Goal: Task Accomplishment & Management: Manage account settings

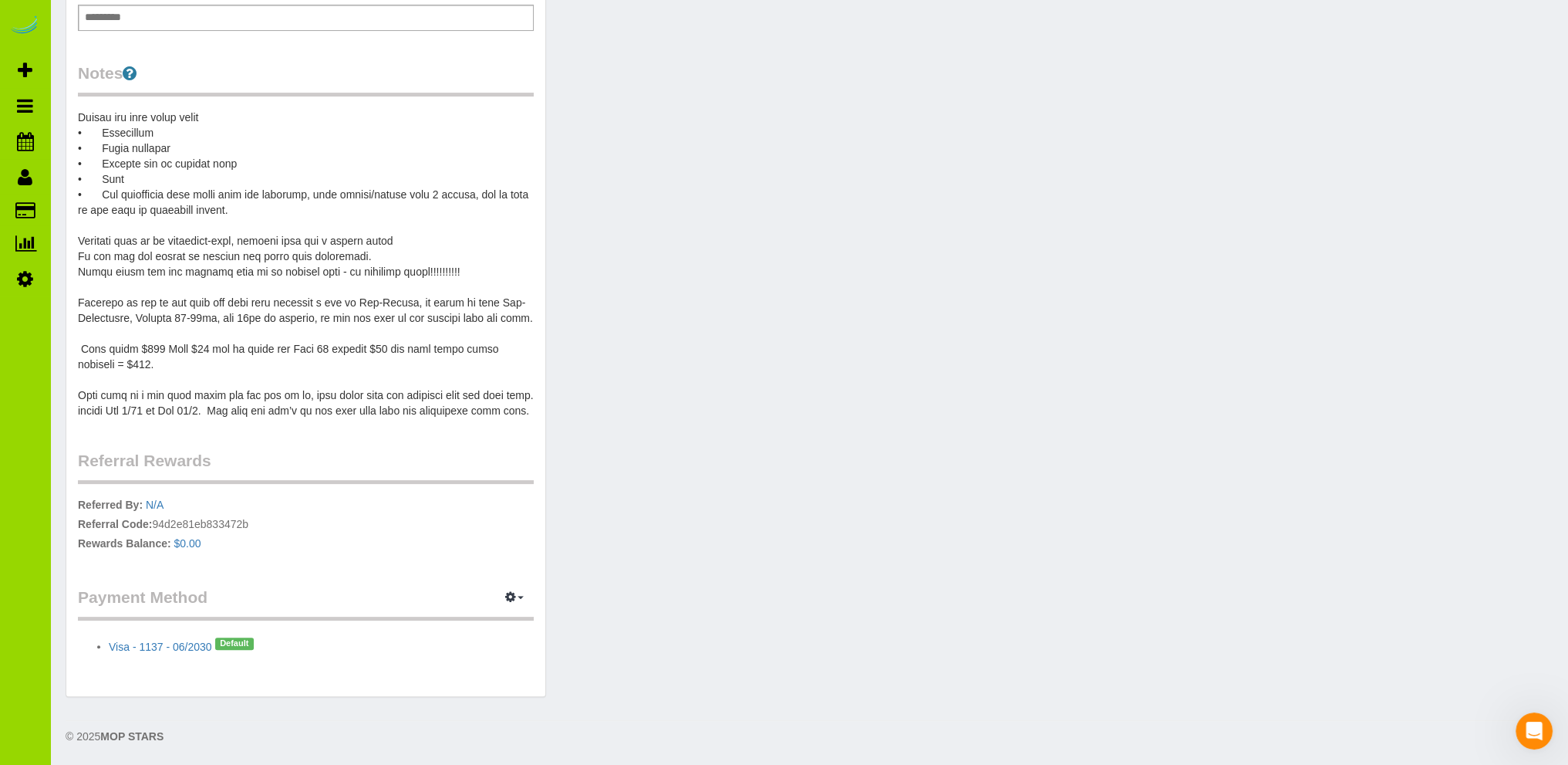
scroll to position [174, 0]
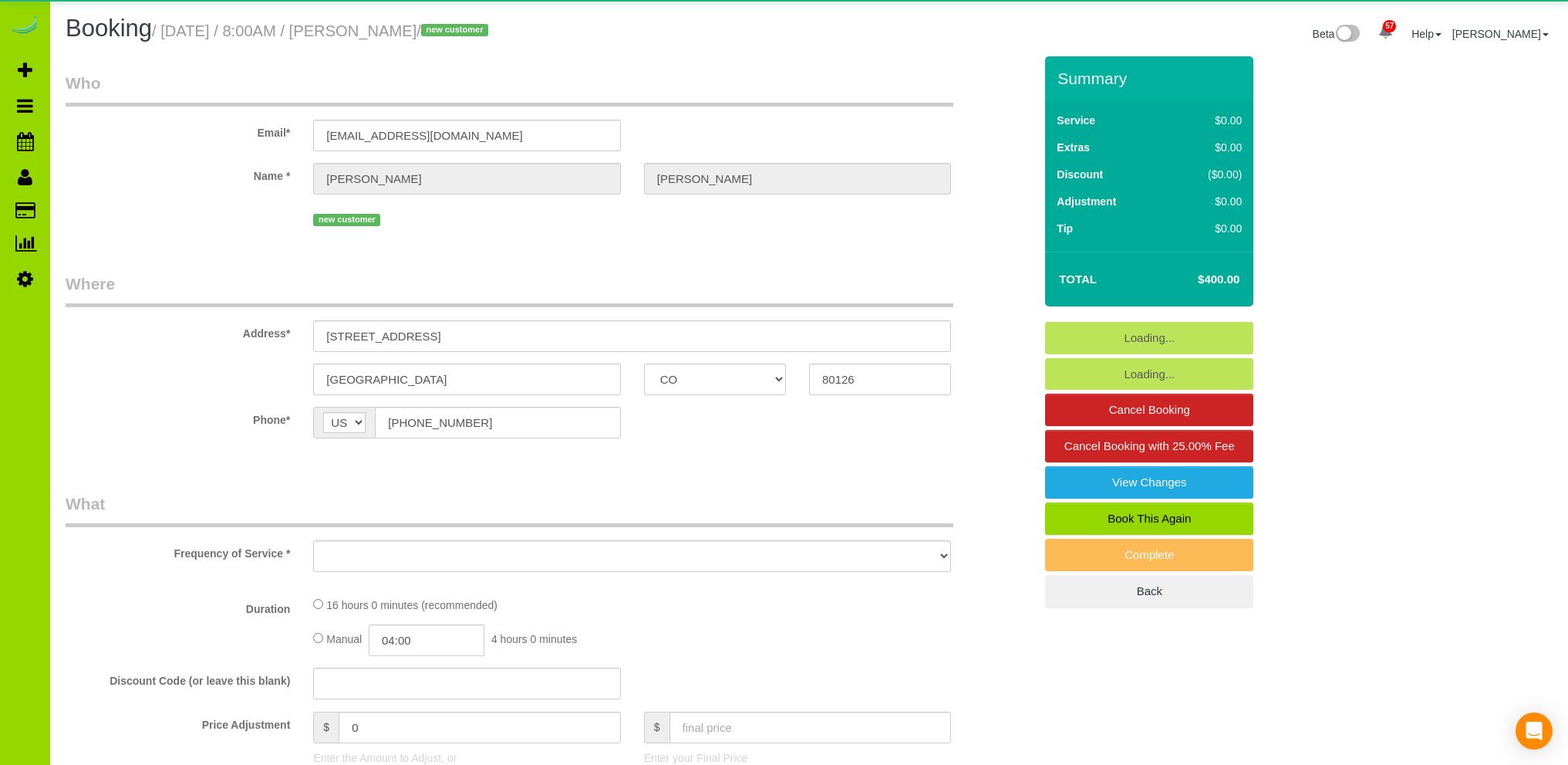
select select "CO"
select select "object:1157"
select select "2"
select select "number:5"
select select "number:15"
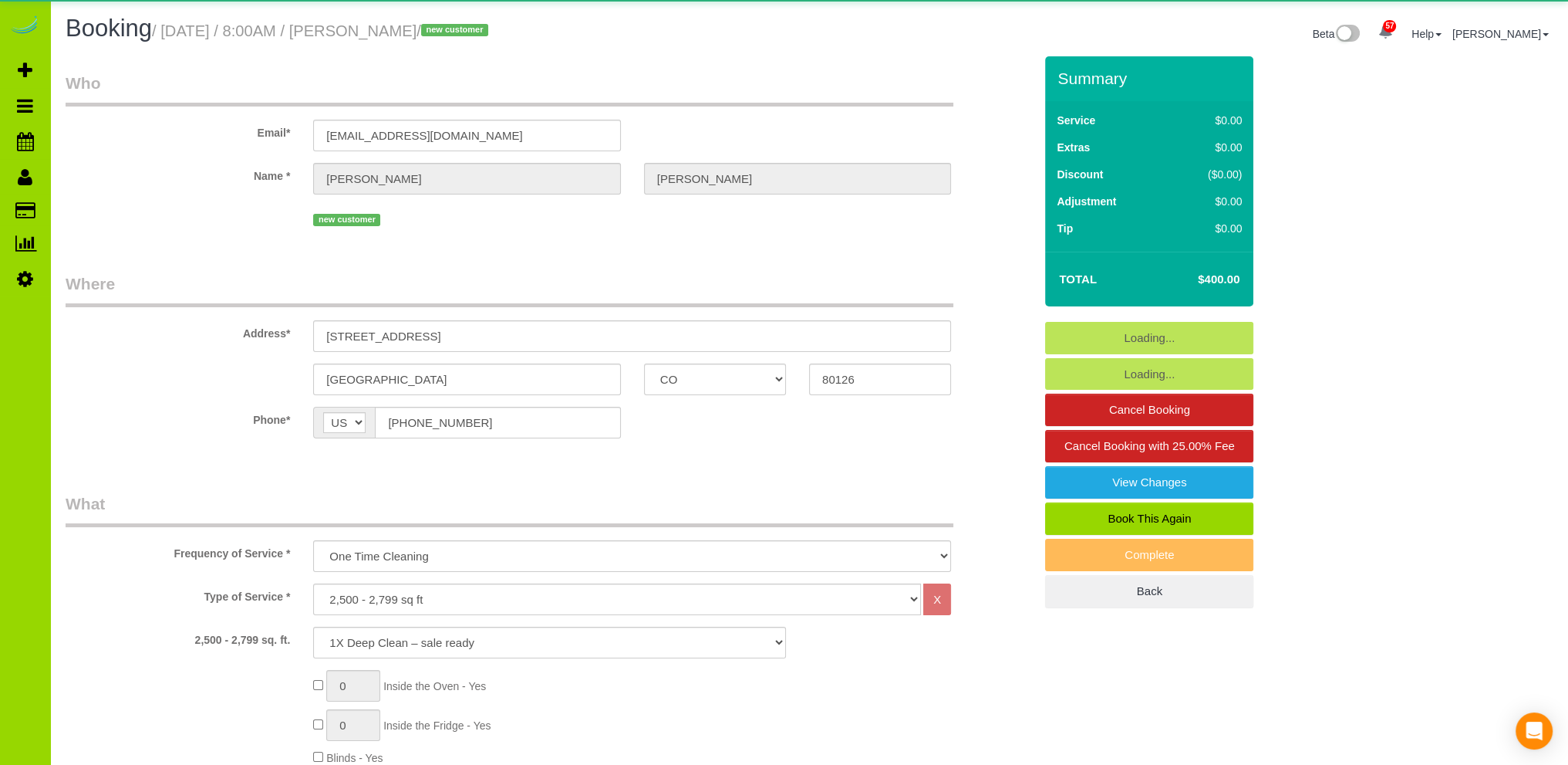
select select "2"
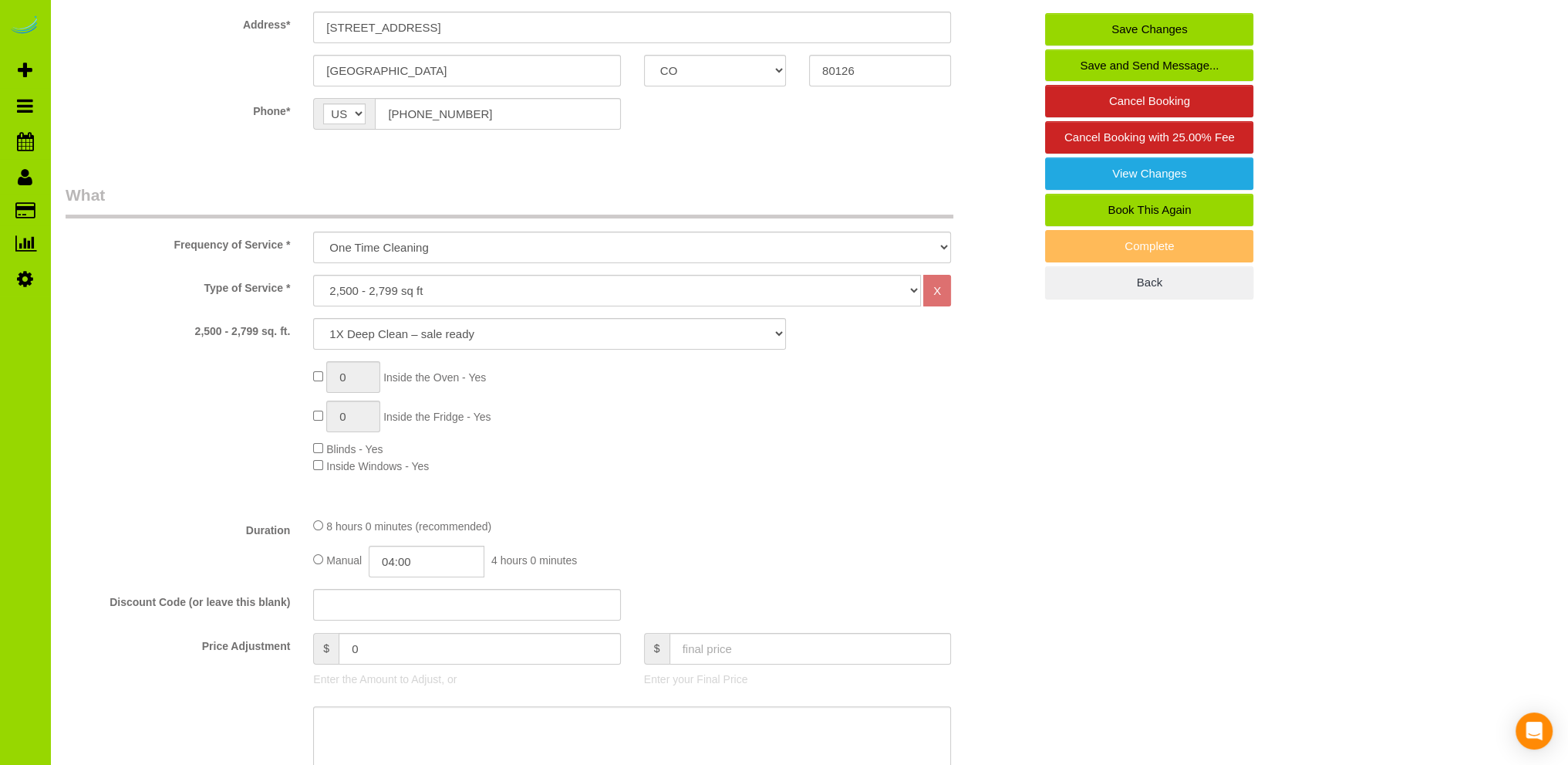
scroll to position [155, 0]
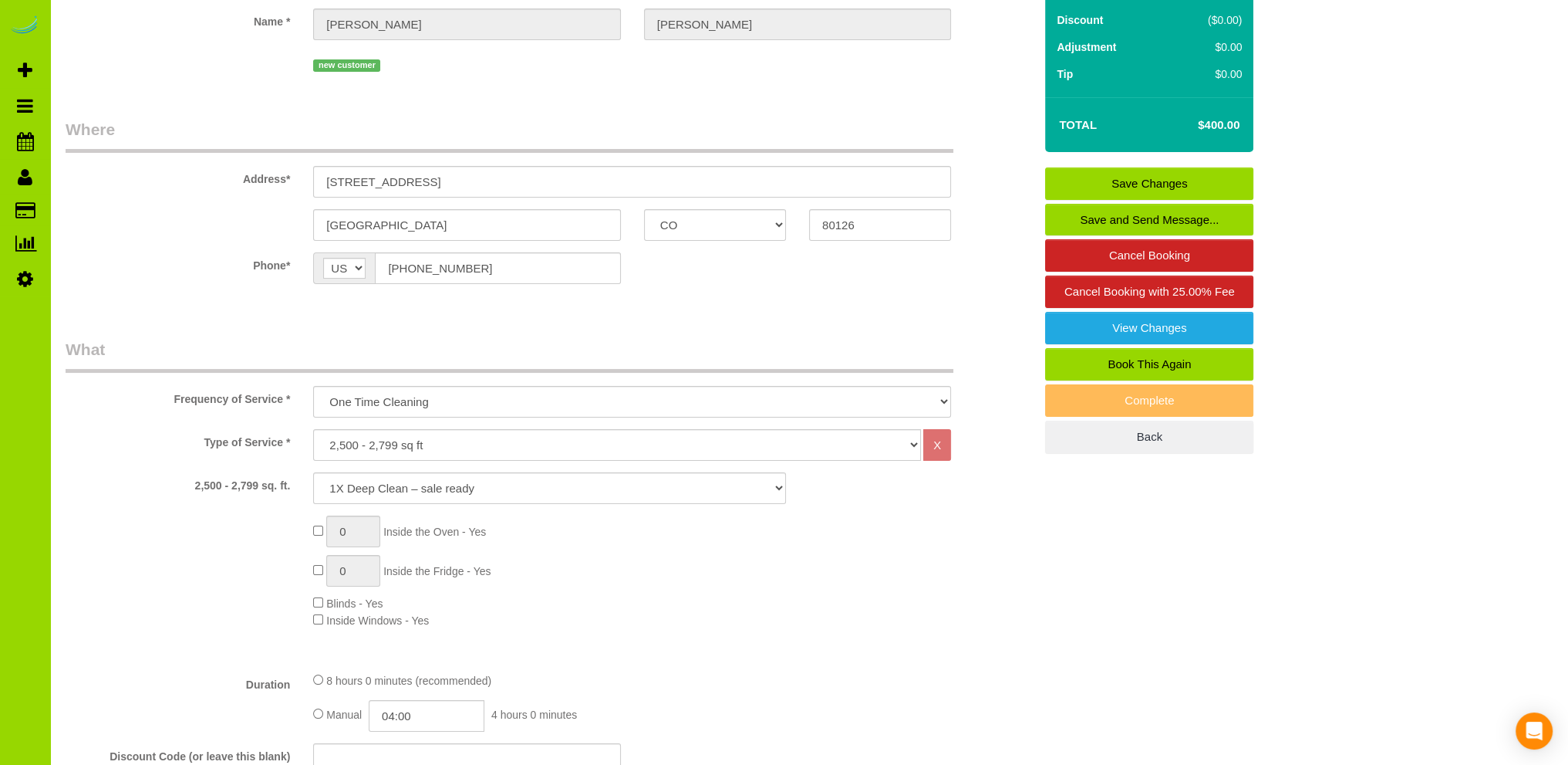
click at [680, 295] on sui-booking-location "Phone* AF AL DZ AD AO AI AQ AG AR AM AW AU AT AZ BS BH BD BB BY BE BZ BJ BM BT …" at bounding box center [549, 274] width 968 height 43
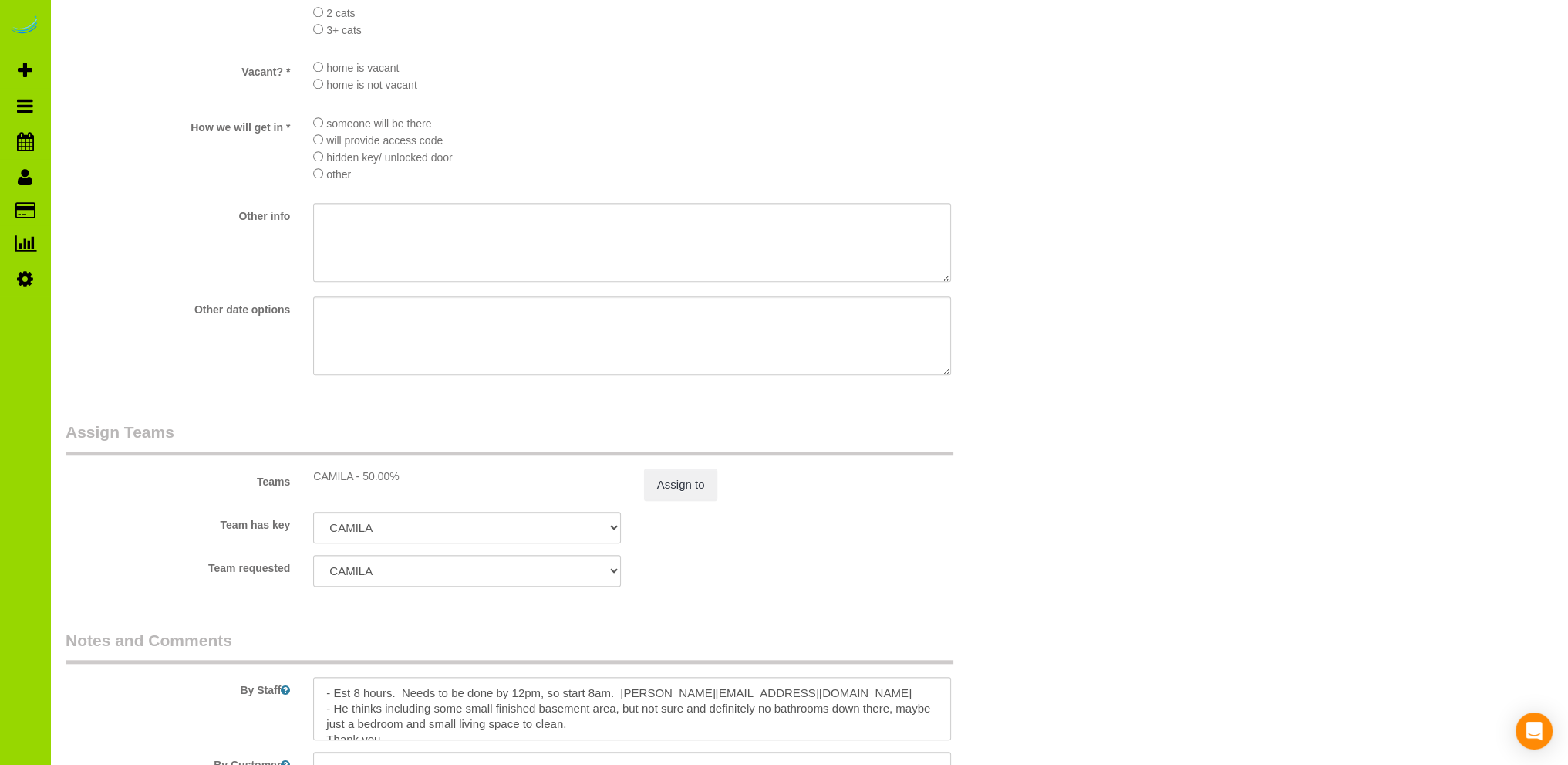
scroll to position [2161, 0]
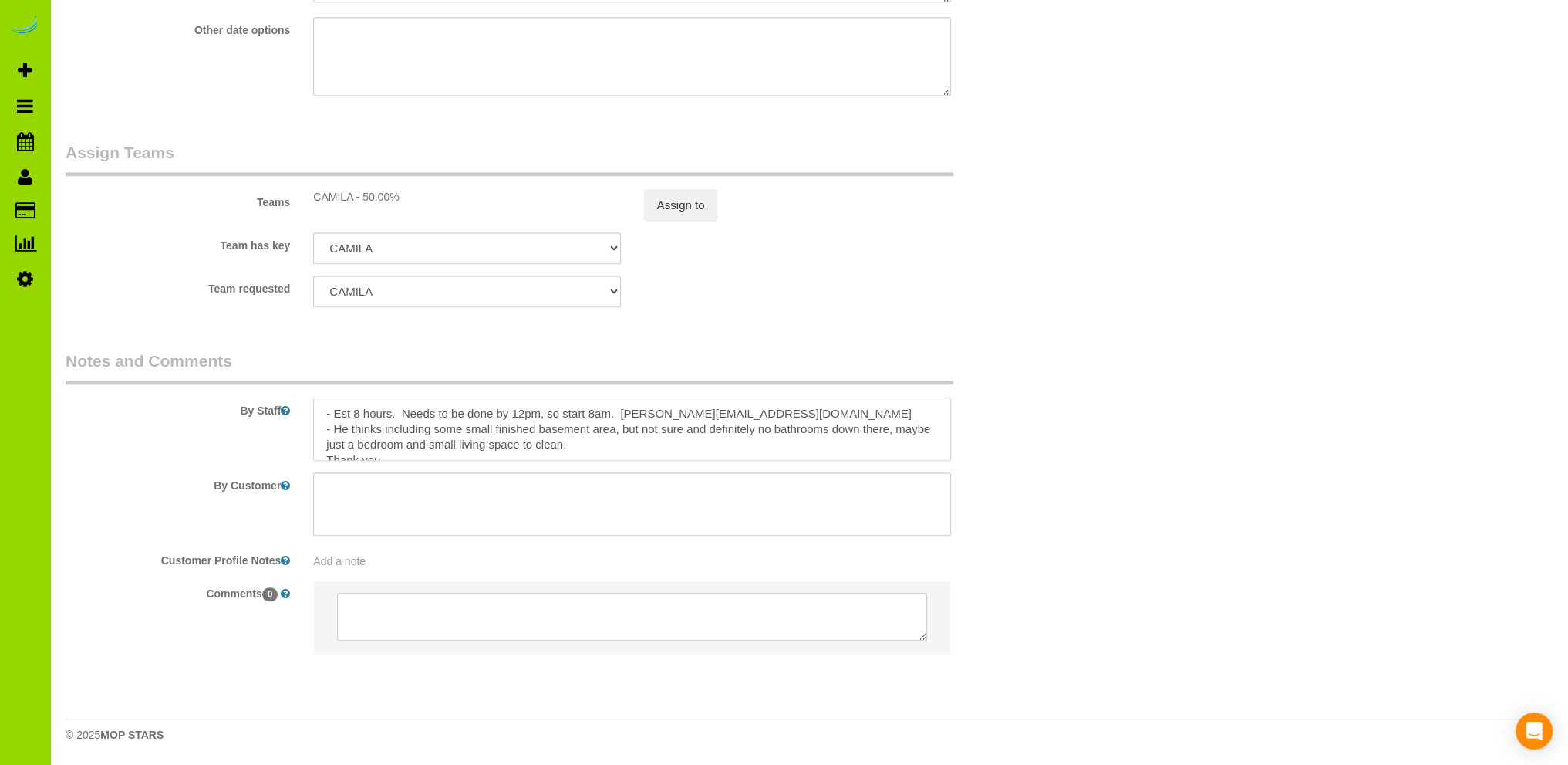
drag, startPoint x: 608, startPoint y: 448, endPoint x: 334, endPoint y: 432, distance: 274.5
click at [334, 432] on textarea at bounding box center [632, 429] width 638 height 63
click at [615, 433] on textarea at bounding box center [632, 429] width 638 height 63
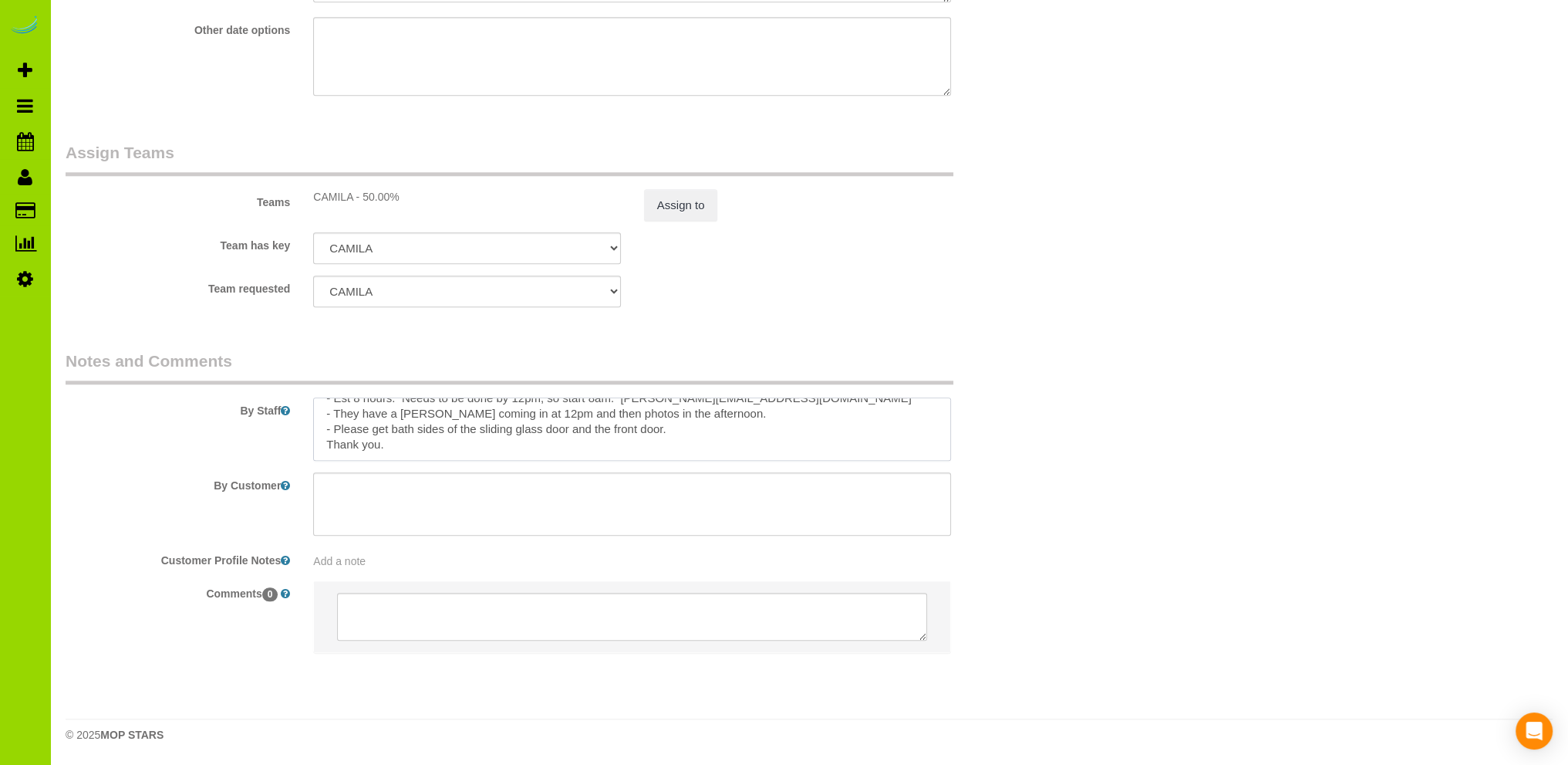
scroll to position [0, 0]
click at [679, 447] on textarea at bounding box center [632, 429] width 638 height 63
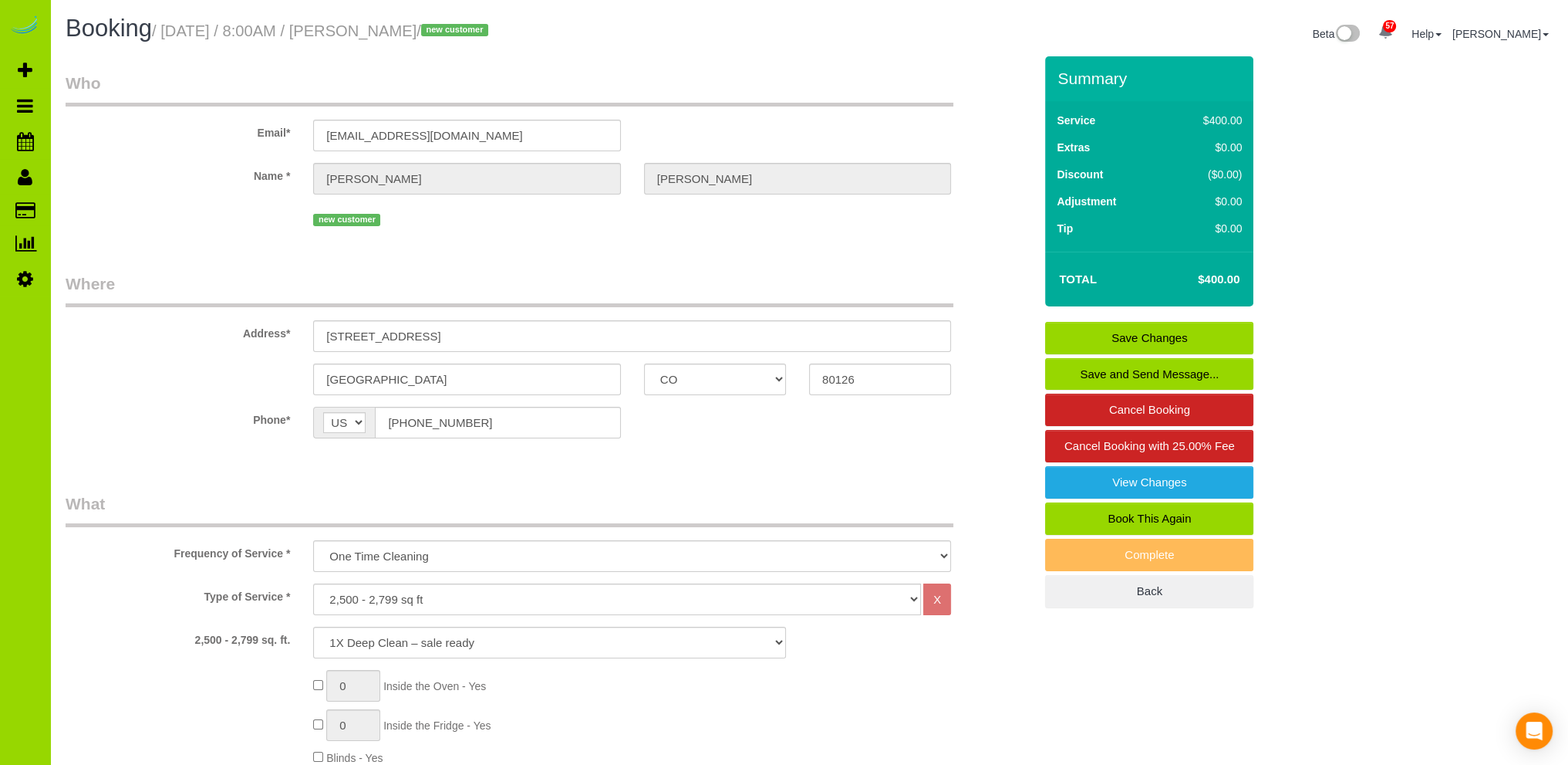
type textarea "- Est 8 hours. Needs to be done by 12pm, so start 8am. brandon@homewithimpact.c…"
click at [1146, 333] on link "Save Changes" at bounding box center [1149, 338] width 208 height 32
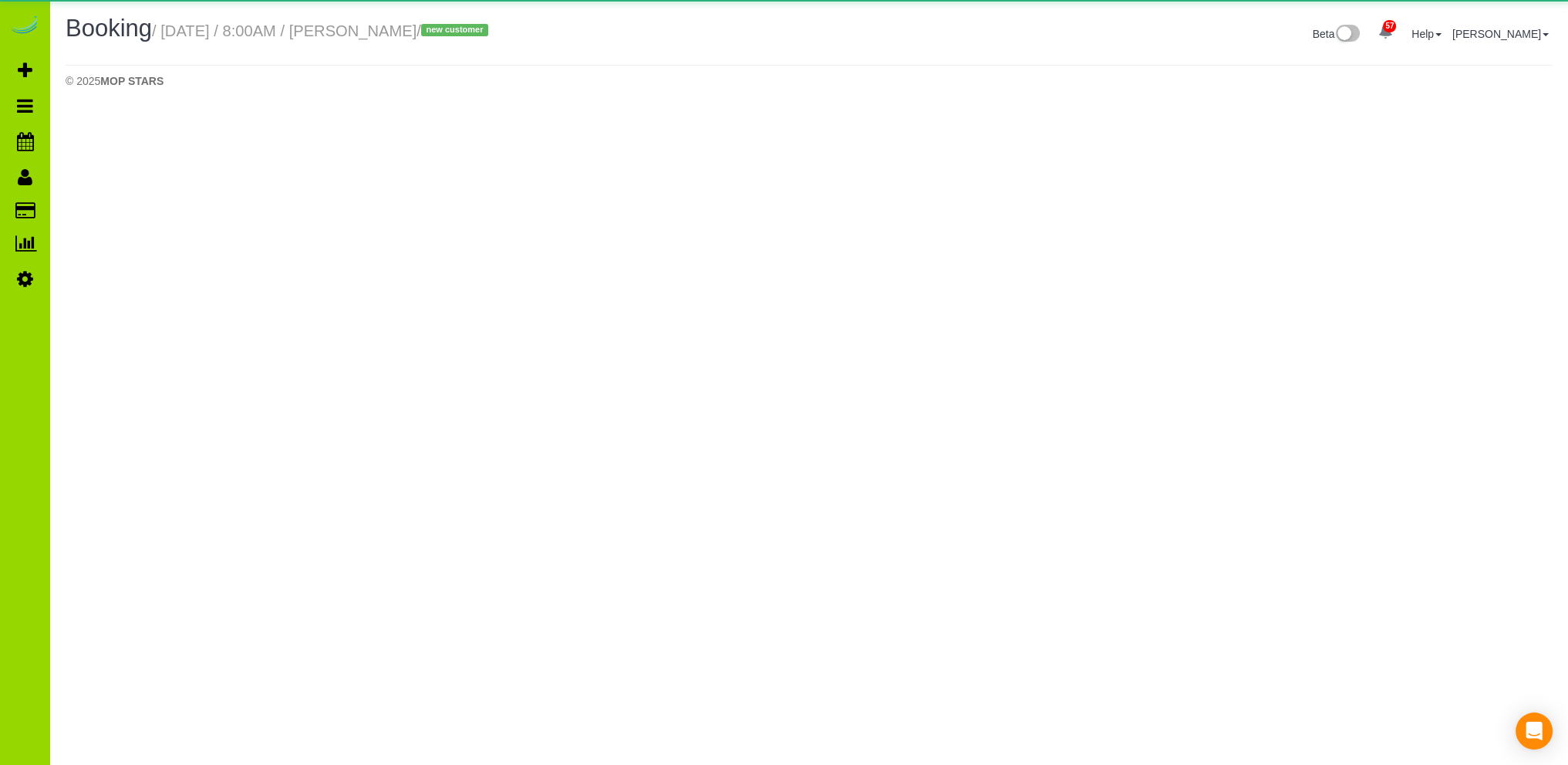
select select "CO"
select select "2"
select select "number:5"
select select "number:15"
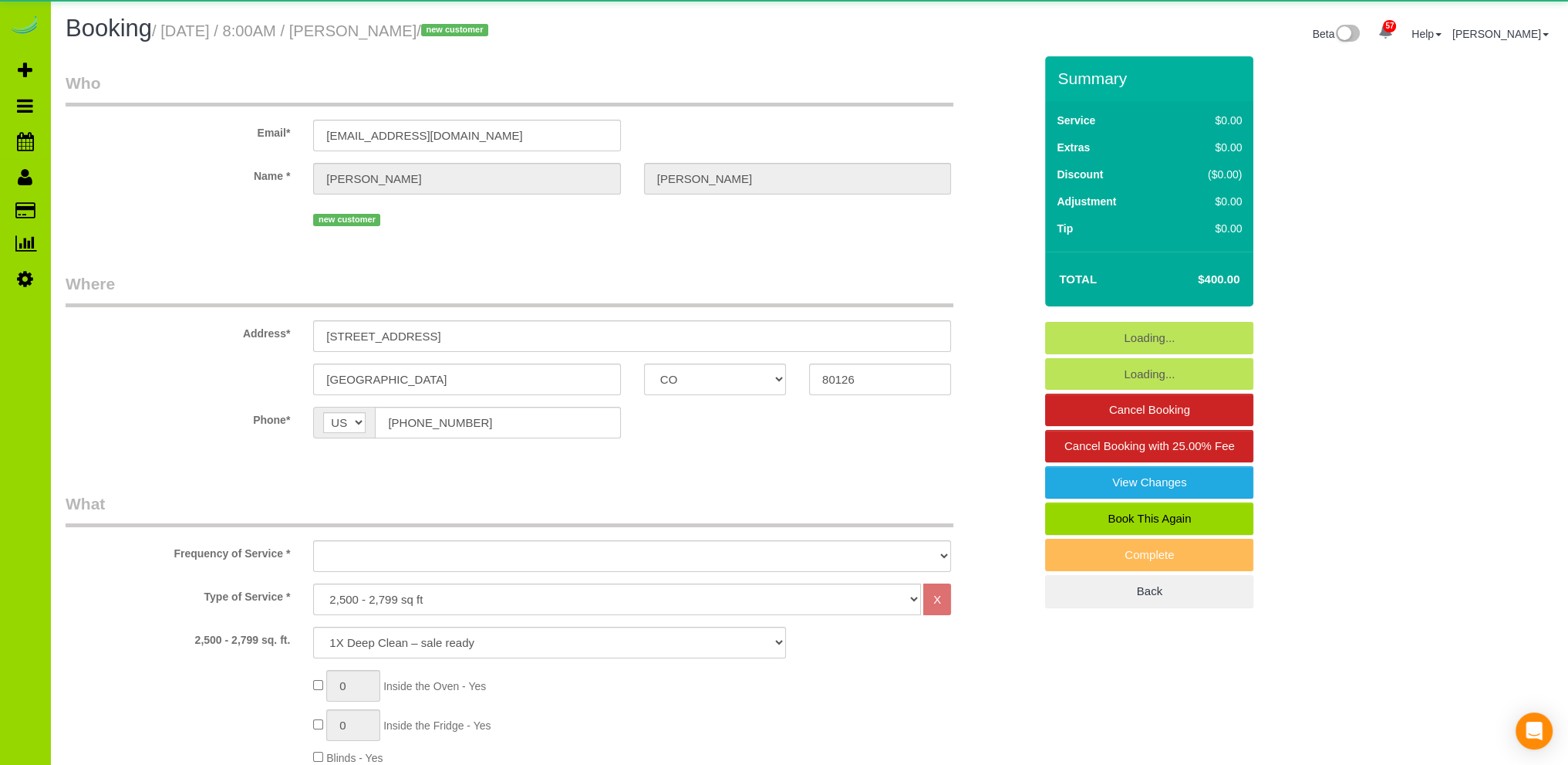
select select "object:2428"
select select "2"
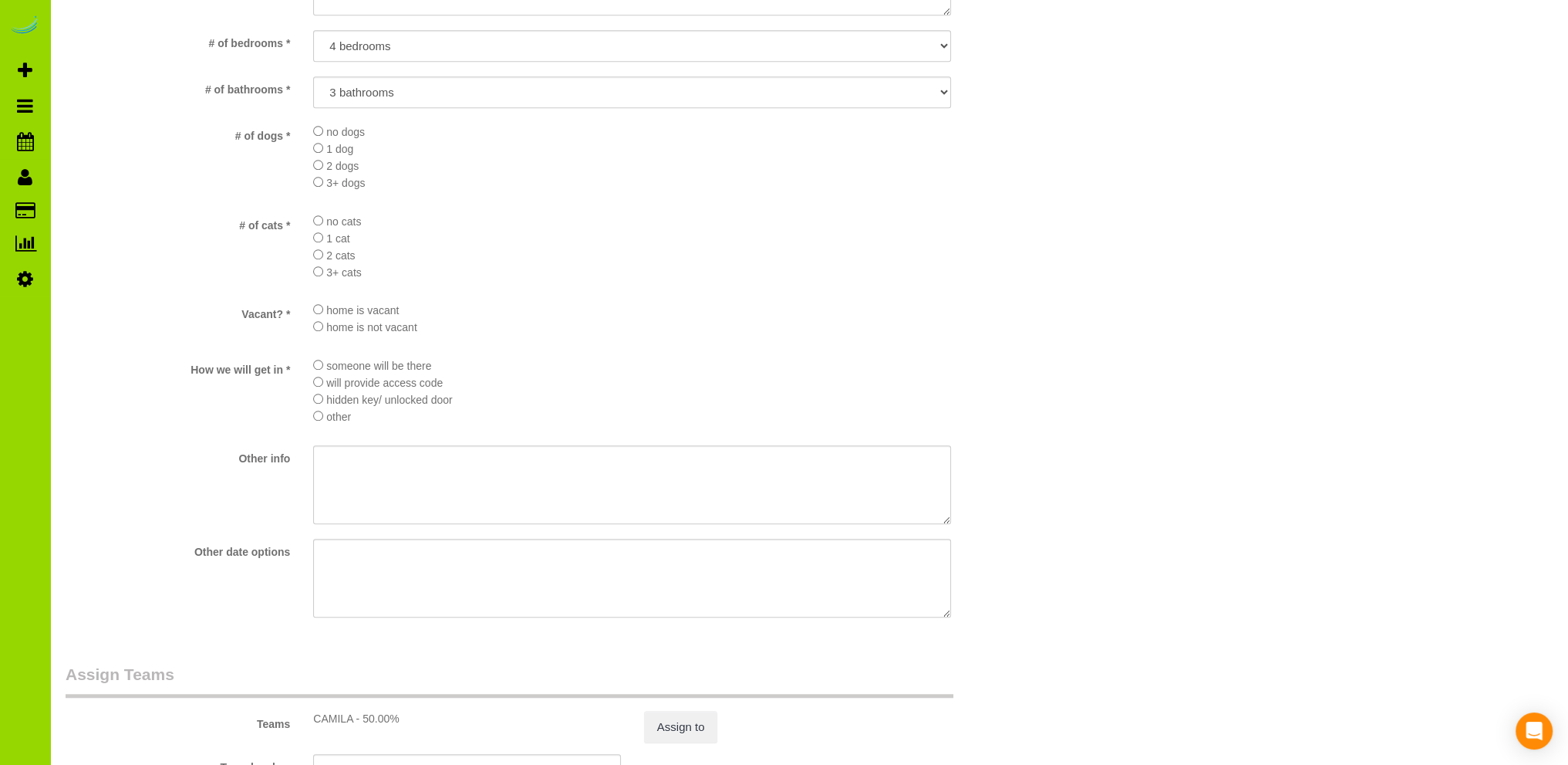
scroll to position [2165, 0]
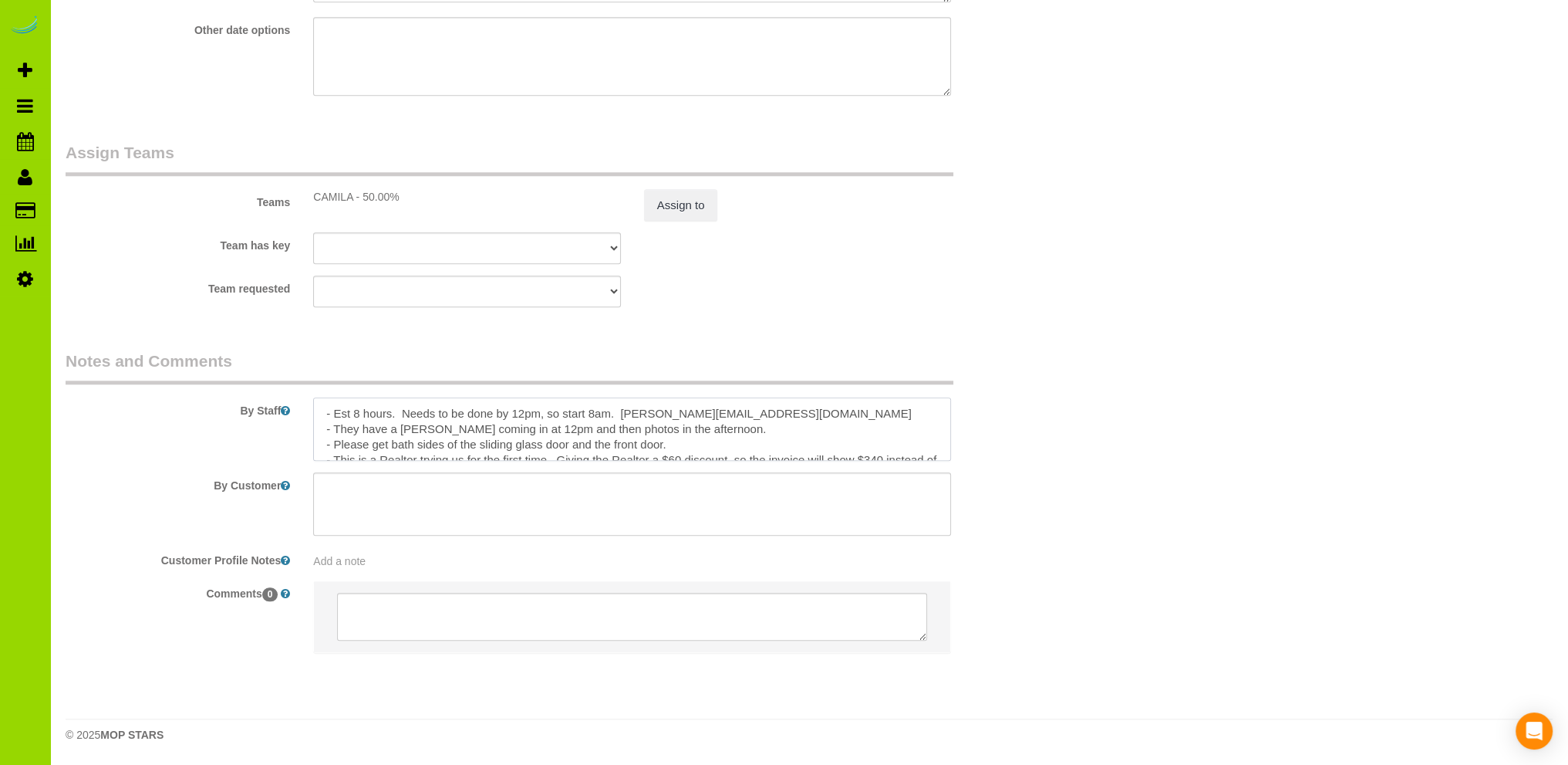
drag, startPoint x: 786, startPoint y: 412, endPoint x: 621, endPoint y: 418, distance: 165.1
click at [621, 418] on textarea at bounding box center [632, 429] width 638 height 63
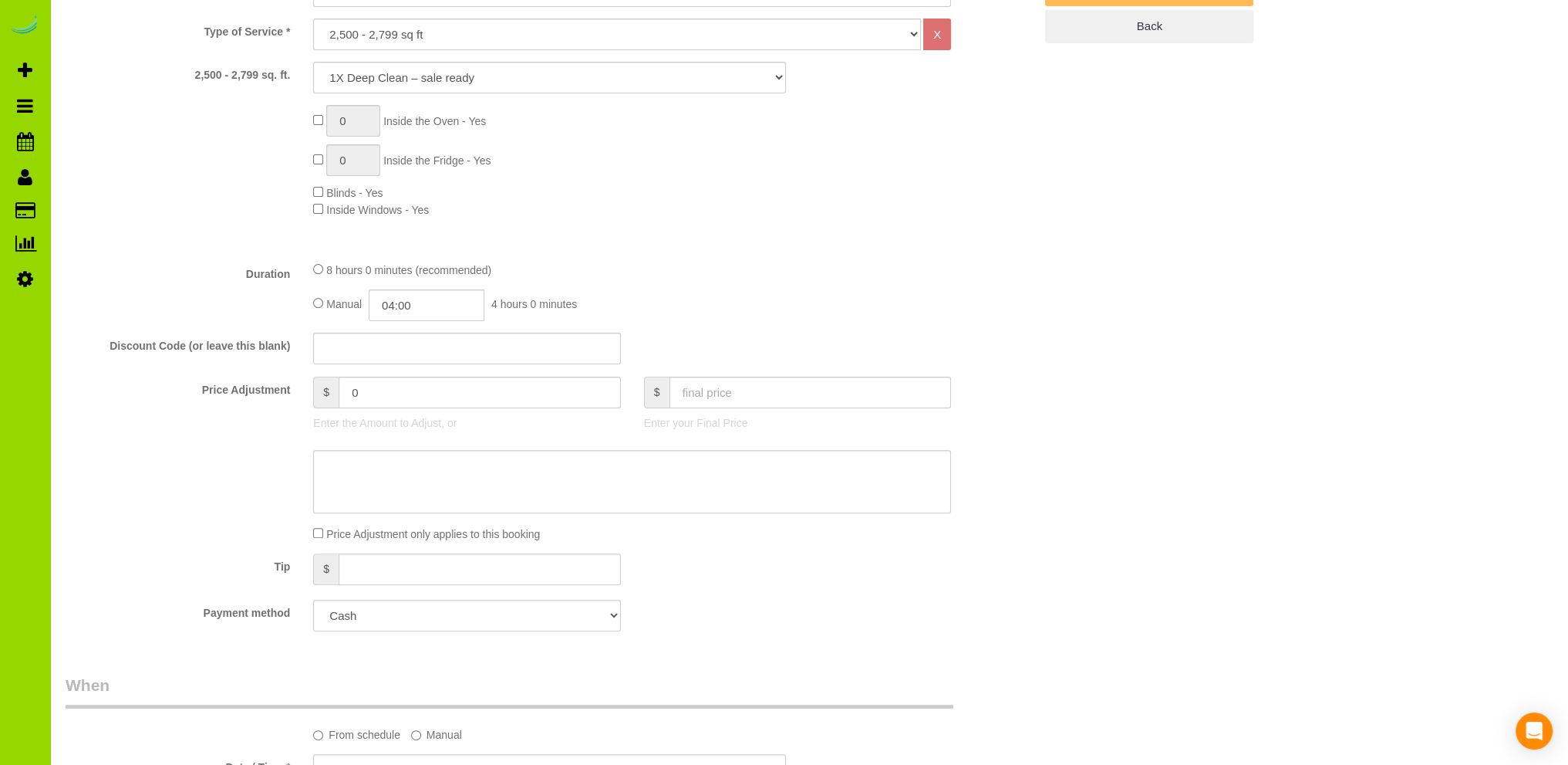
scroll to position [0, 0]
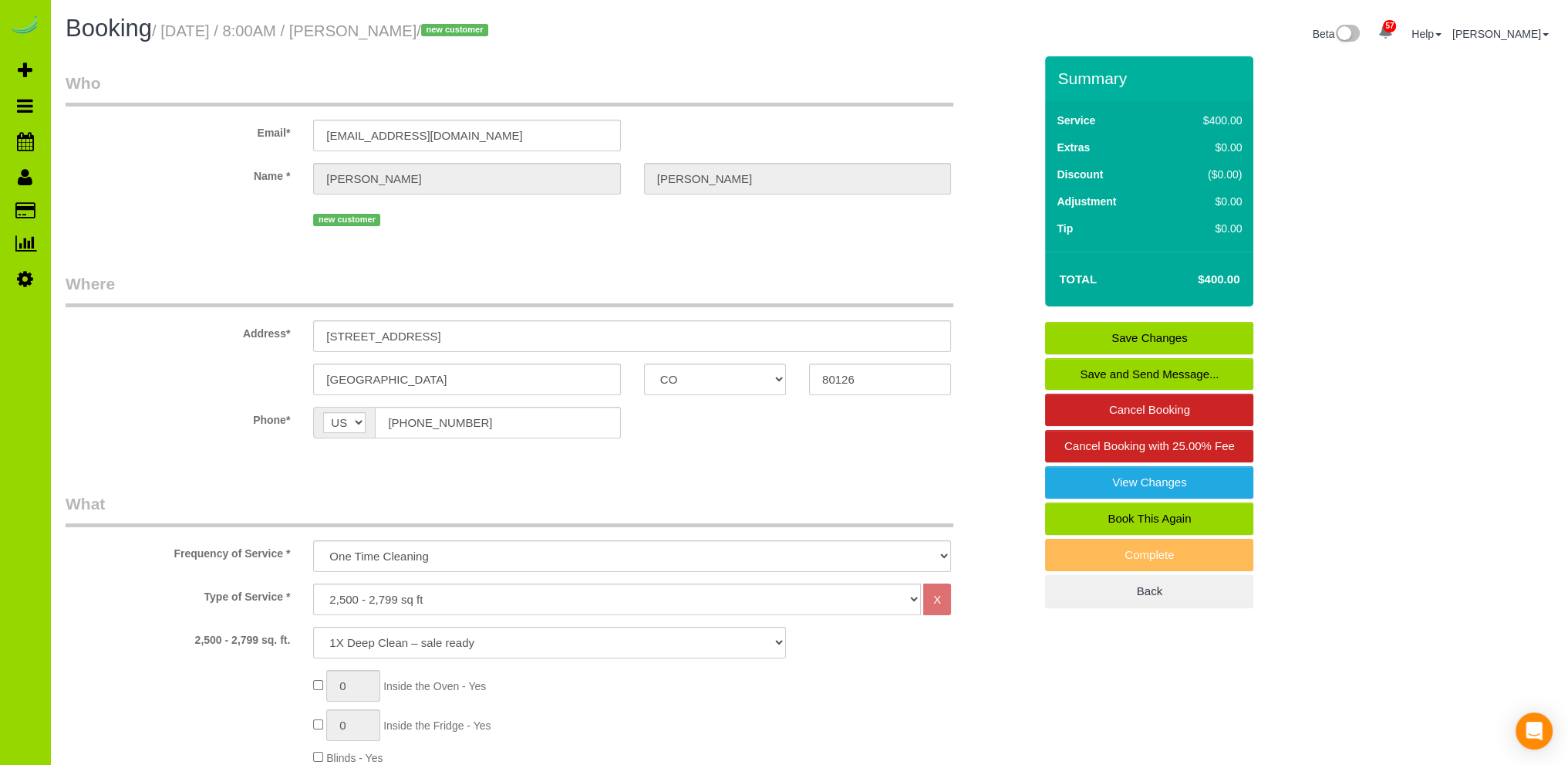
type textarea "- Est 8 hours. Needs to be done by 12pm, so start 8am. - They have a stager com…"
drag, startPoint x: 525, startPoint y: 133, endPoint x: 219, endPoint y: 102, distance: 307.6
click at [219, 102] on fieldset "Who Email* fffff999988888@xmmmmm.com Name * Brandon Griffin new customer" at bounding box center [549, 157] width 968 height 170
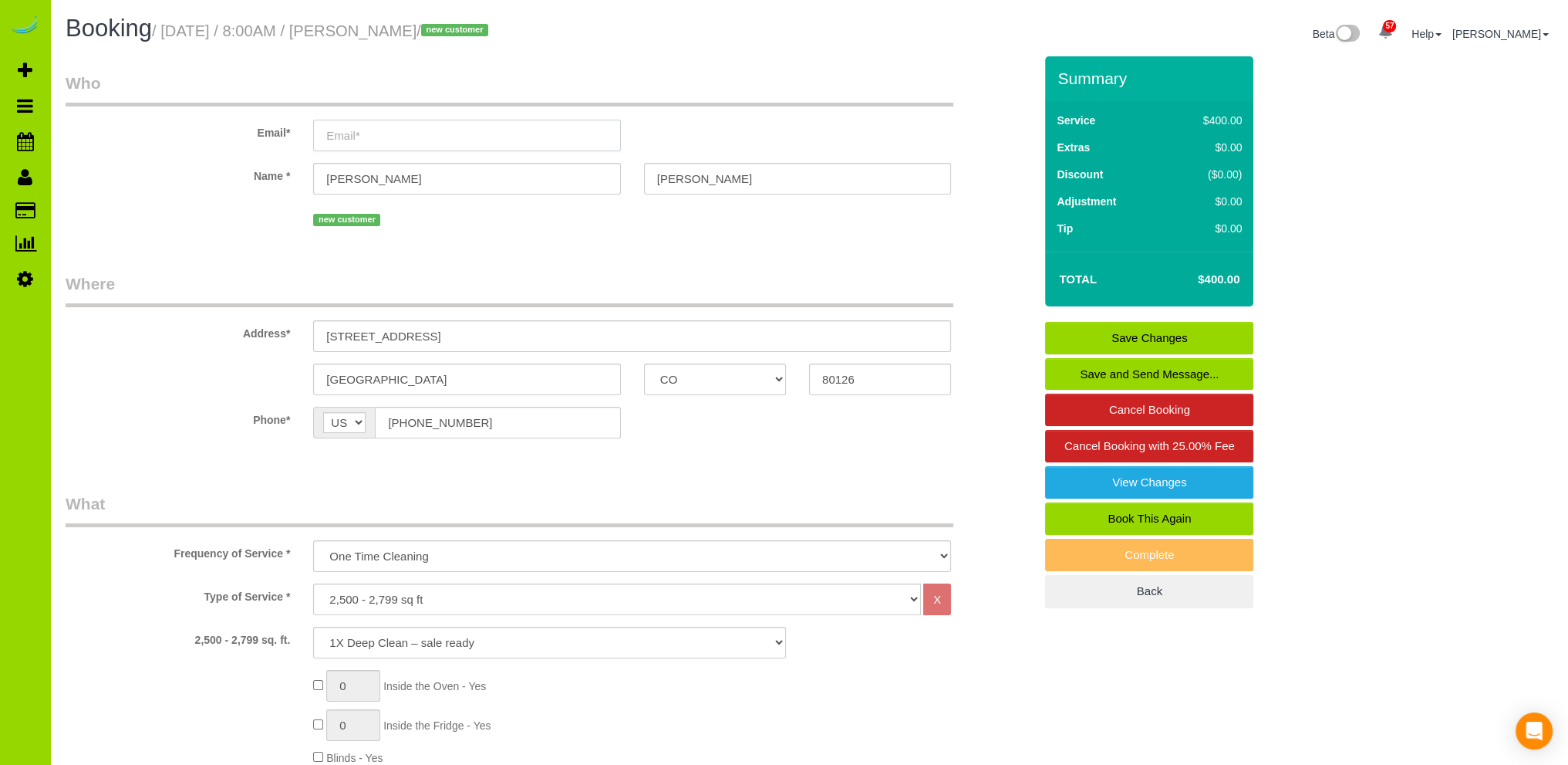
paste input "brandon@homewithimpact.com"
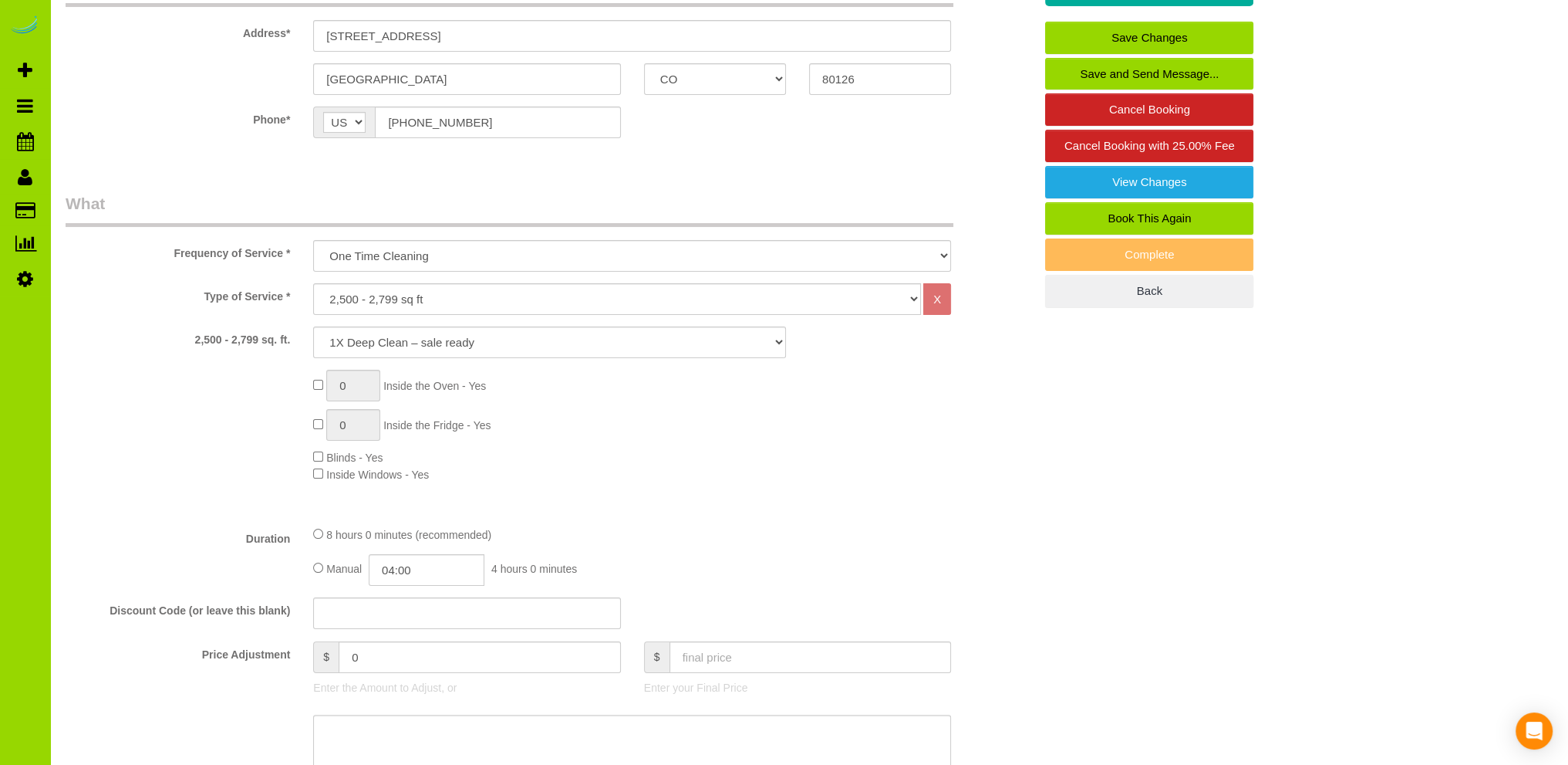
scroll to position [771, 0]
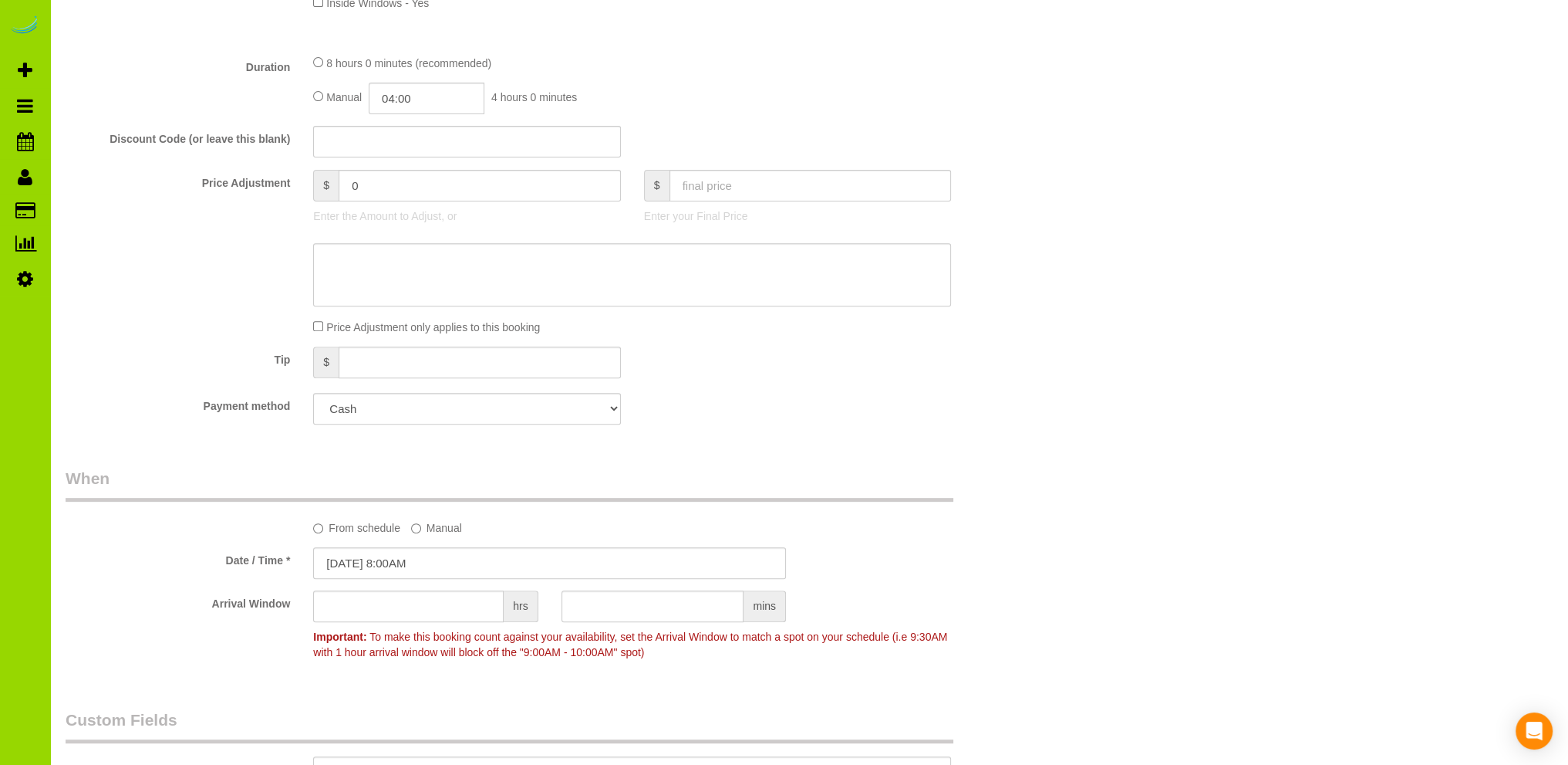
type input "brandon@homewithimpact.com"
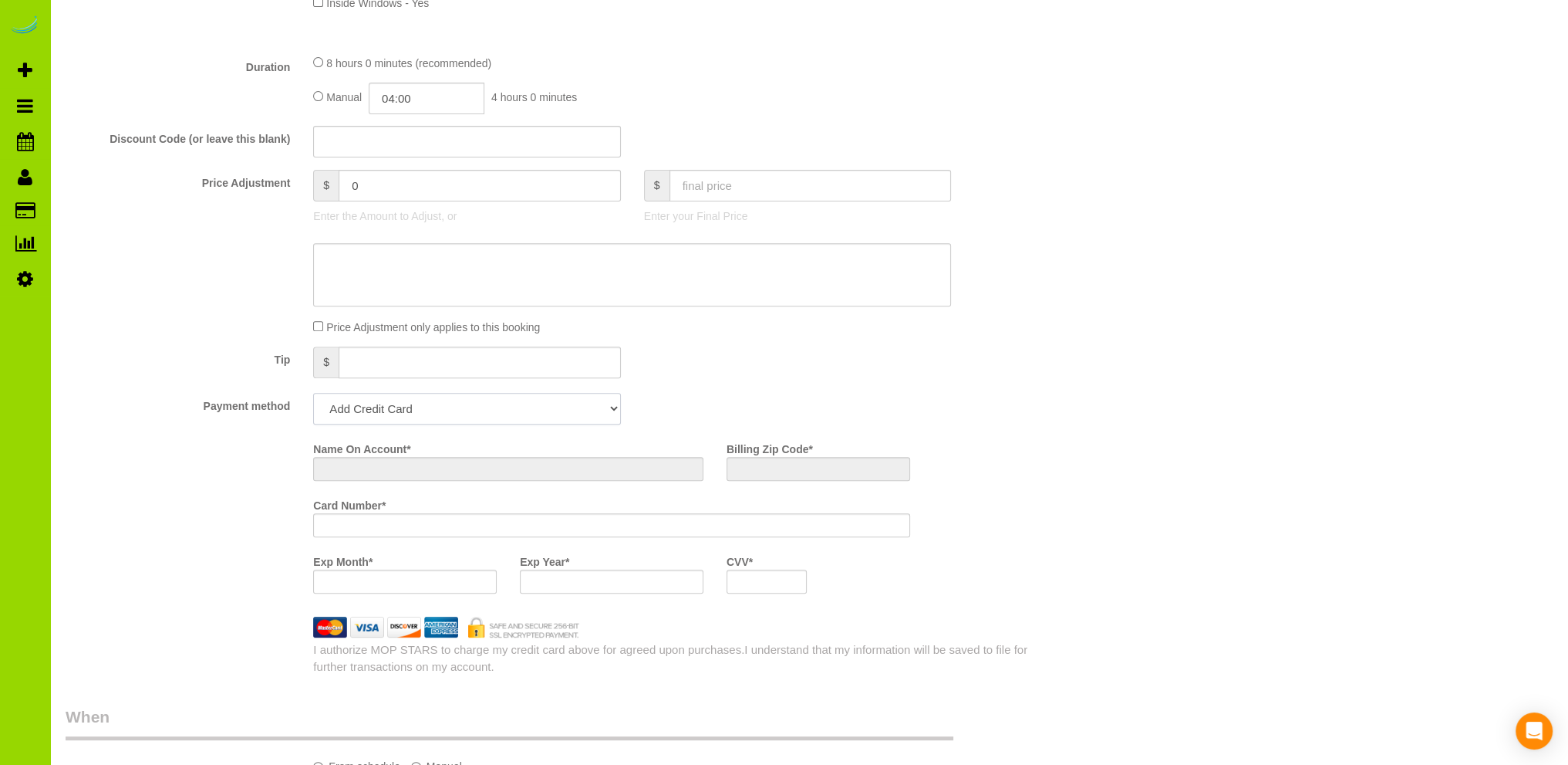
click at [414, 404] on fieldset "What Frequency of Service * One Time Cleaning Weekly Cleaning Biweekly Cleaning…" at bounding box center [549, 198] width 968 height 954
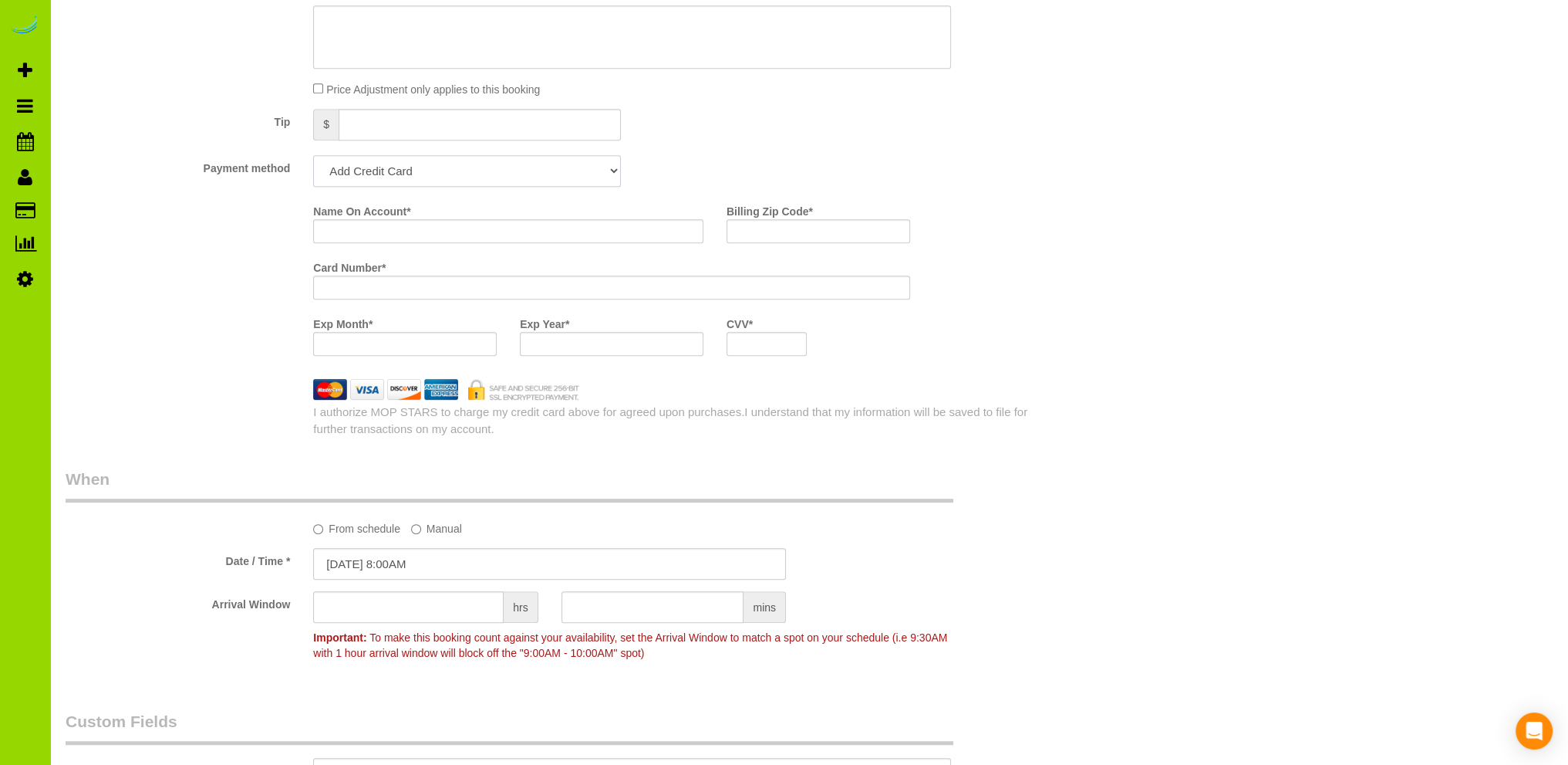
select select "string:cash"
click at [313, 156] on select "Add Credit Card Cash Check Paypal" at bounding box center [466, 171] width 307 height 32
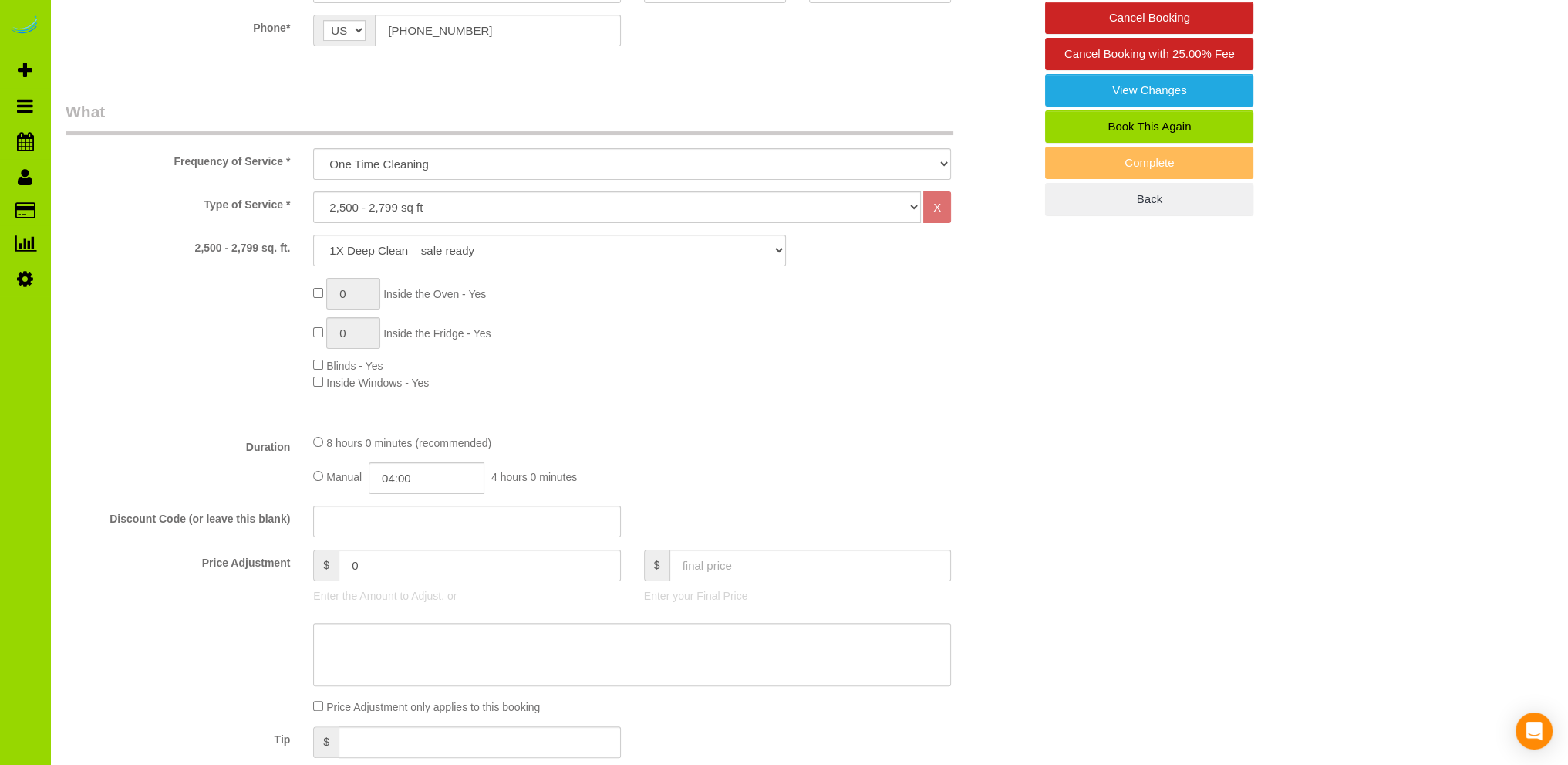
scroll to position [0, 0]
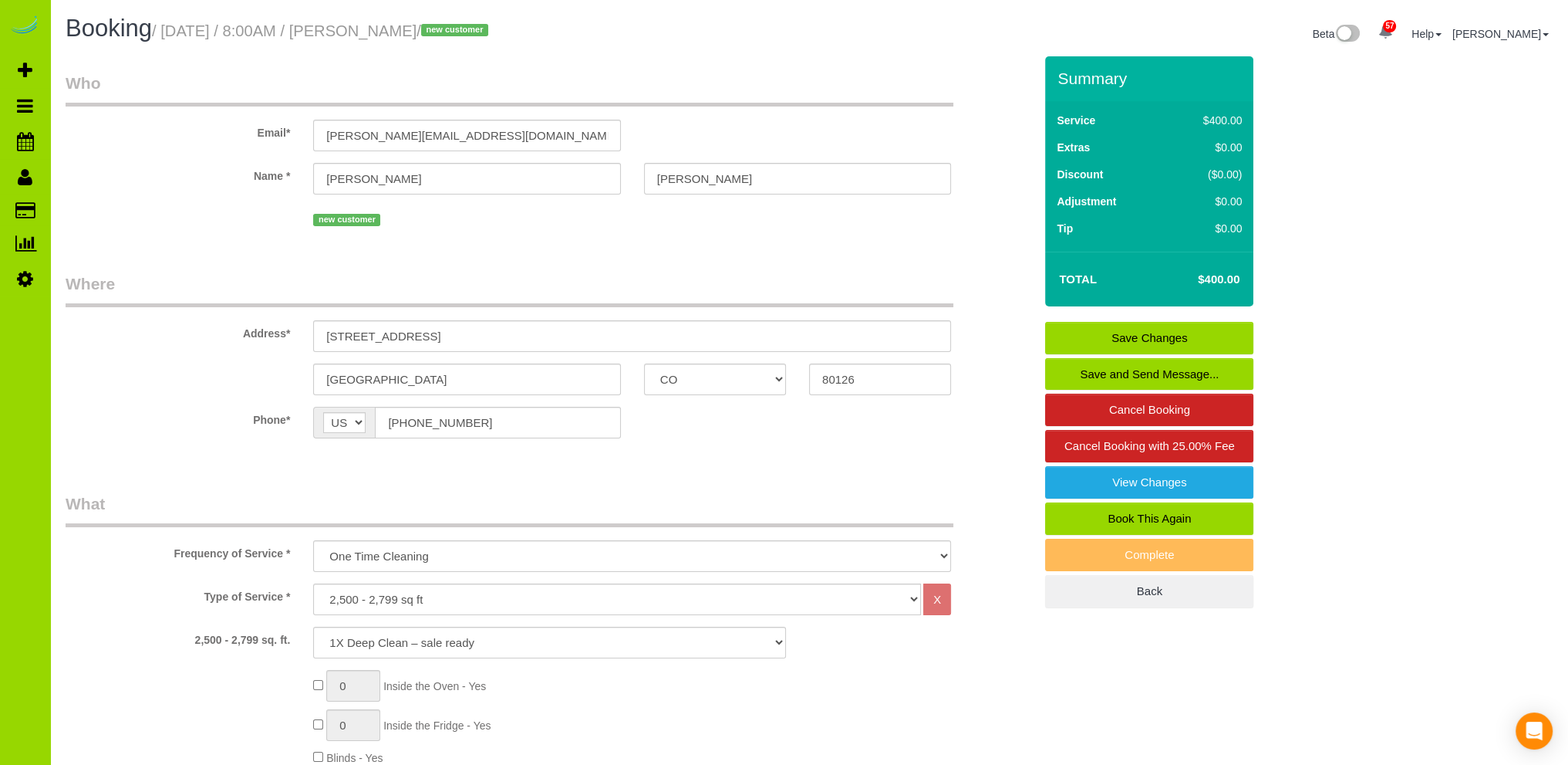
click at [1094, 333] on link "Save Changes" at bounding box center [1149, 338] width 208 height 32
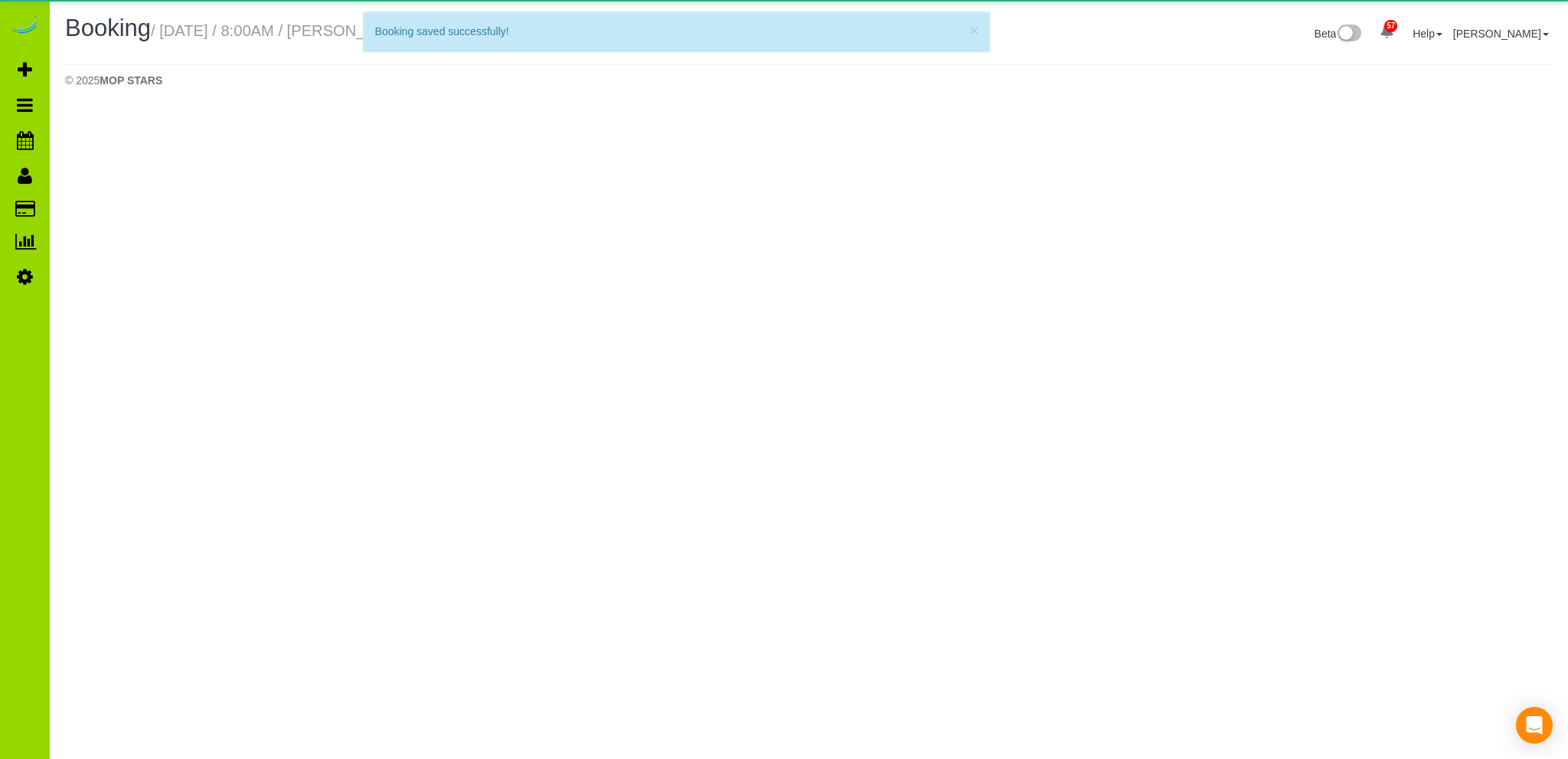
select select "CO"
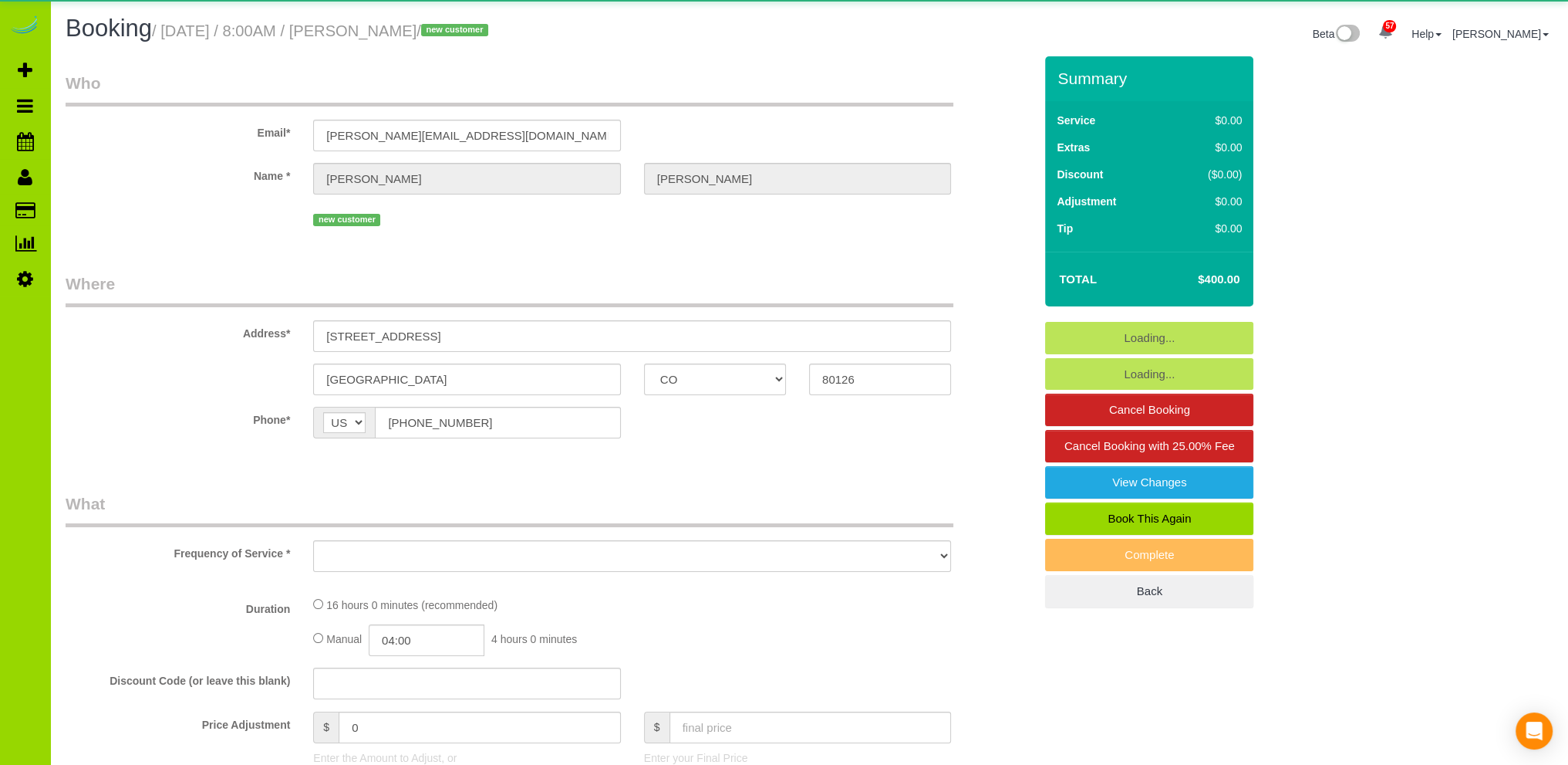
select select "object:3628"
select select "2"
select select "number:5"
select select "number:15"
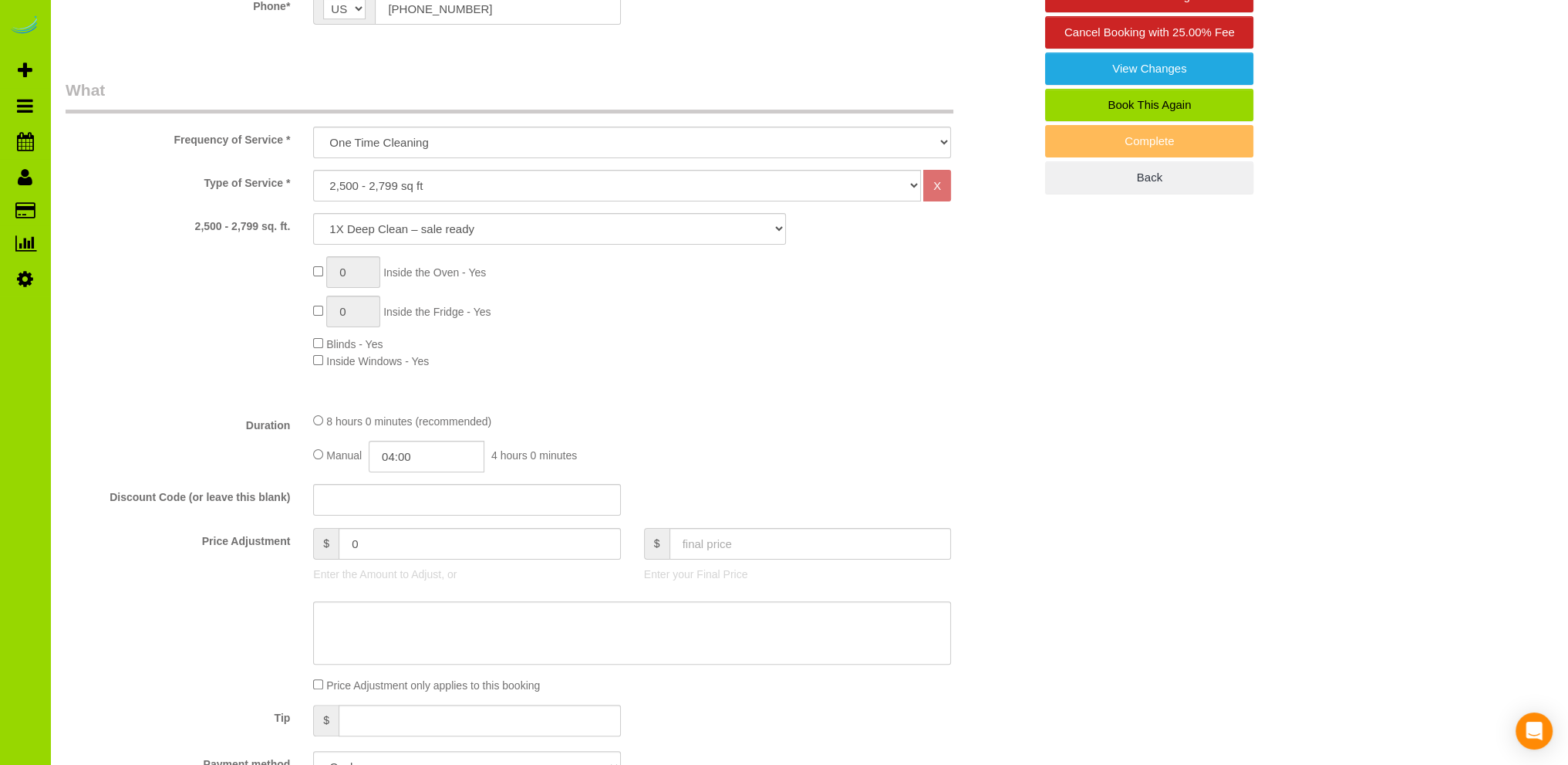
scroll to position [463, 0]
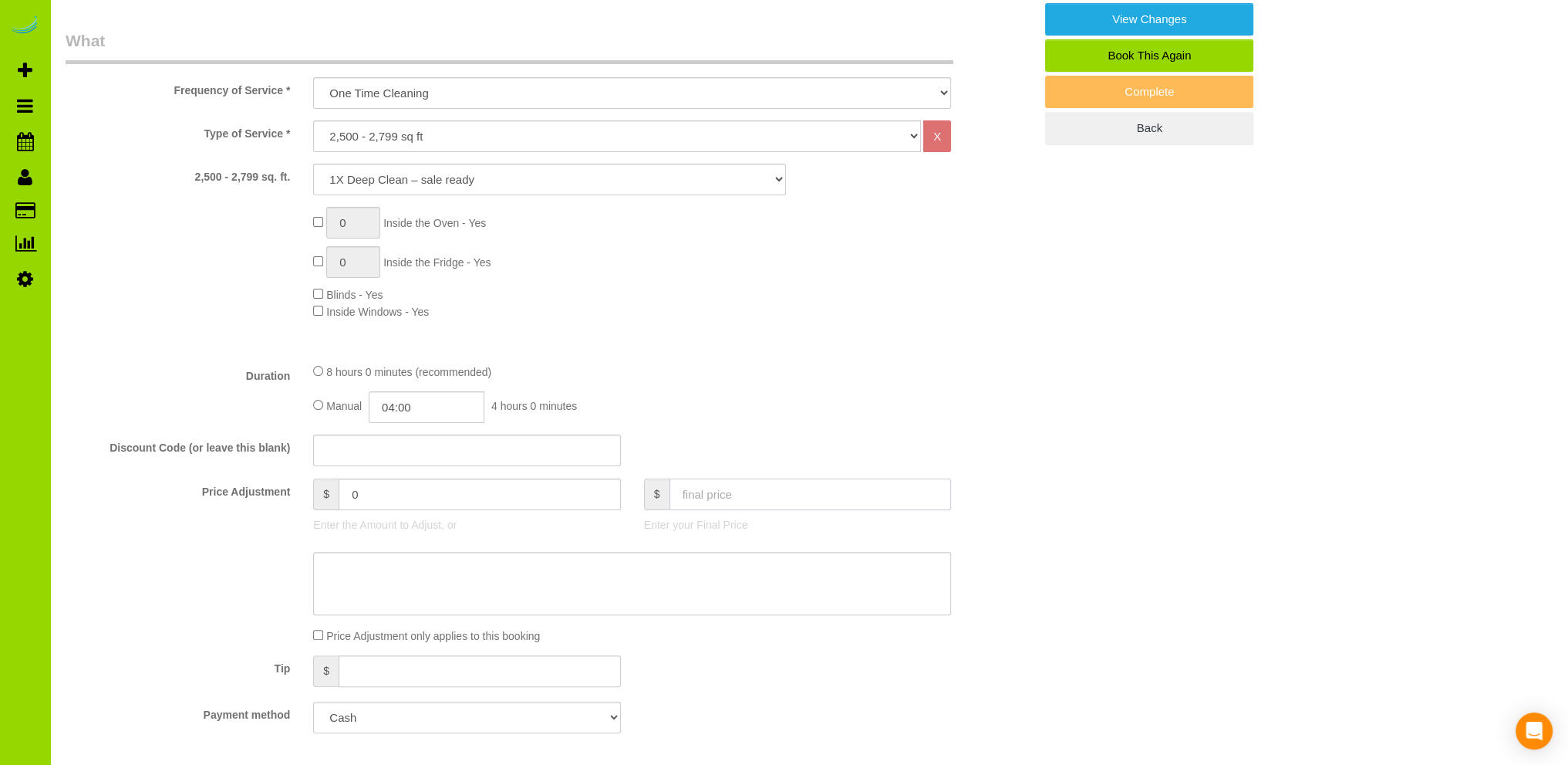
click at [737, 495] on input "text" at bounding box center [811, 494] width 282 height 32
type input "340"
click at [903, 363] on fieldset "What Frequency of Service * One Time Cleaning Weekly Cleaning Biweekly Cleaning…" at bounding box center [549, 387] width 968 height 716
type input "-60"
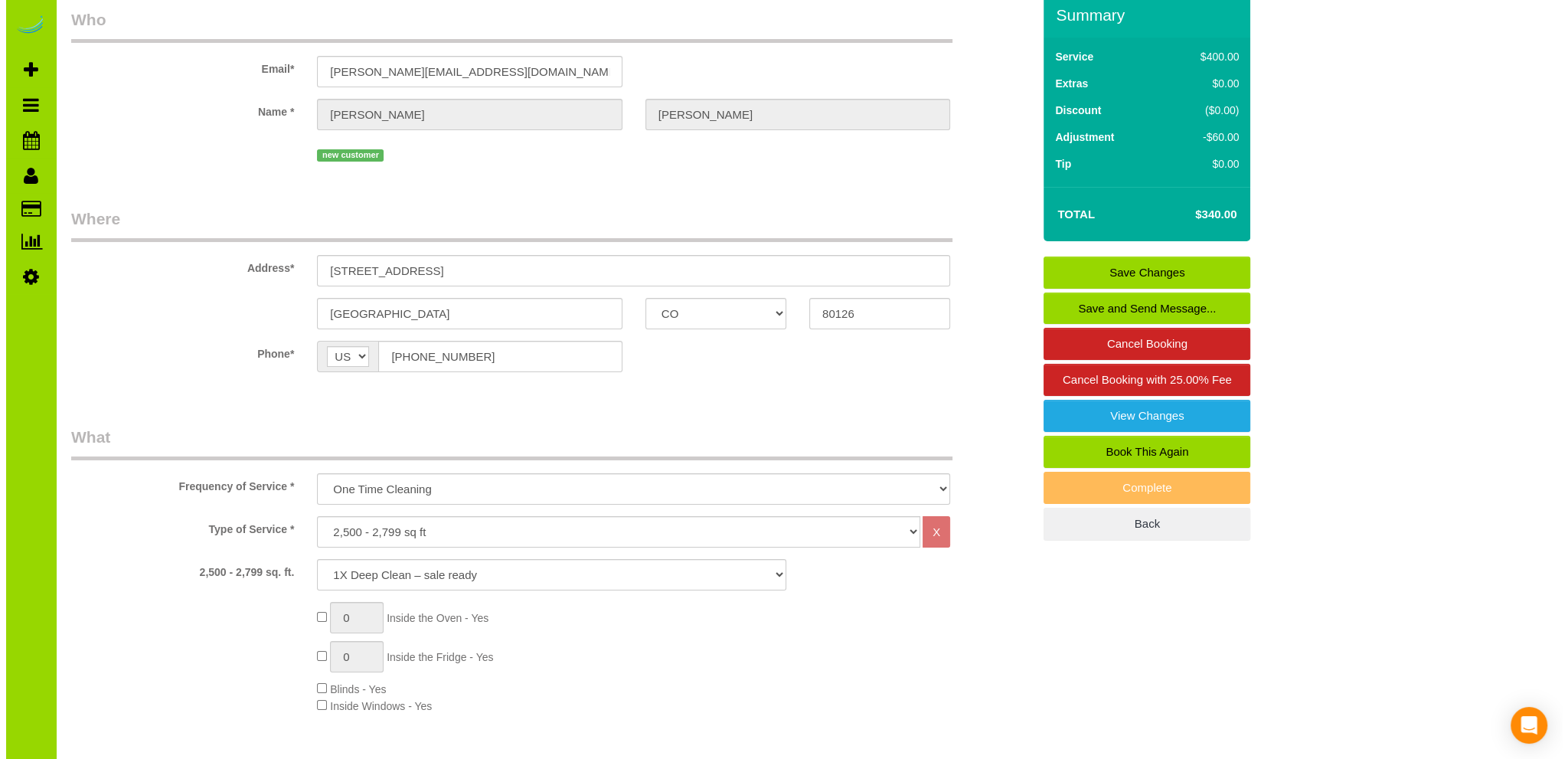
scroll to position [0, 0]
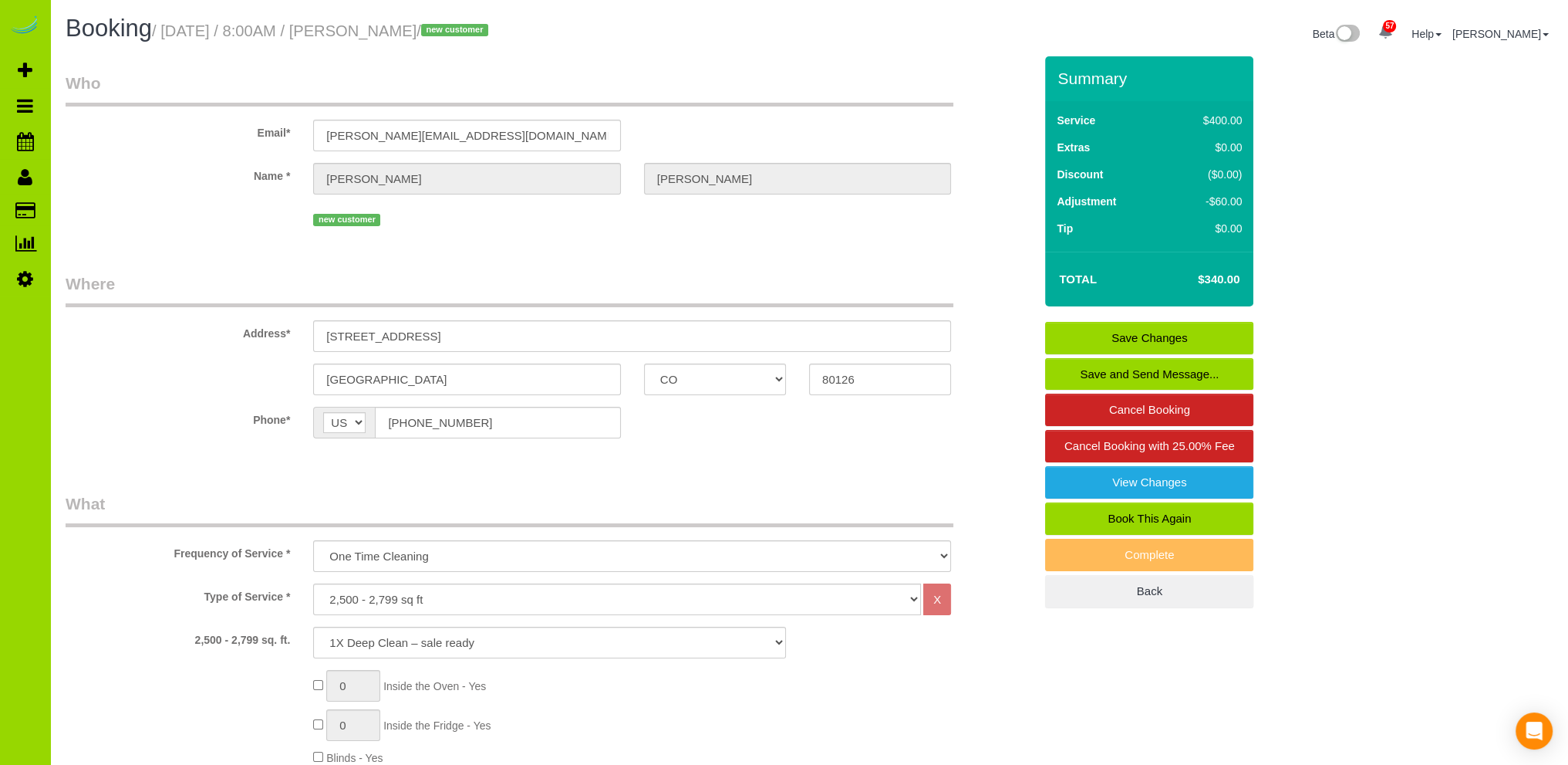
click at [1112, 338] on link "Save Changes" at bounding box center [1149, 338] width 208 height 32
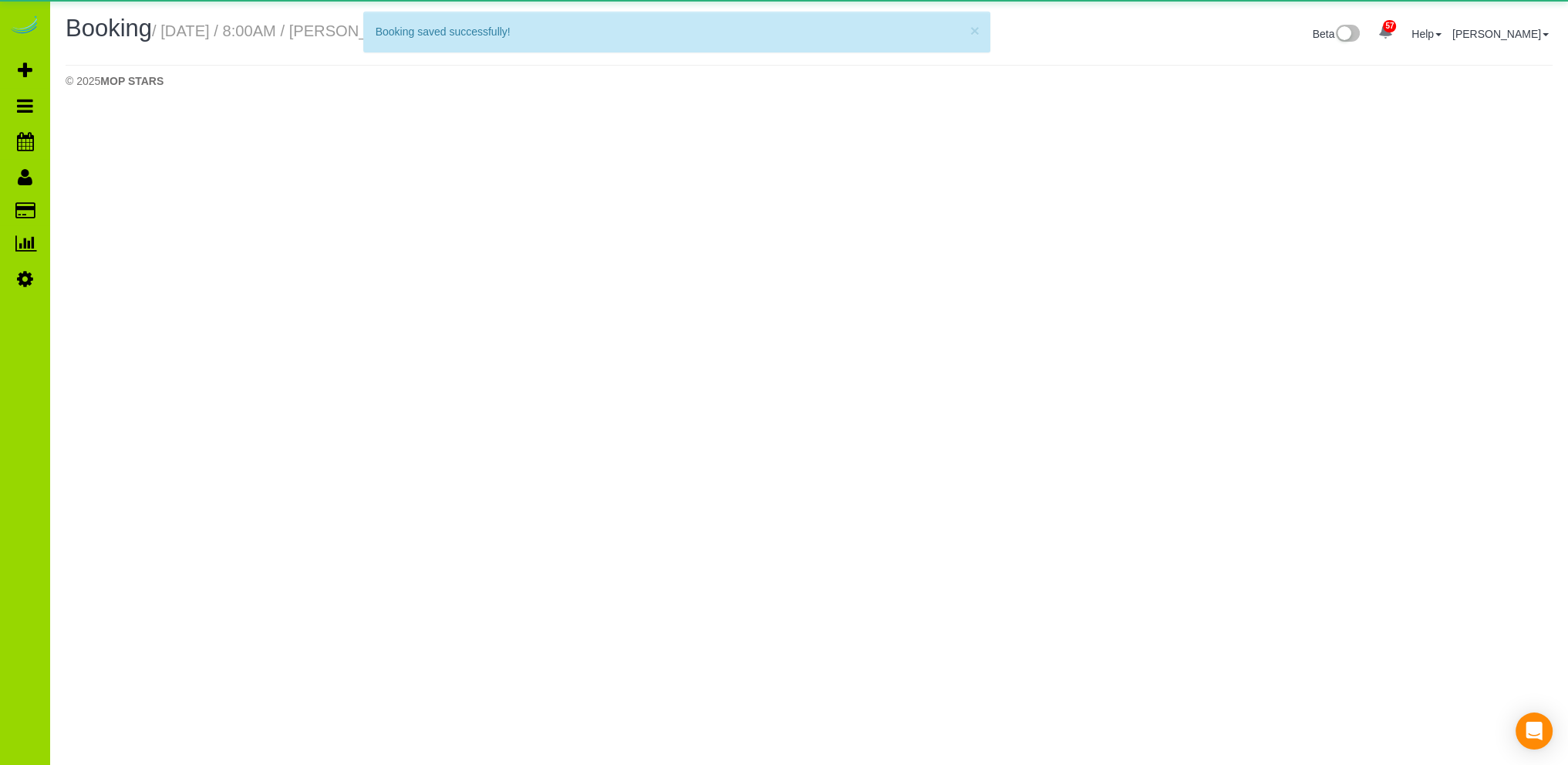
select select "CO"
select select "number:5"
select select "number:15"
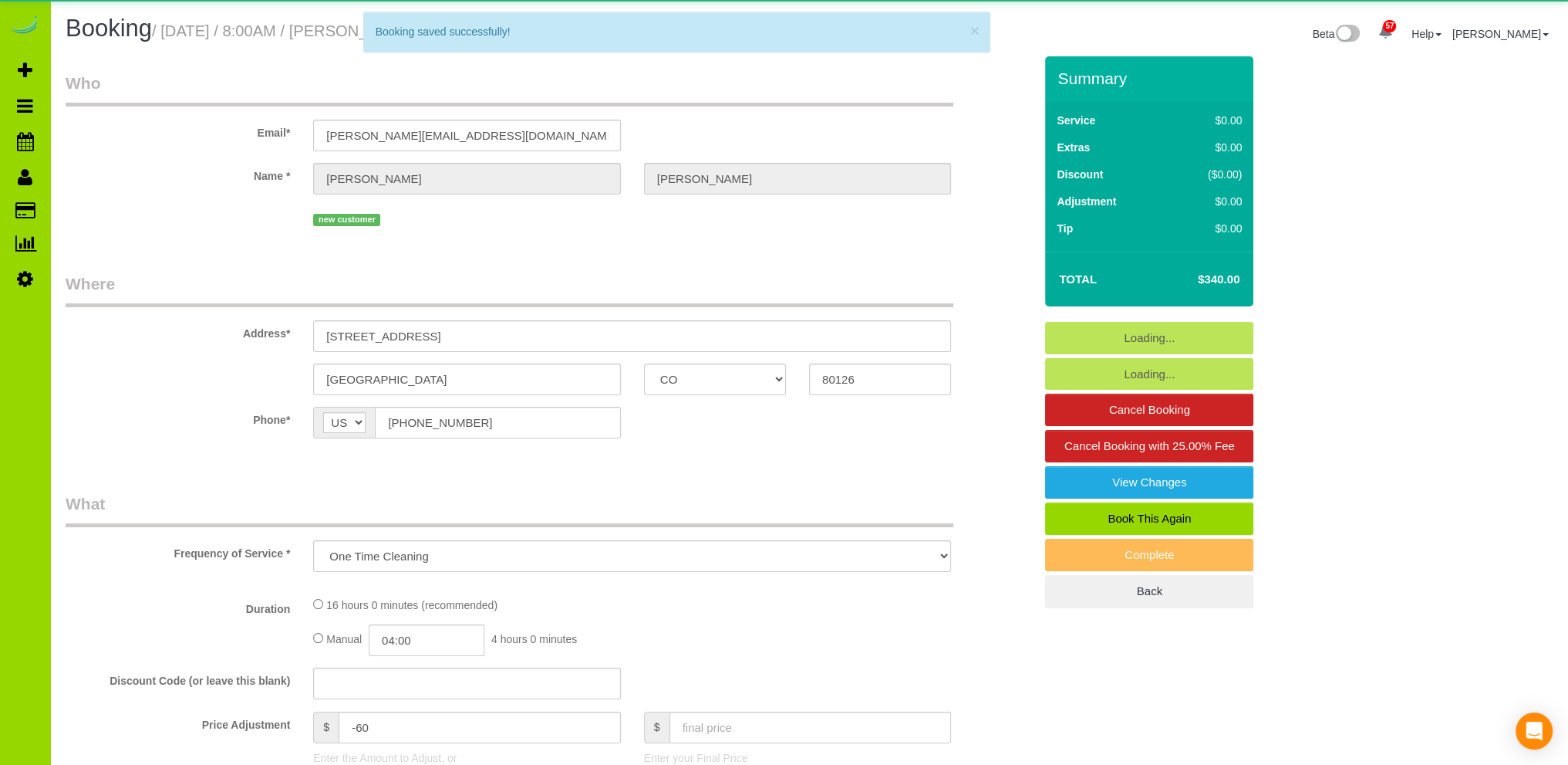
select select "object:4779"
select select "2"
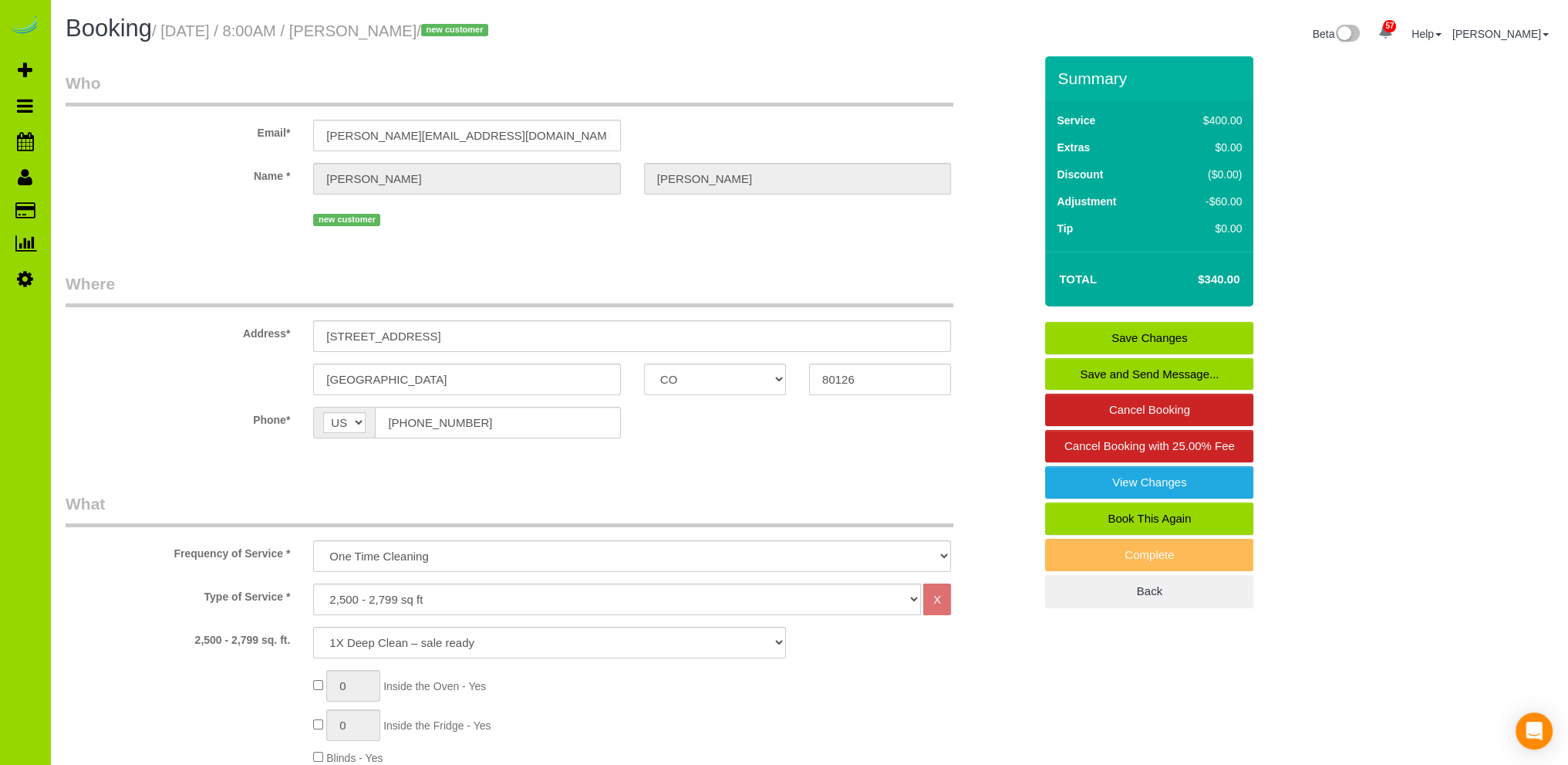
click at [1146, 372] on link "Save and Send Message..." at bounding box center [1149, 374] width 208 height 32
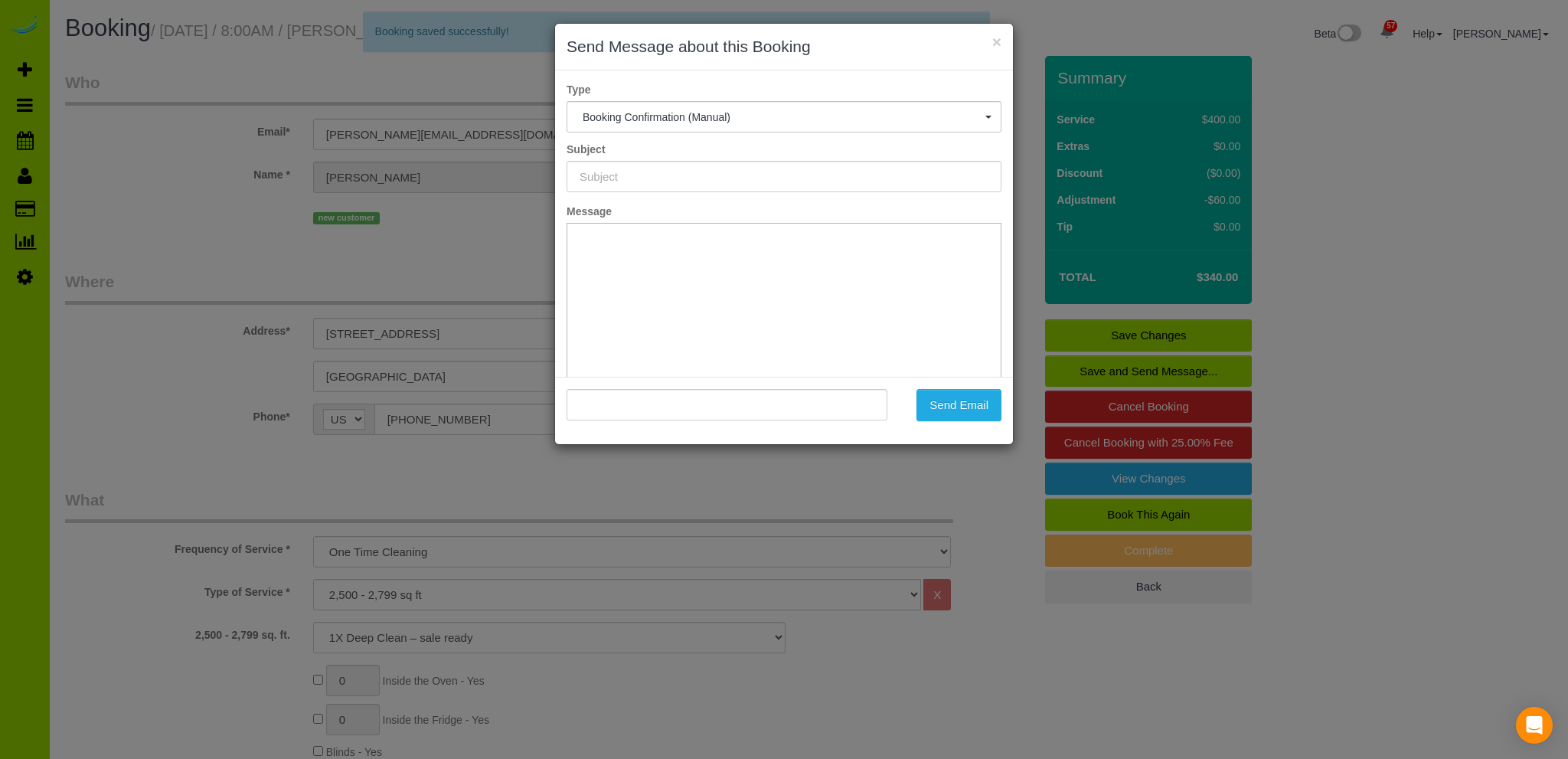
type input "Booking Confirmed - Please add your credit card"
type input ""Brandon Griffin" <brandon@homewithimpact.com>"
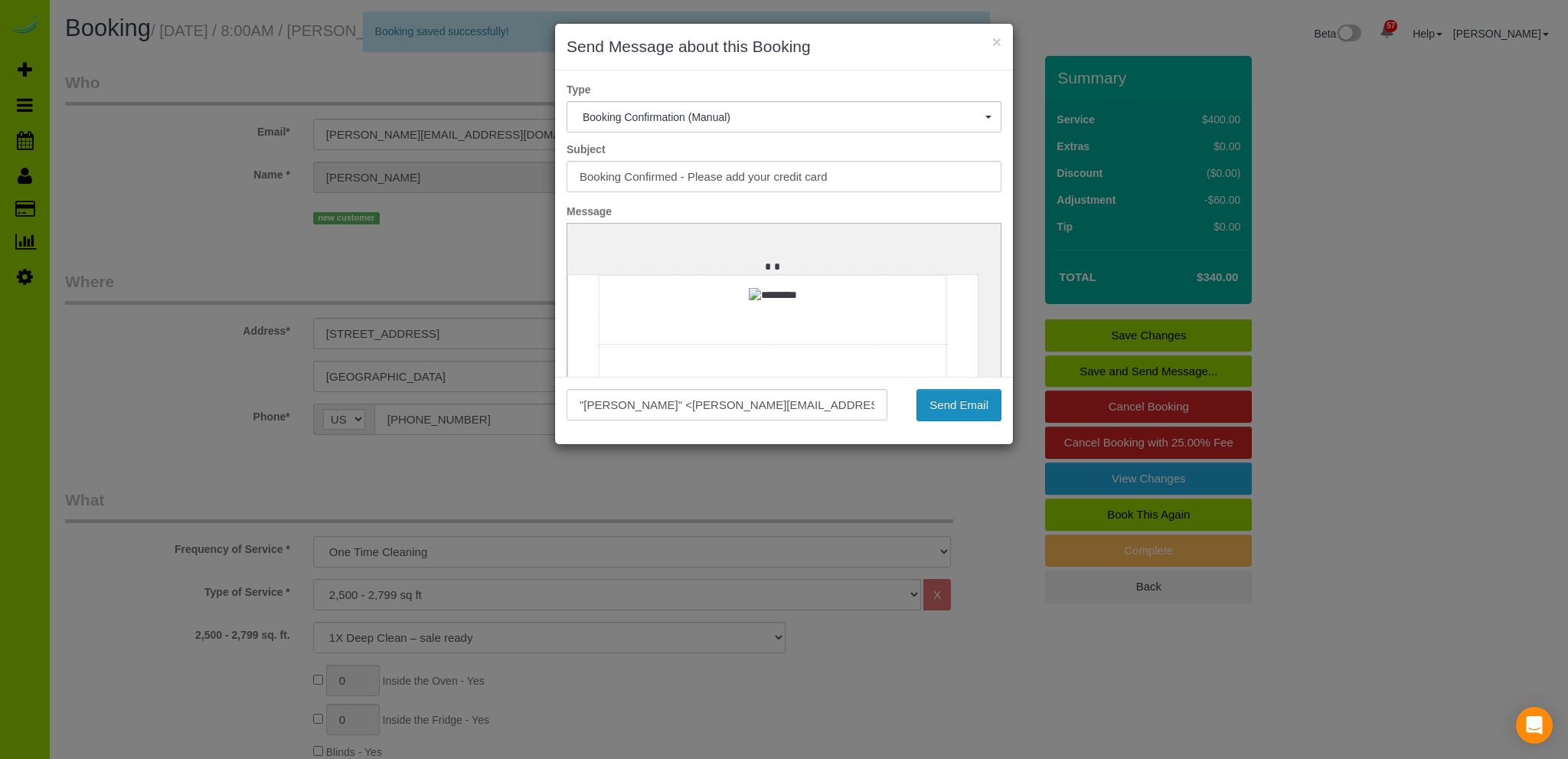
click at [954, 404] on button "Send Email" at bounding box center [959, 405] width 85 height 32
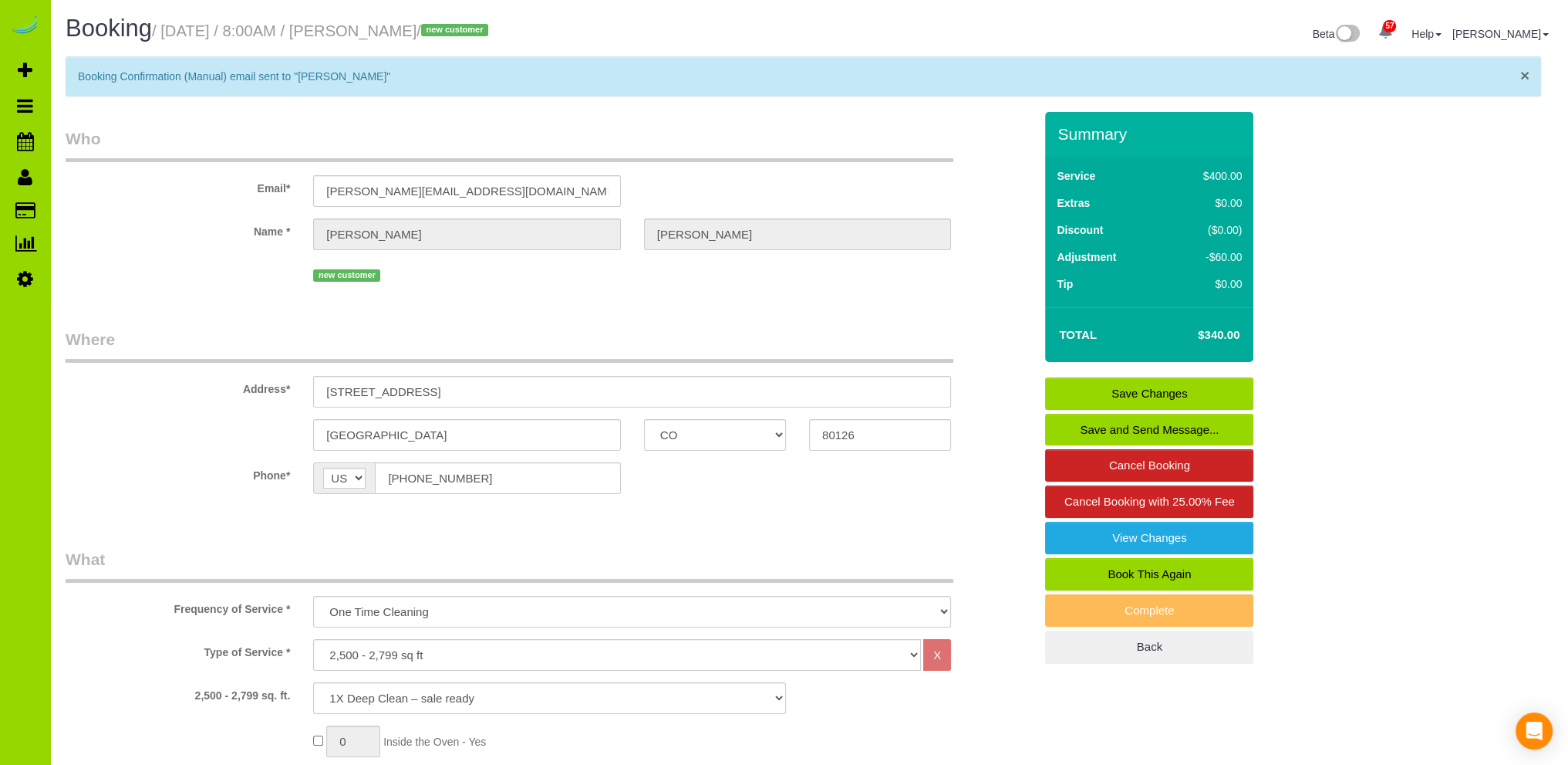
click at [1524, 74] on span "×" at bounding box center [1524, 75] width 9 height 18
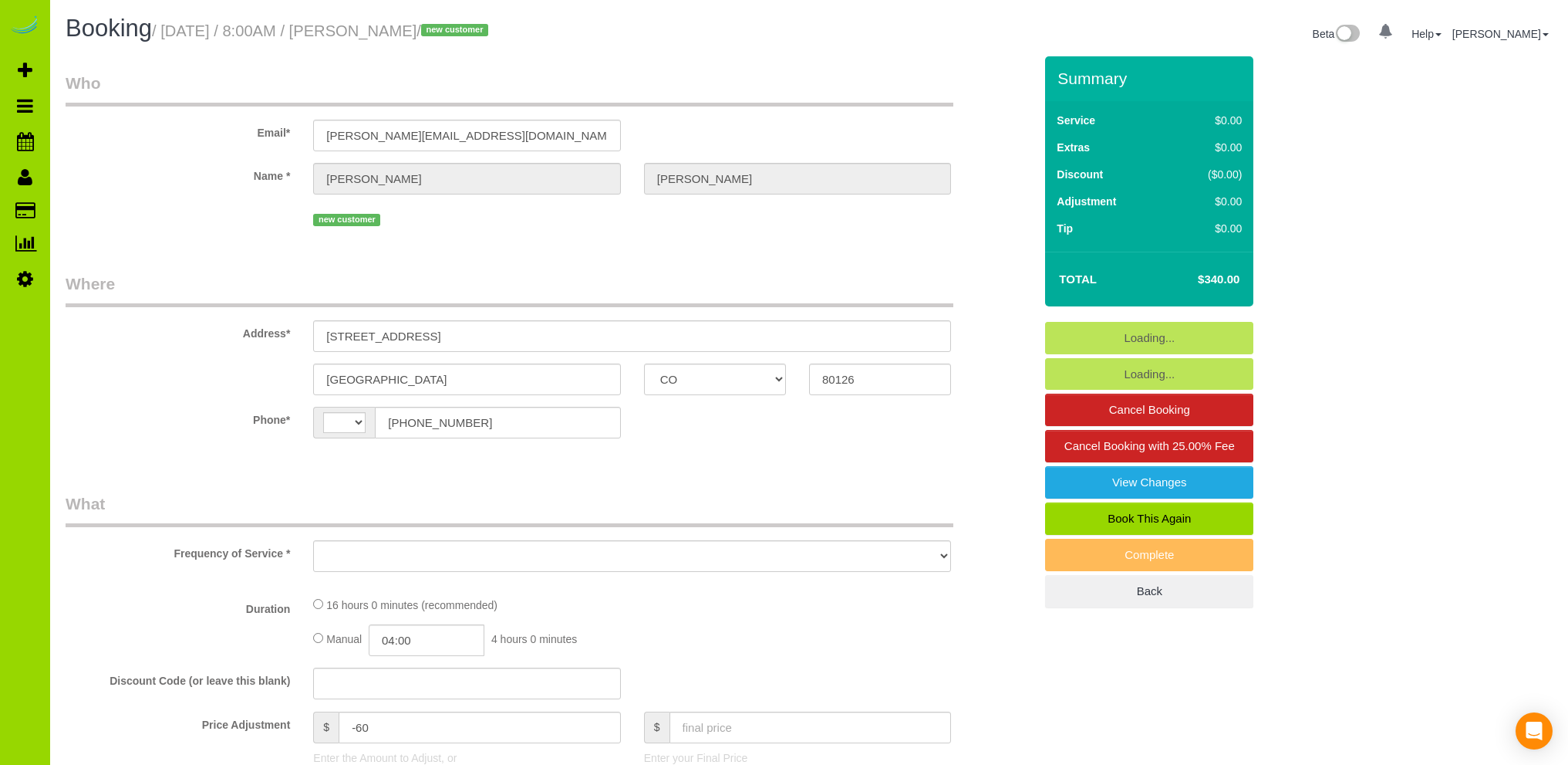
select select "CO"
select select "string:US"
select select "number:5"
select select "number:15"
select select "2"
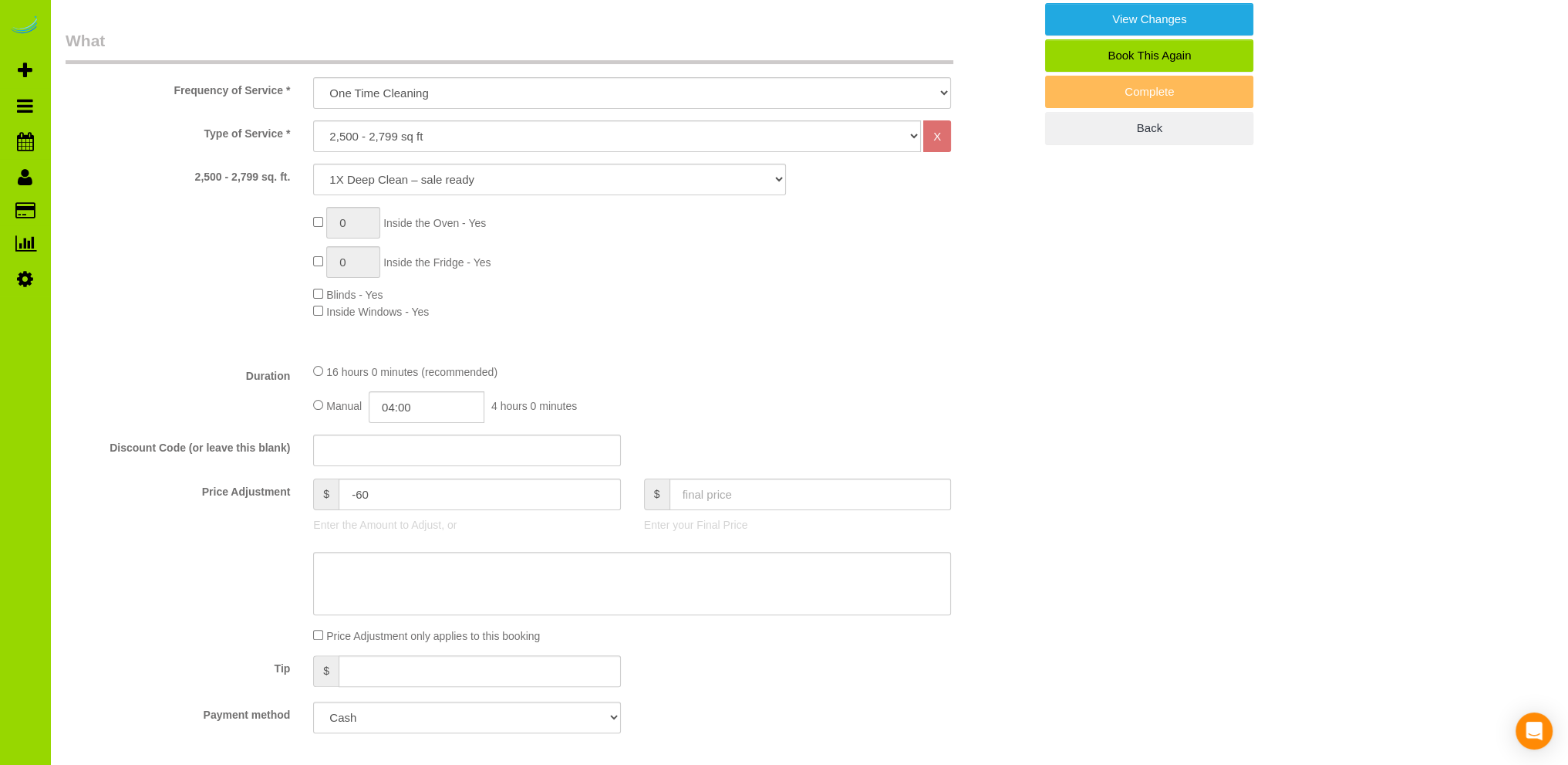
select select "object:1145"
select select "2"
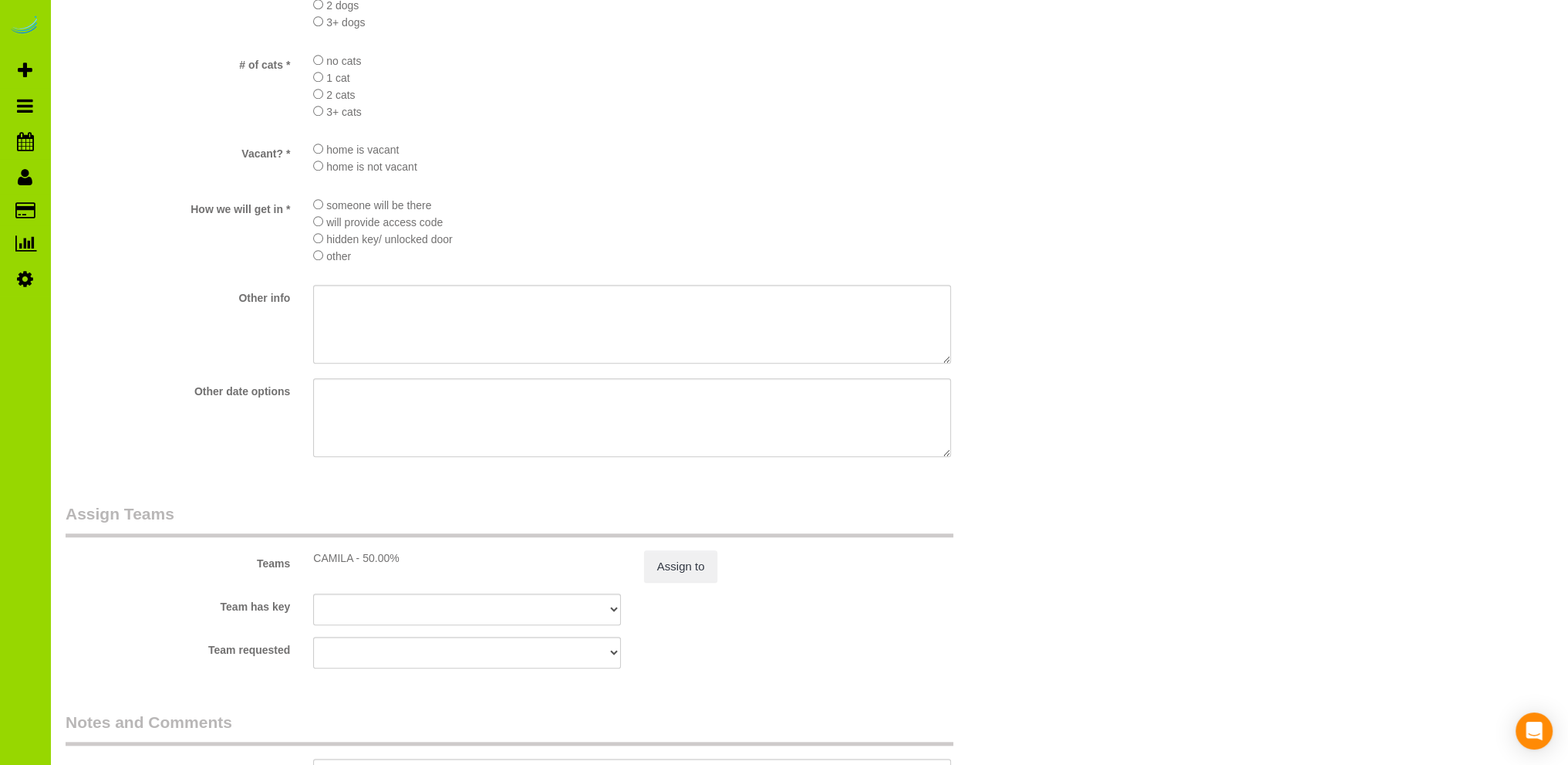
scroll to position [2007, 0]
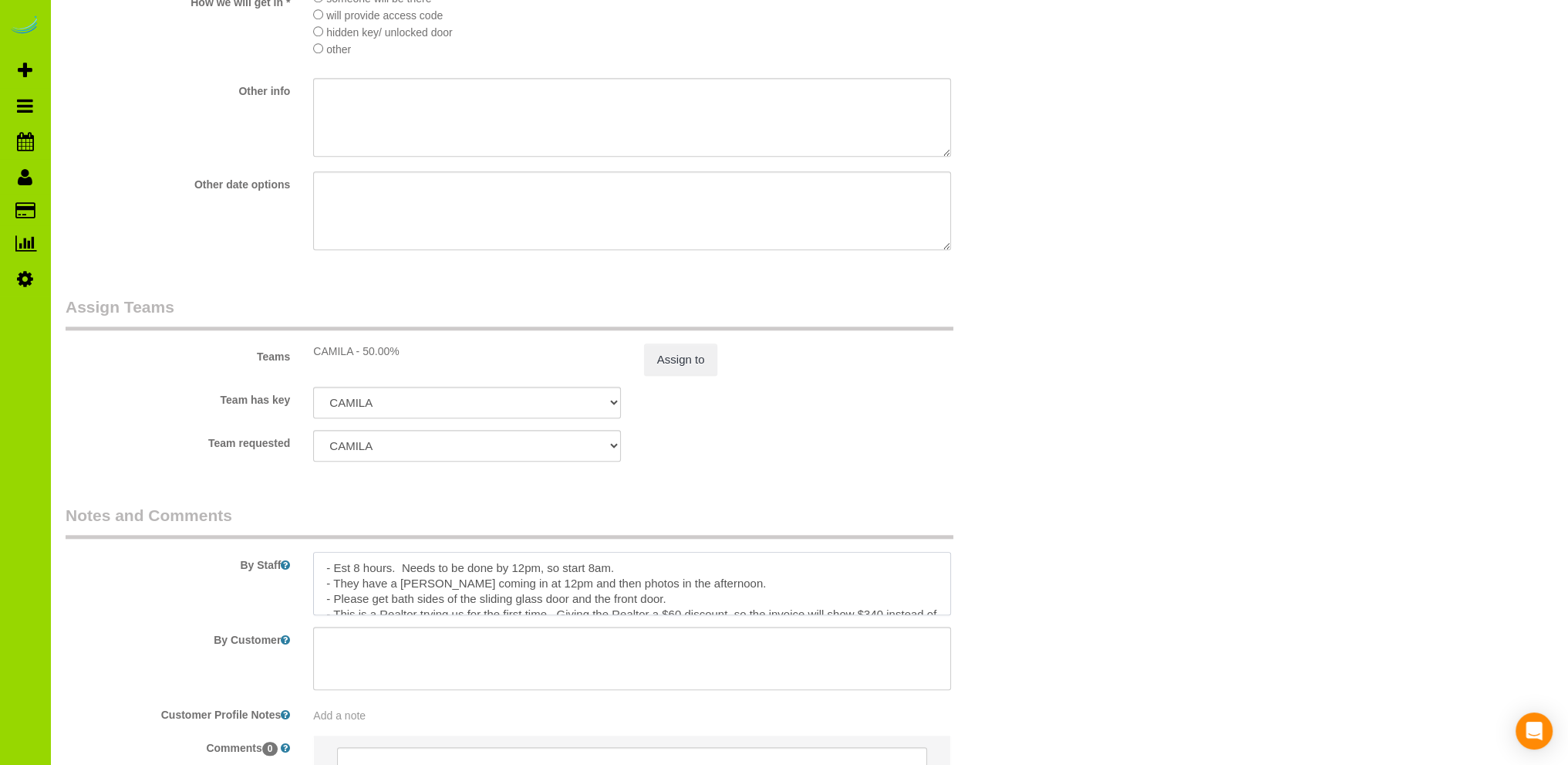
click at [728, 593] on textarea at bounding box center [632, 584] width 638 height 63
drag, startPoint x: 564, startPoint y: 606, endPoint x: 422, endPoint y: 598, distance: 142.2
click at [422, 598] on textarea at bounding box center [632, 584] width 638 height 63
click at [577, 614] on textarea at bounding box center [632, 584] width 638 height 63
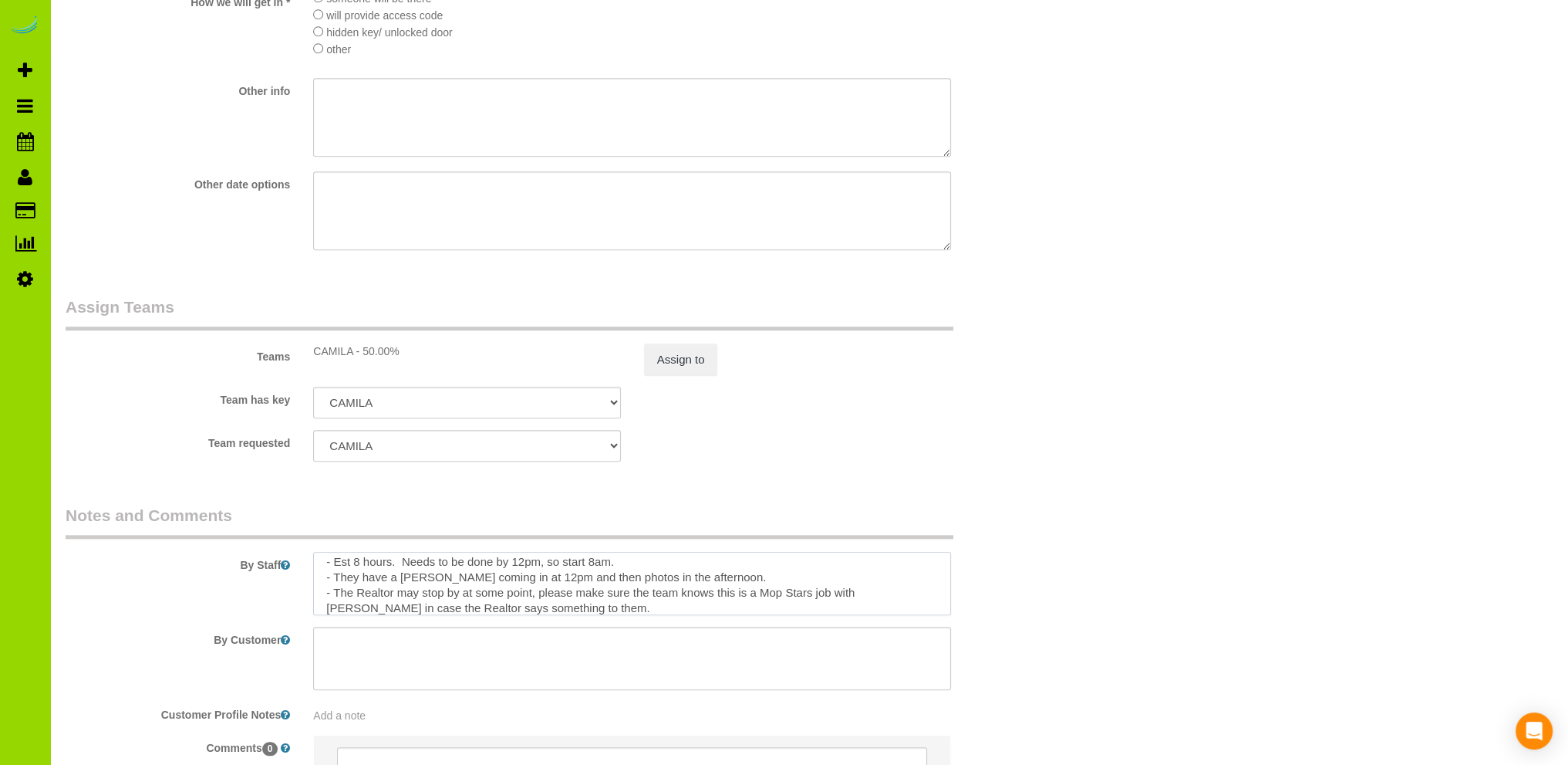
drag, startPoint x: 571, startPoint y: 614, endPoint x: 537, endPoint y: 592, distance: 40.5
click at [543, 597] on textarea at bounding box center [632, 584] width 638 height 63
type textarea "- Est 8 hours. Needs to be done by 12pm, so start 8am. - They have a stager com…"
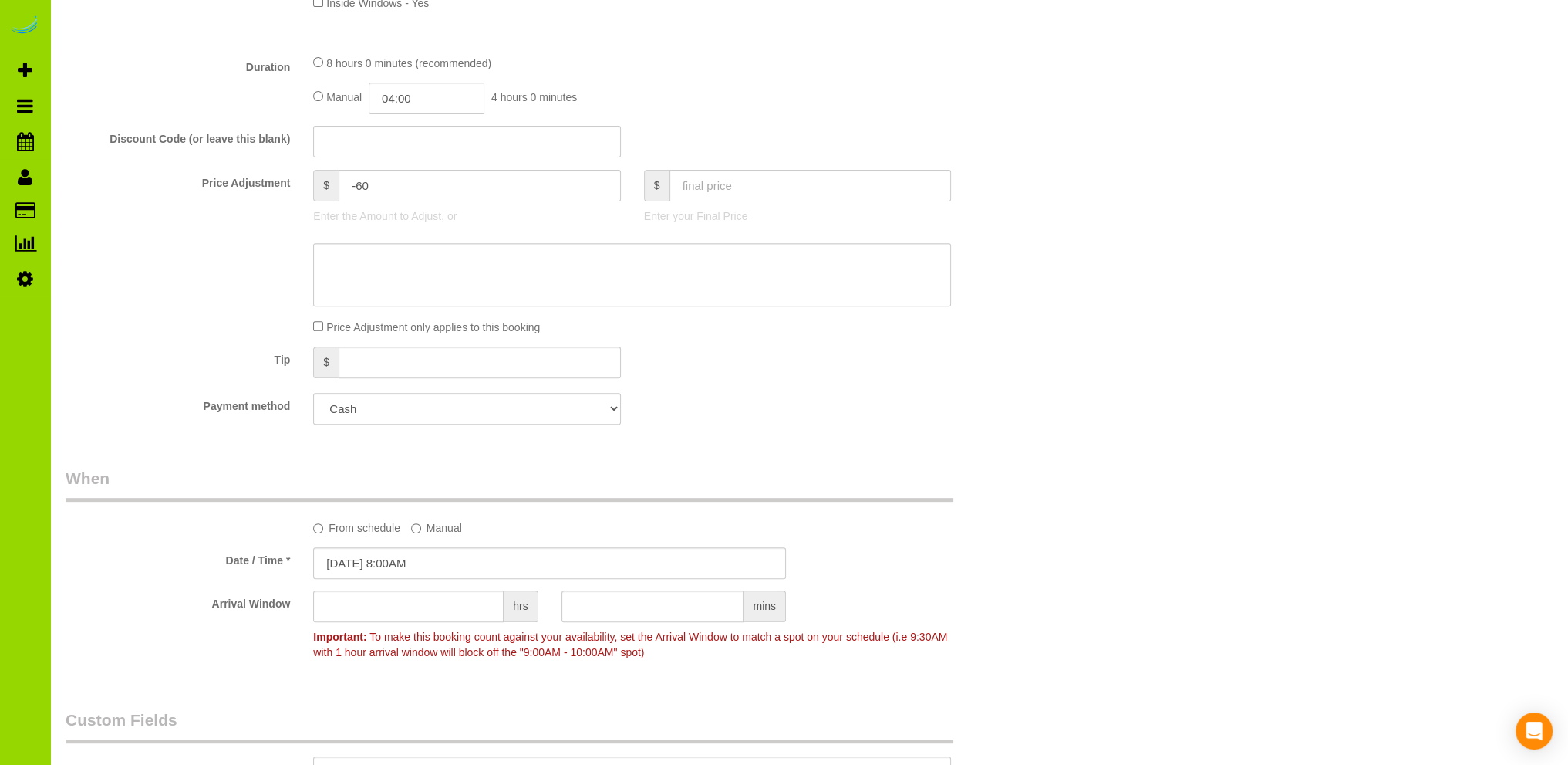
scroll to position [0, 0]
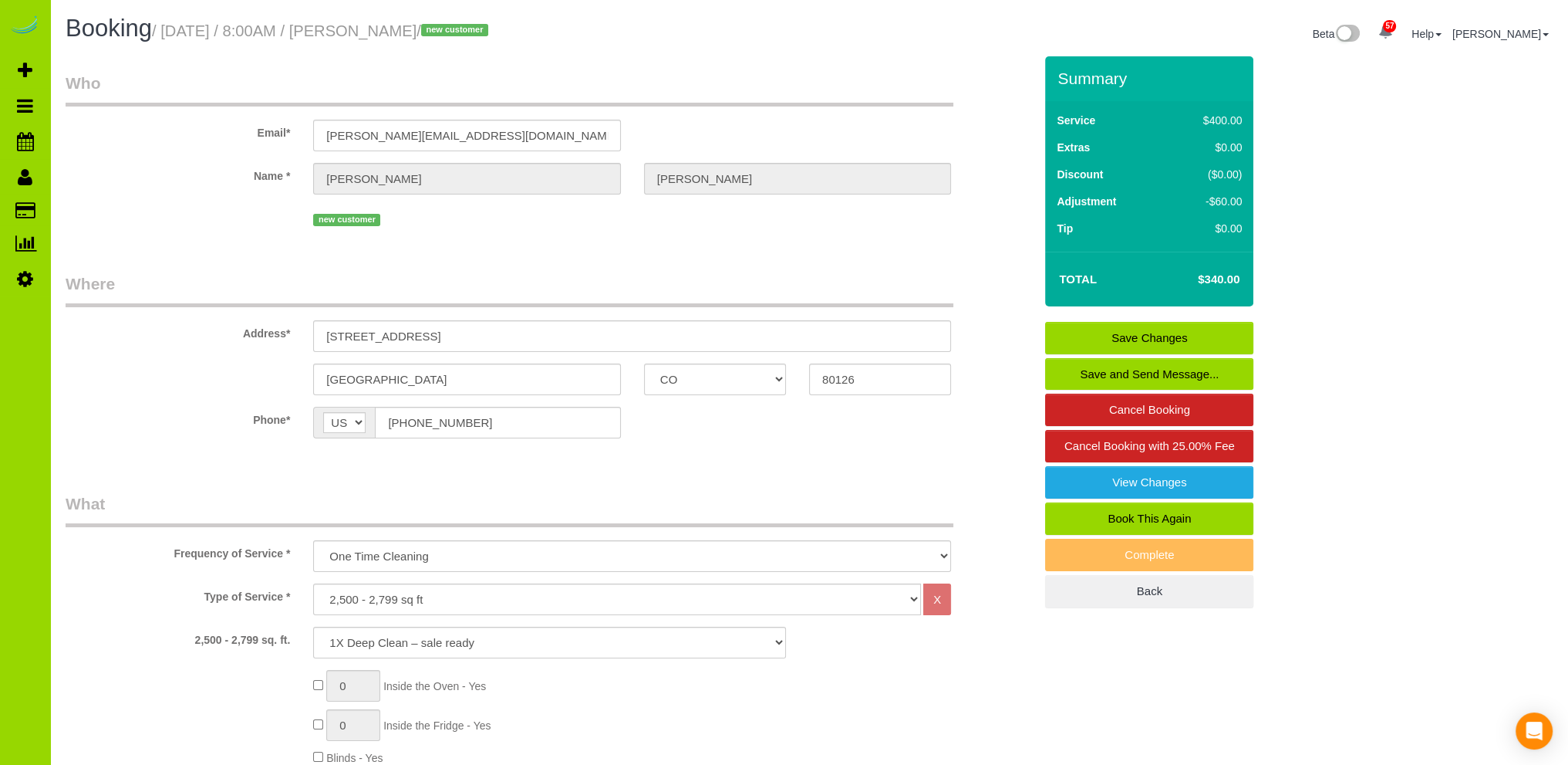
click at [1138, 334] on link "Save Changes" at bounding box center [1149, 338] width 208 height 32
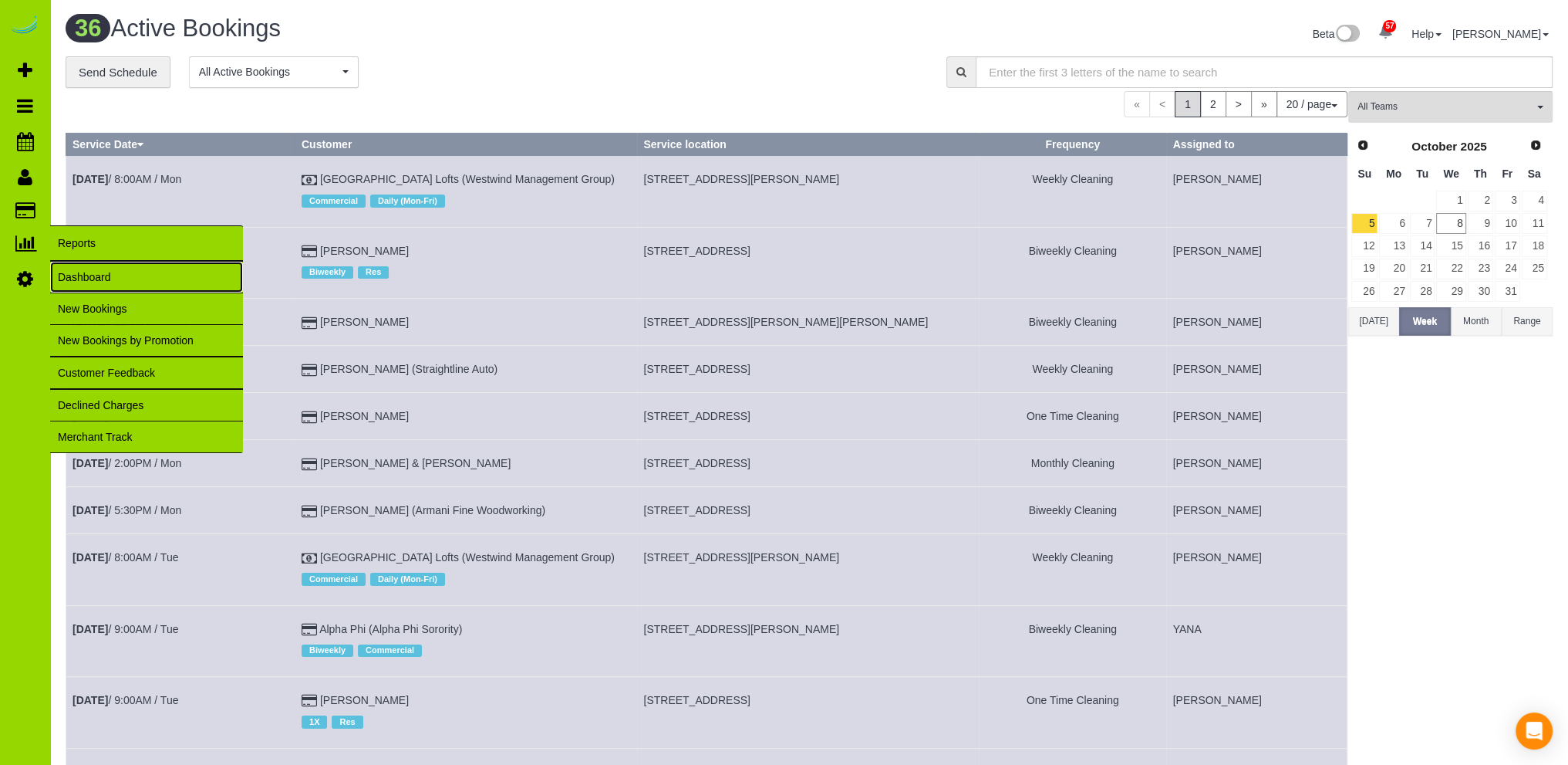
click at [72, 279] on link "Dashboard" at bounding box center [146, 277] width 193 height 31
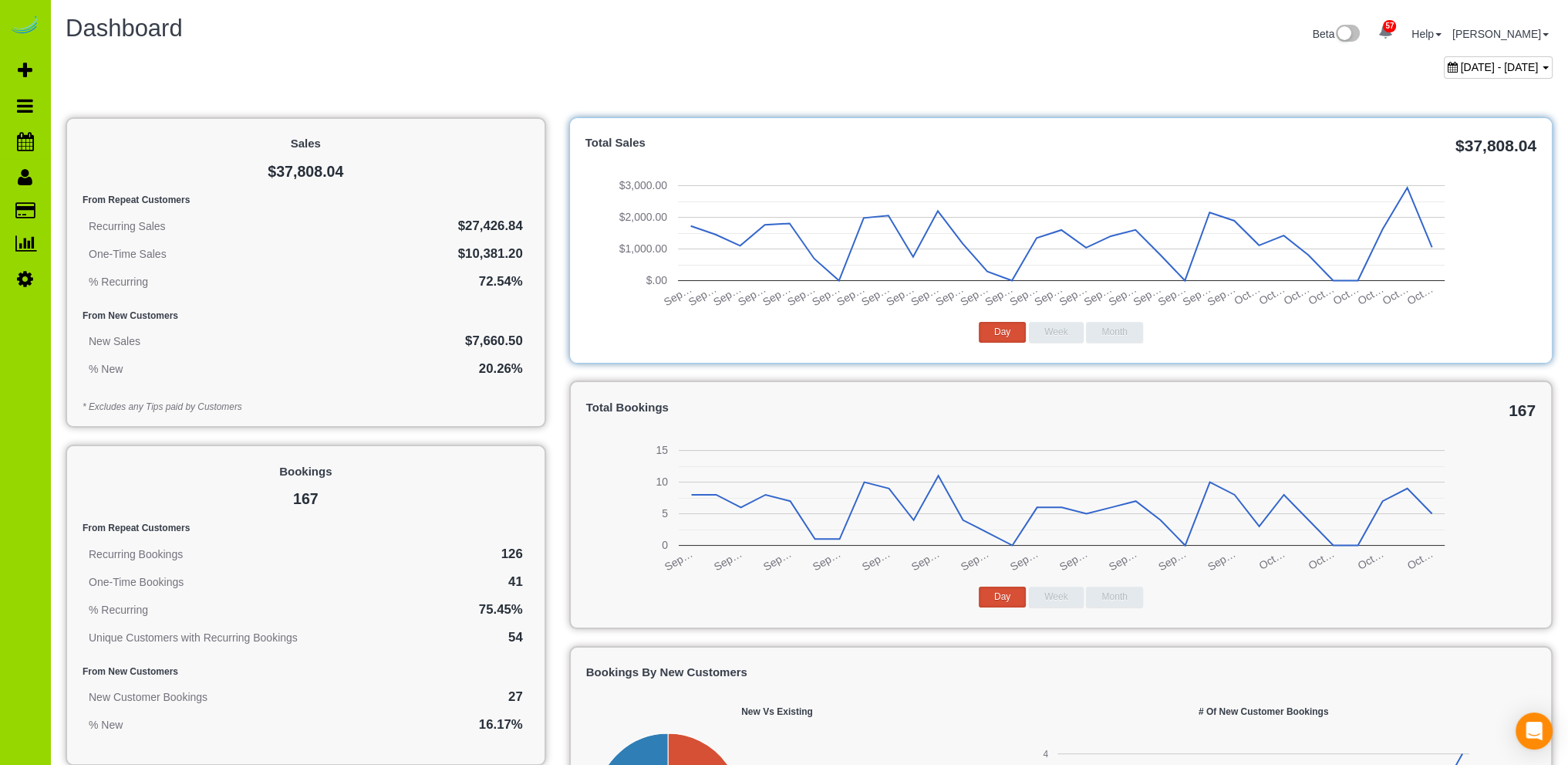
click at [1461, 64] on span "September 08, 2025 - October 08, 2025" at bounding box center [1500, 66] width 78 height 12
type input "**********"
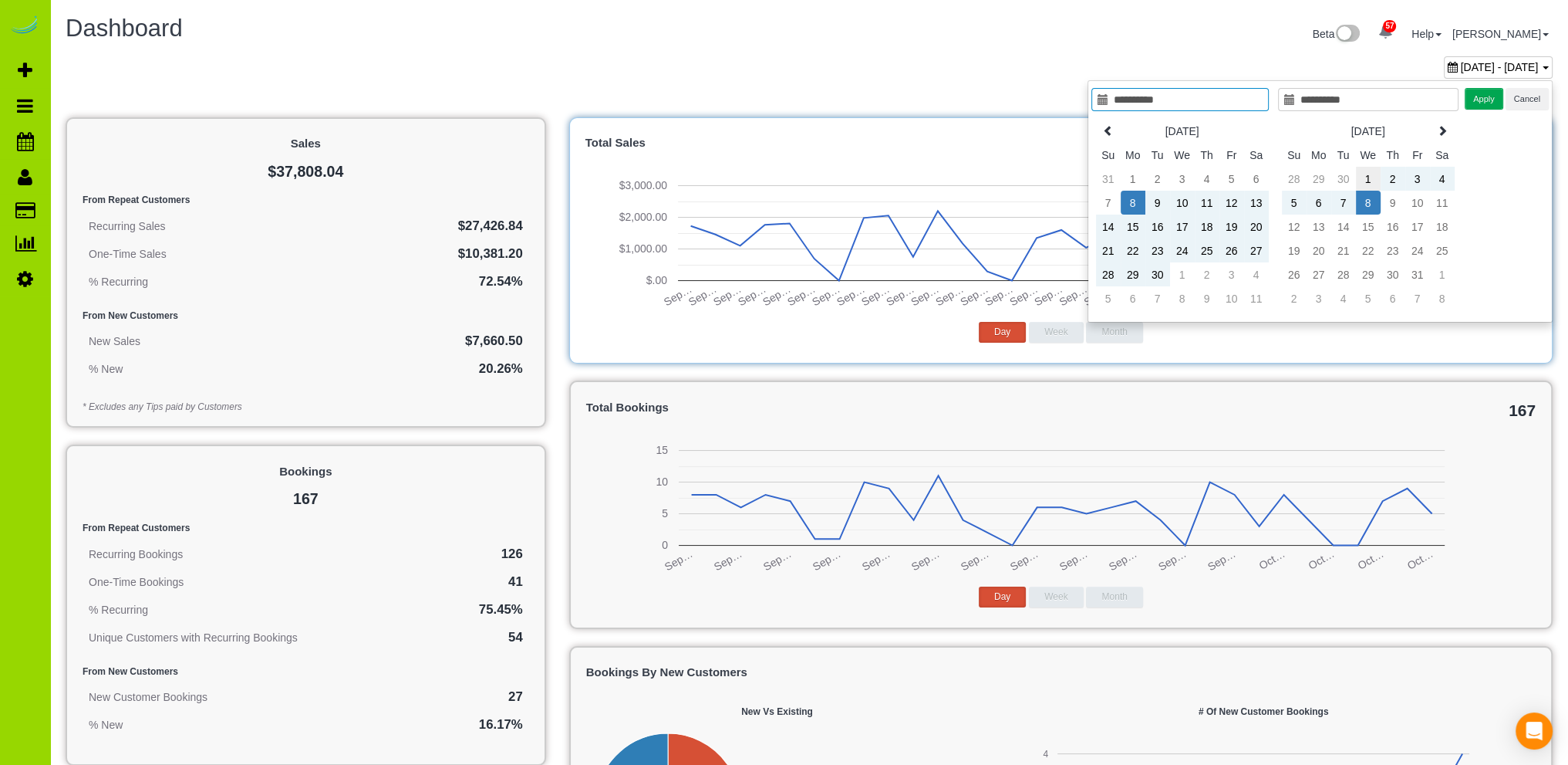
type input "**********"
click at [1367, 176] on td "1" at bounding box center [1368, 179] width 25 height 24
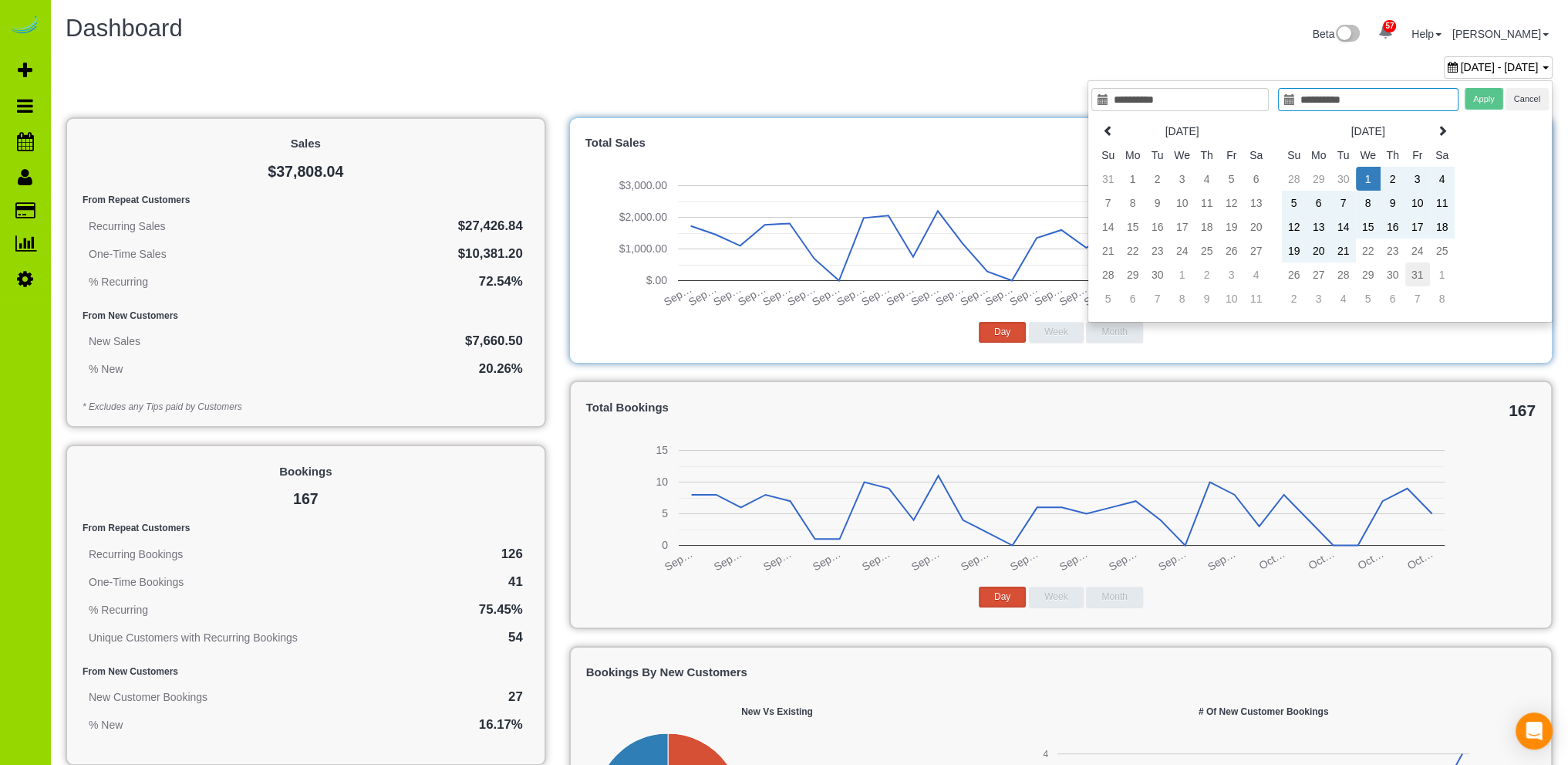
type input "**********"
click at [1411, 273] on td "31" at bounding box center [1418, 274] width 25 height 24
type input "**********"
click at [1481, 94] on button "Apply" at bounding box center [1484, 100] width 39 height 23
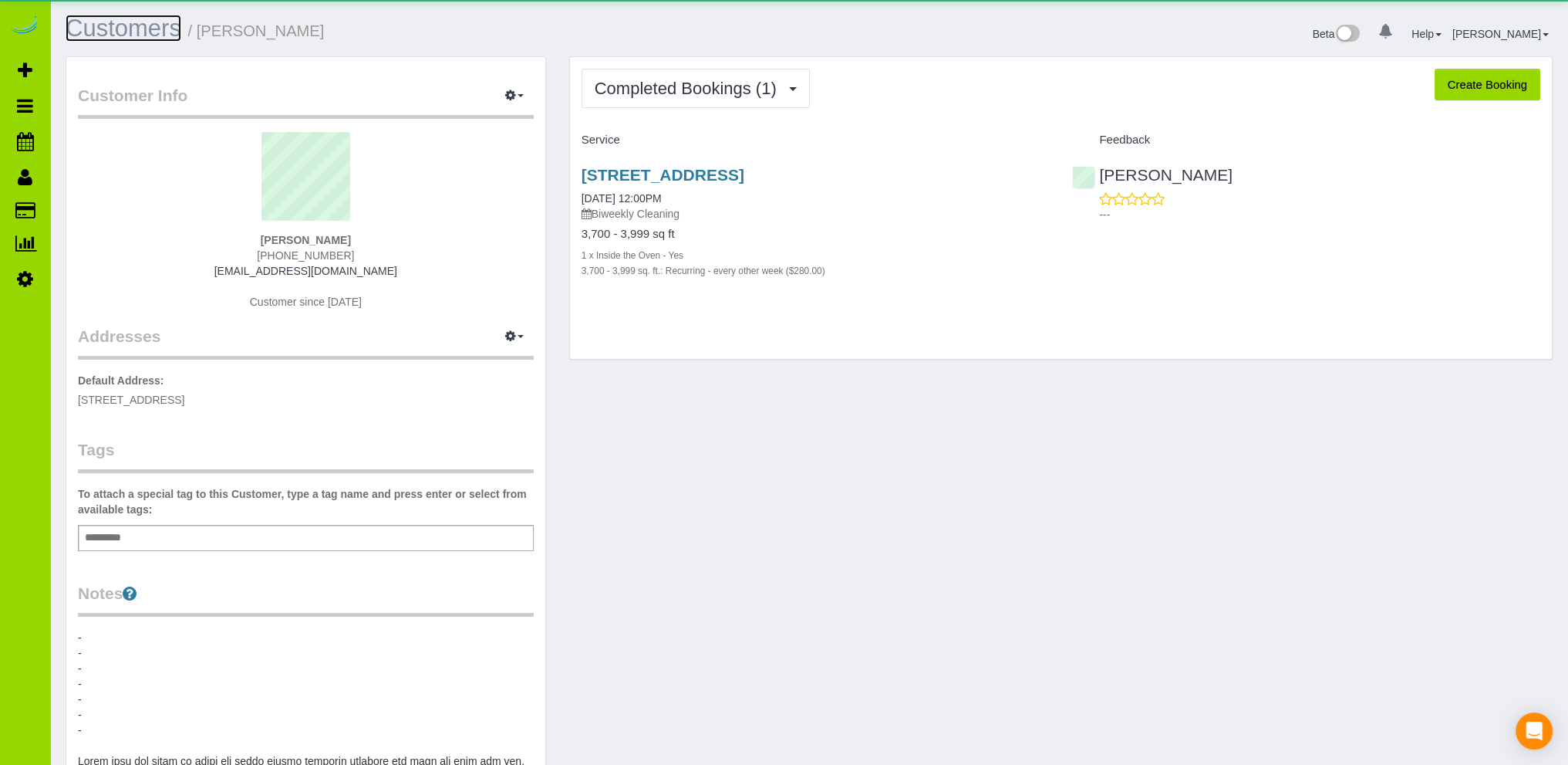
click at [149, 23] on link "Customers" at bounding box center [123, 28] width 116 height 27
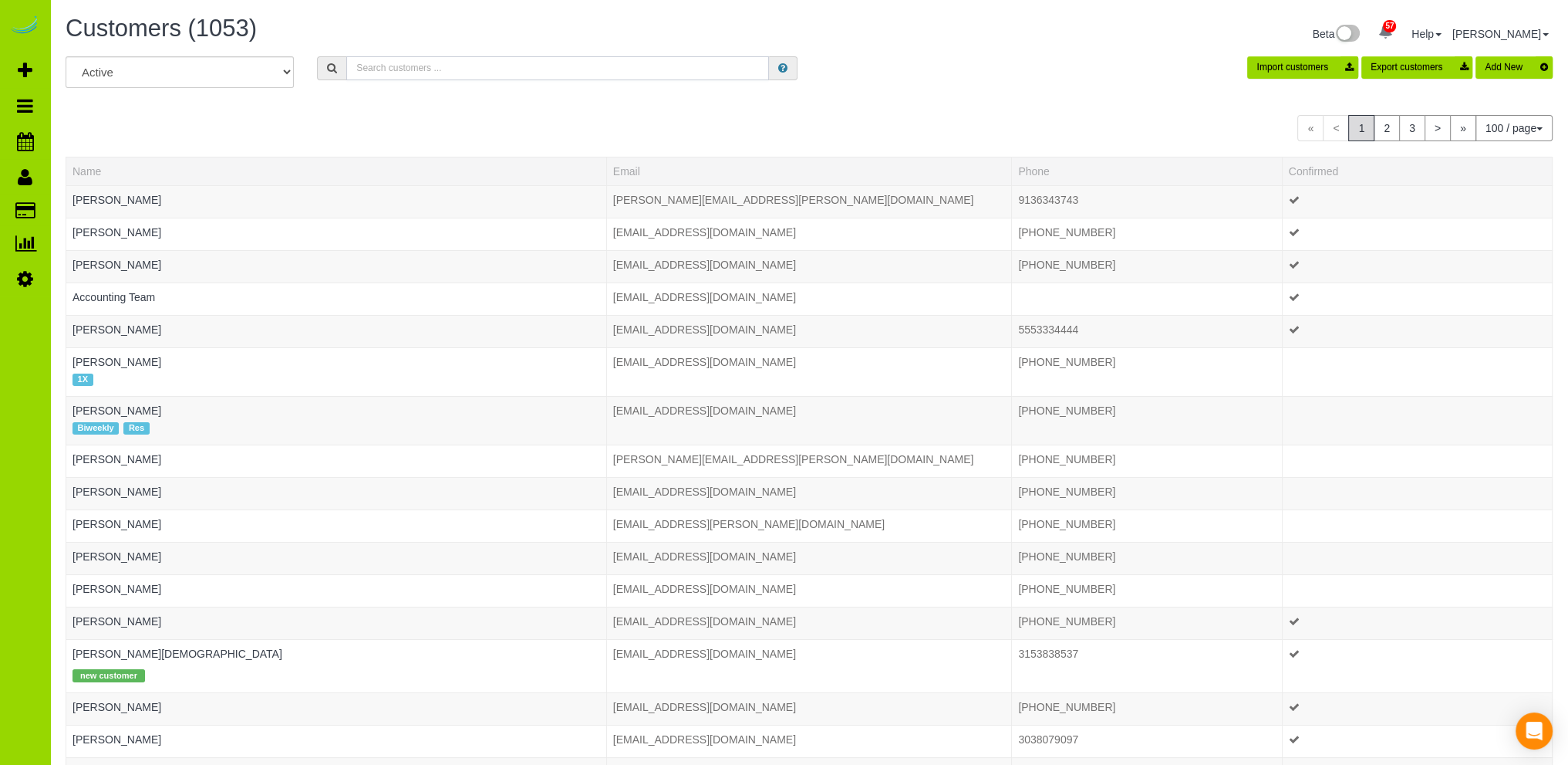
click at [377, 63] on input "text" at bounding box center [557, 69] width 422 height 24
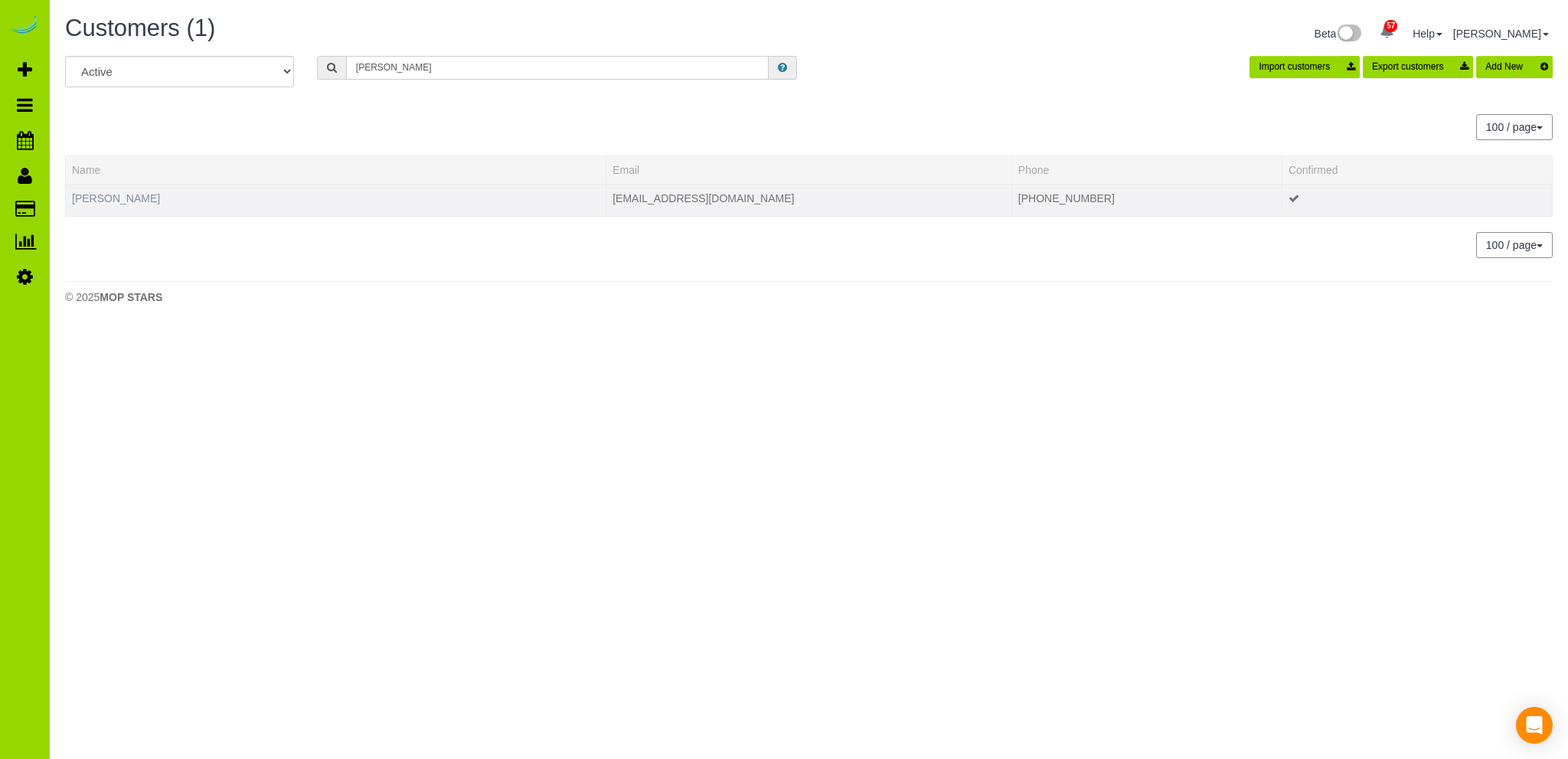
type input "ryan murphy"
click at [120, 198] on link "Ryan Murphy" at bounding box center [116, 198] width 88 height 12
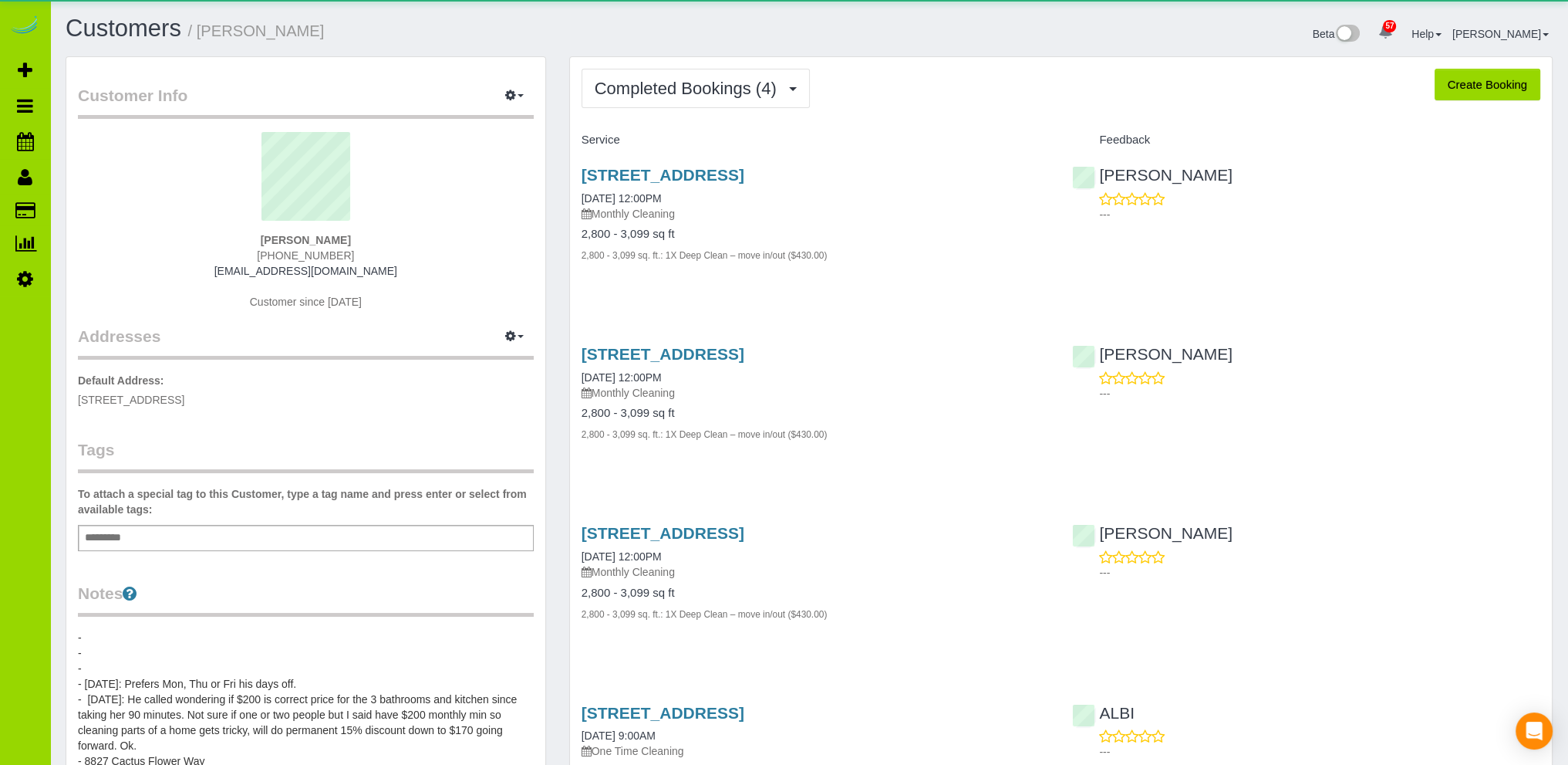
scroll to position [155, 0]
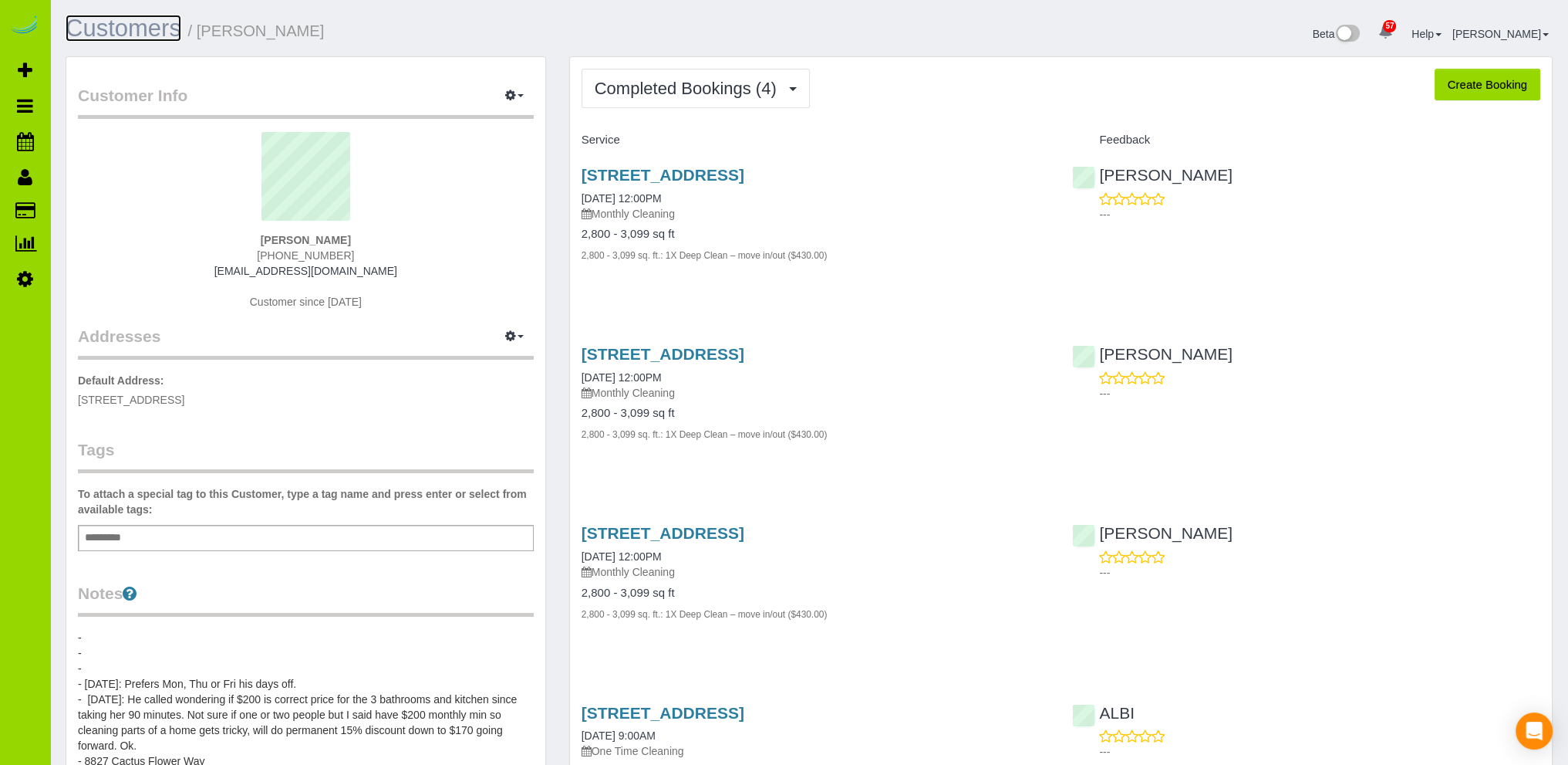
click at [124, 26] on link "Customers" at bounding box center [123, 28] width 116 height 27
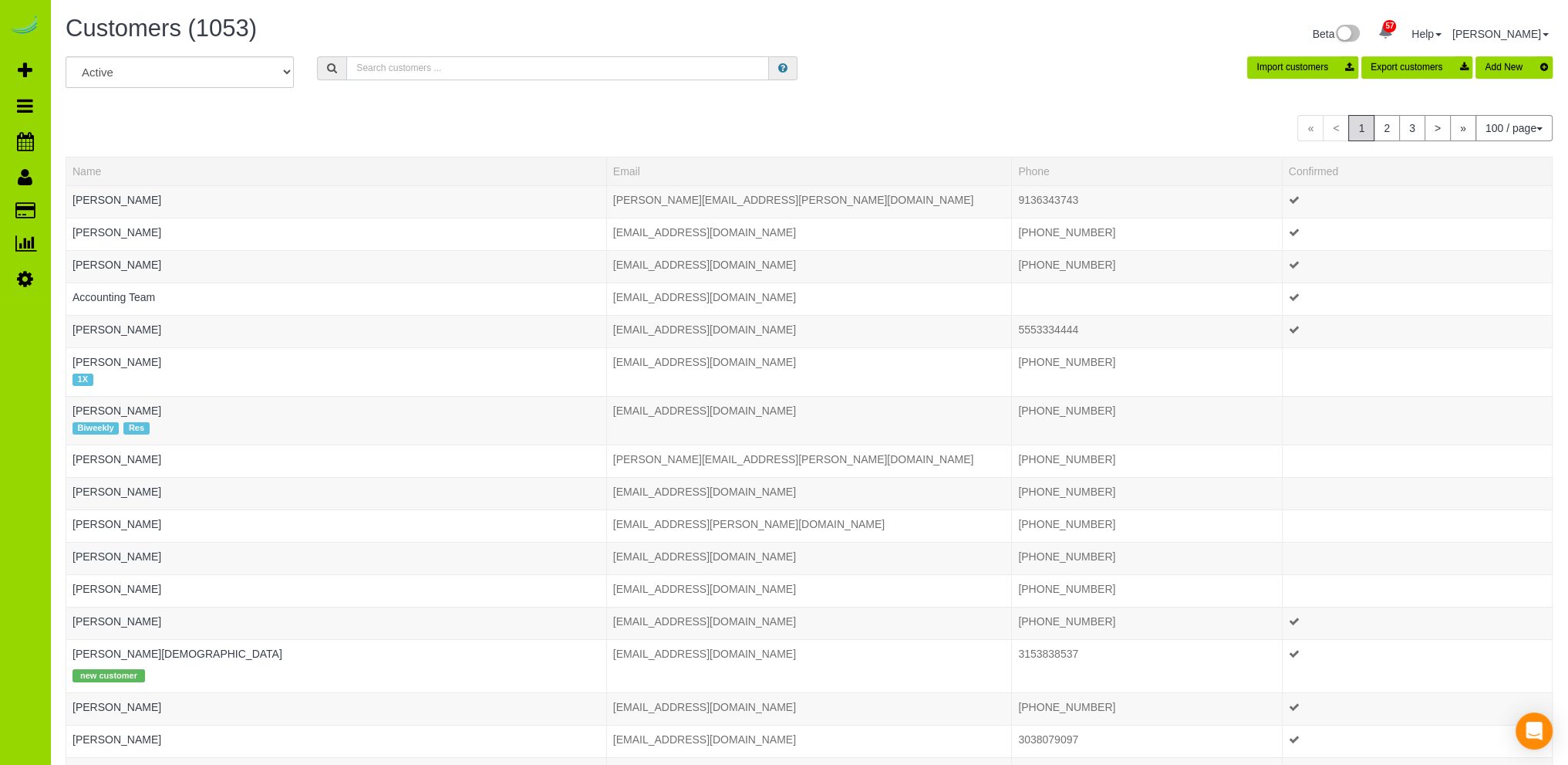
click at [408, 70] on input "text" at bounding box center [557, 69] width 422 height 24
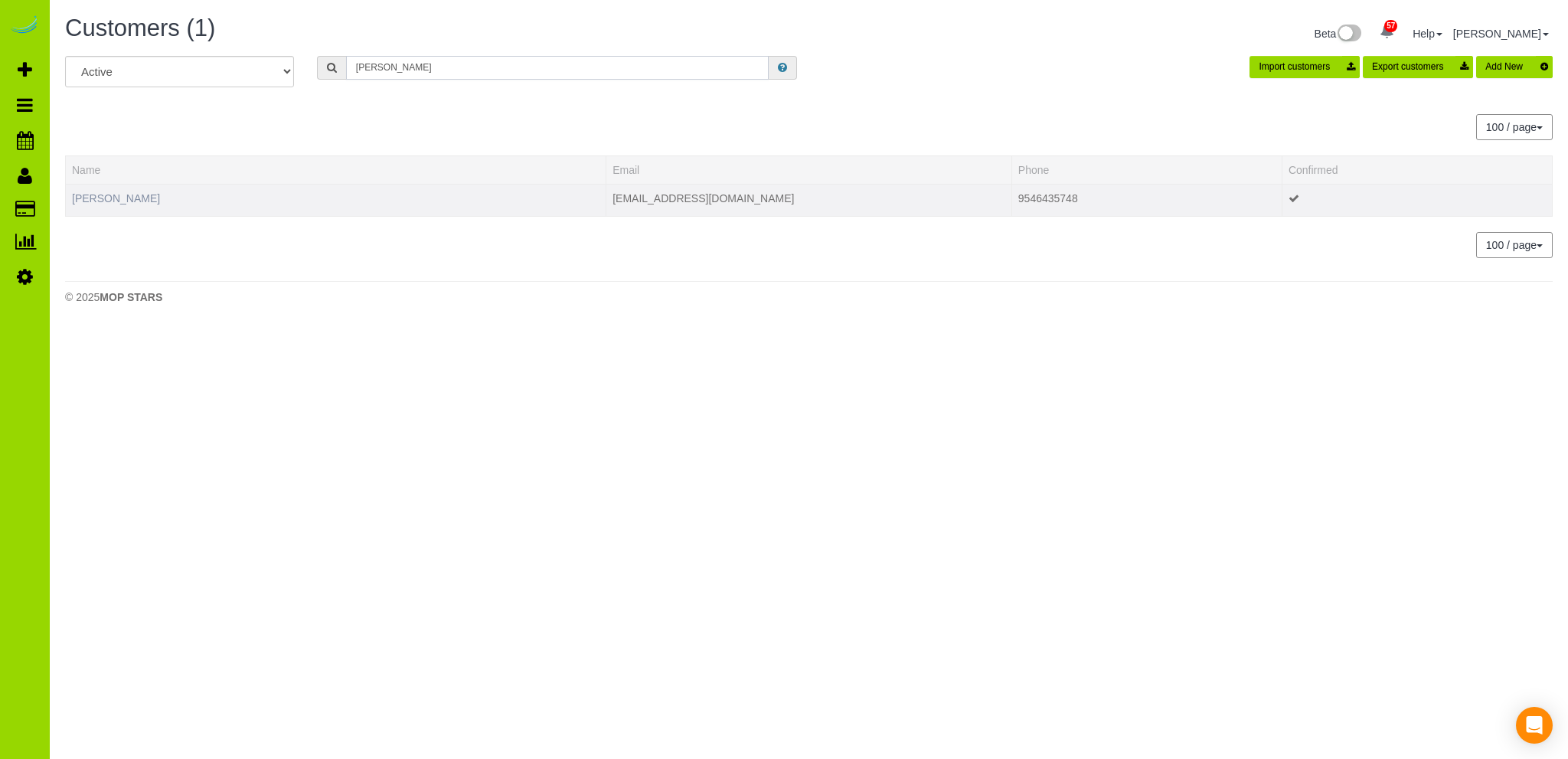
type input "[PERSON_NAME]"
click at [112, 192] on link "[PERSON_NAME]" at bounding box center [116, 198] width 88 height 12
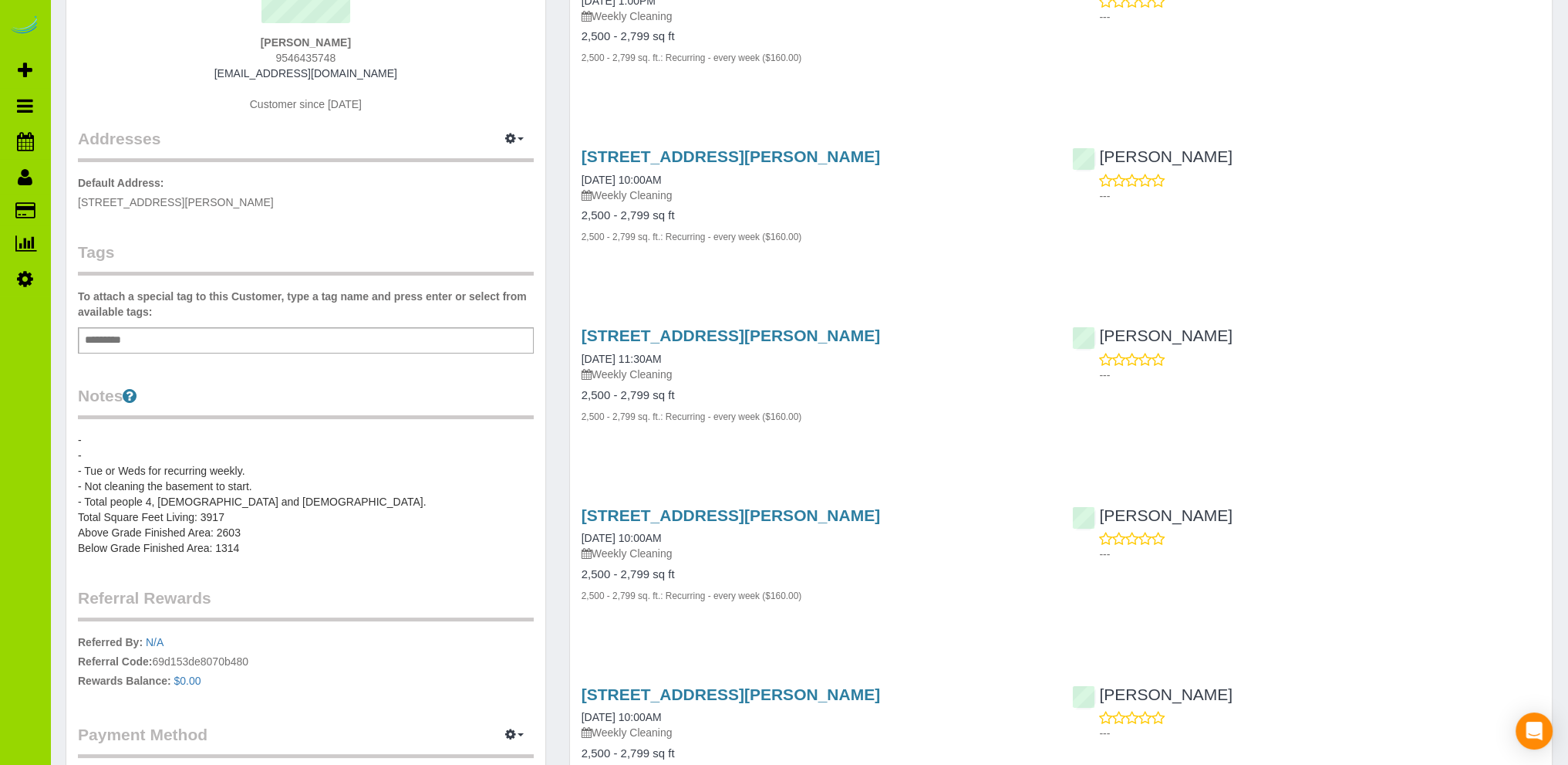
scroll to position [155, 0]
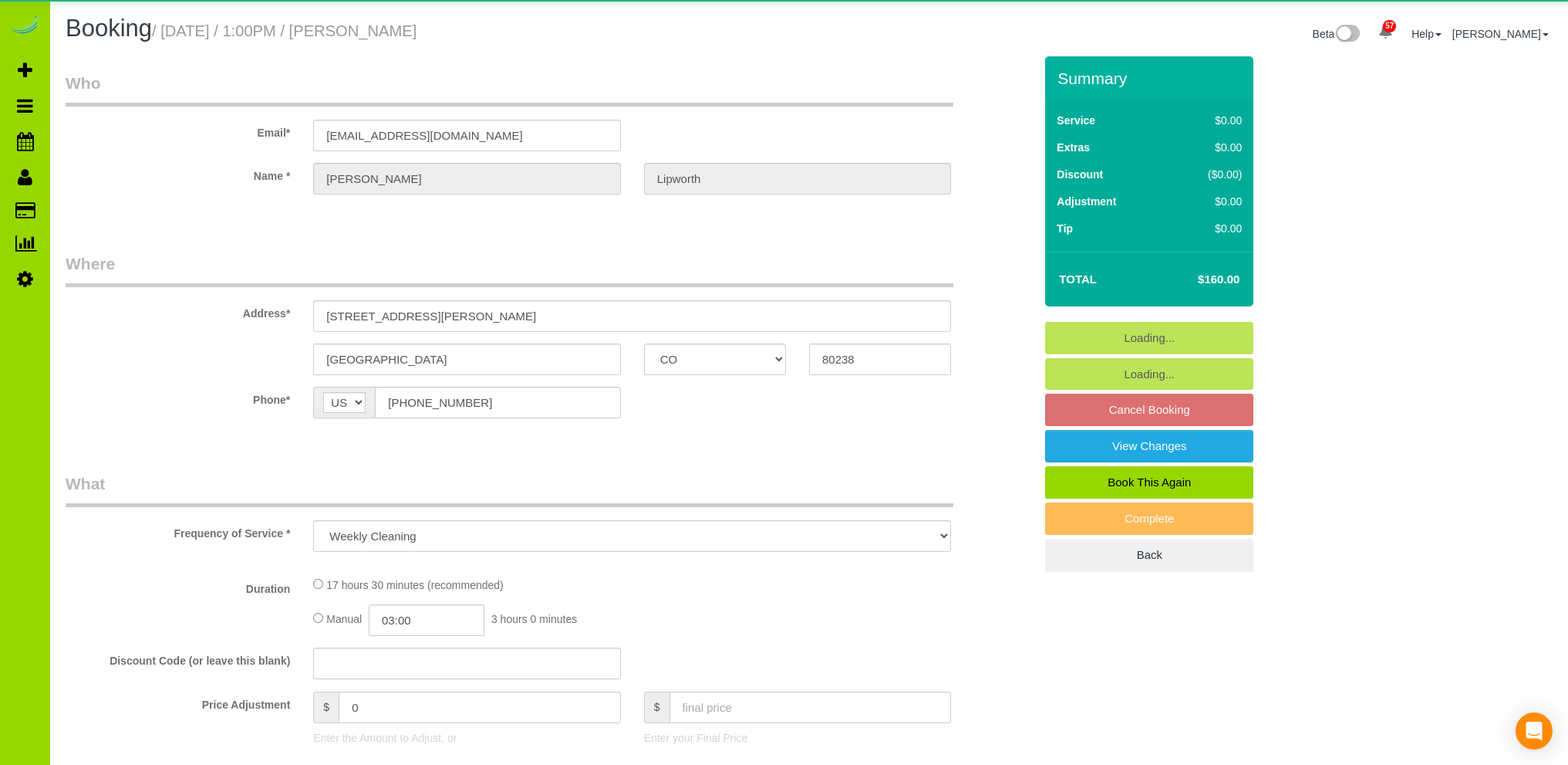
select select "CO"
select select "number:67"
select select "number:5"
select select "number:16"
select select "5"
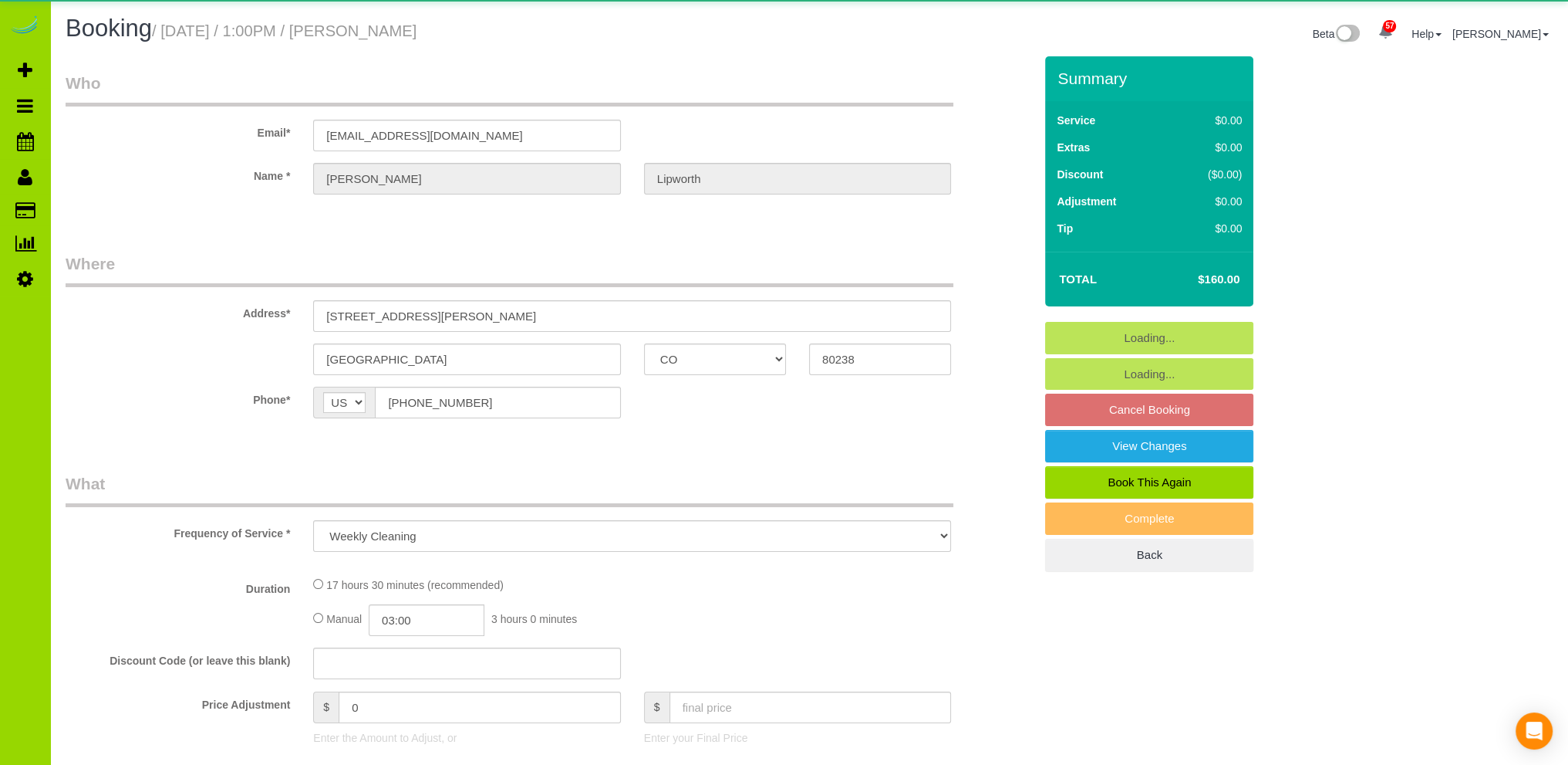
select select "spot1"
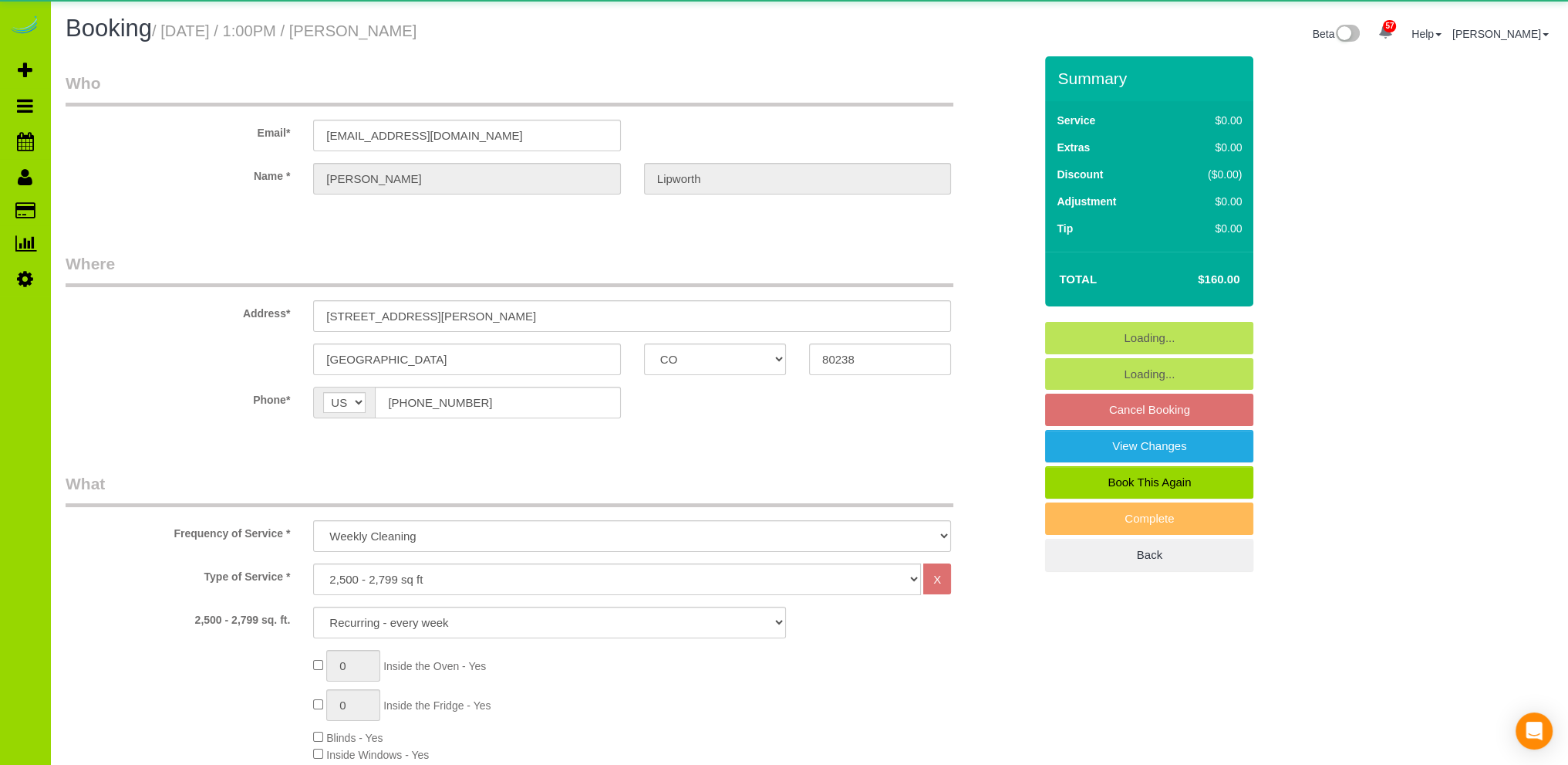
select select "object:1213"
select select "spot6"
select select "5"
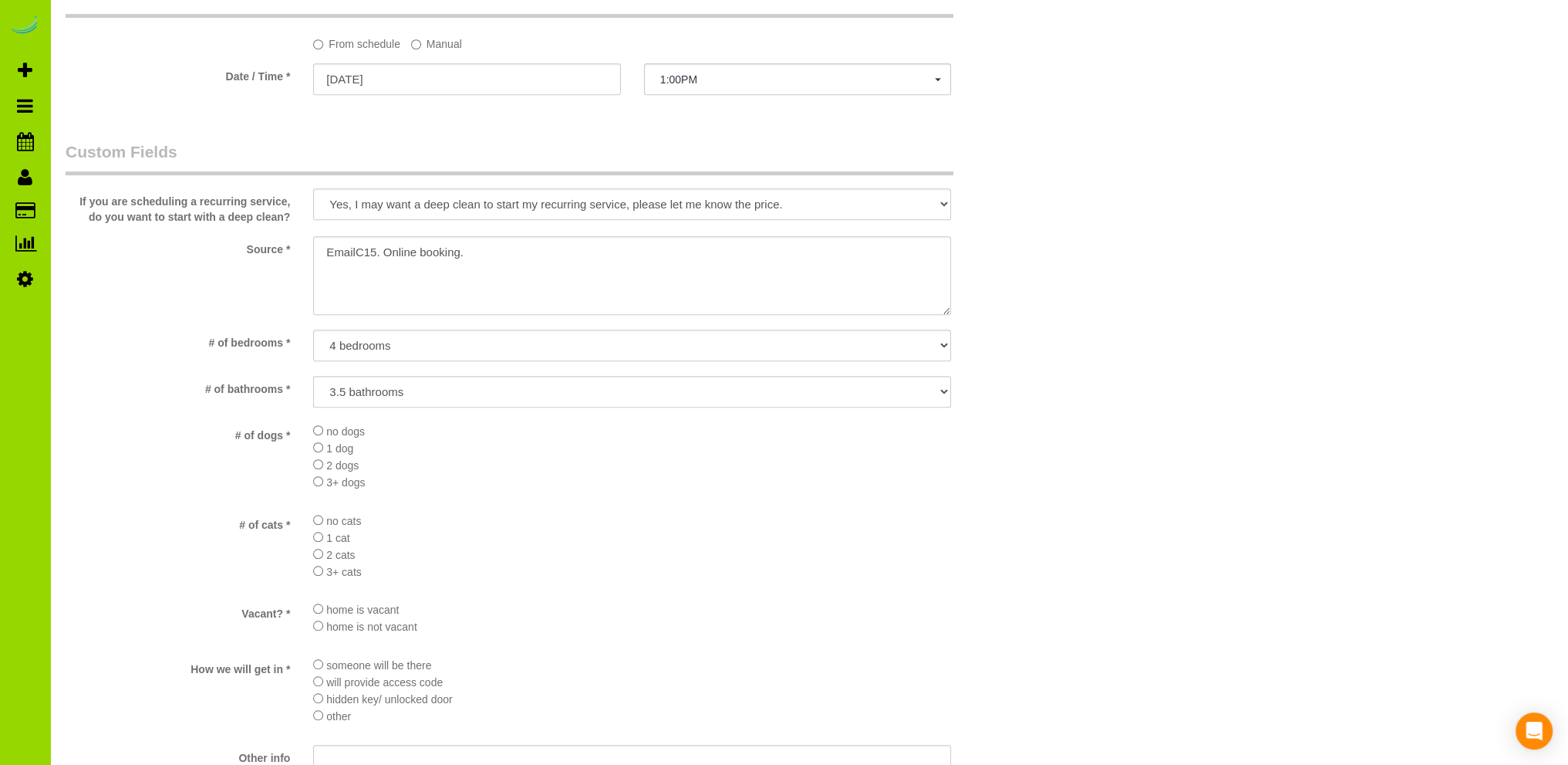
scroll to position [618, 0]
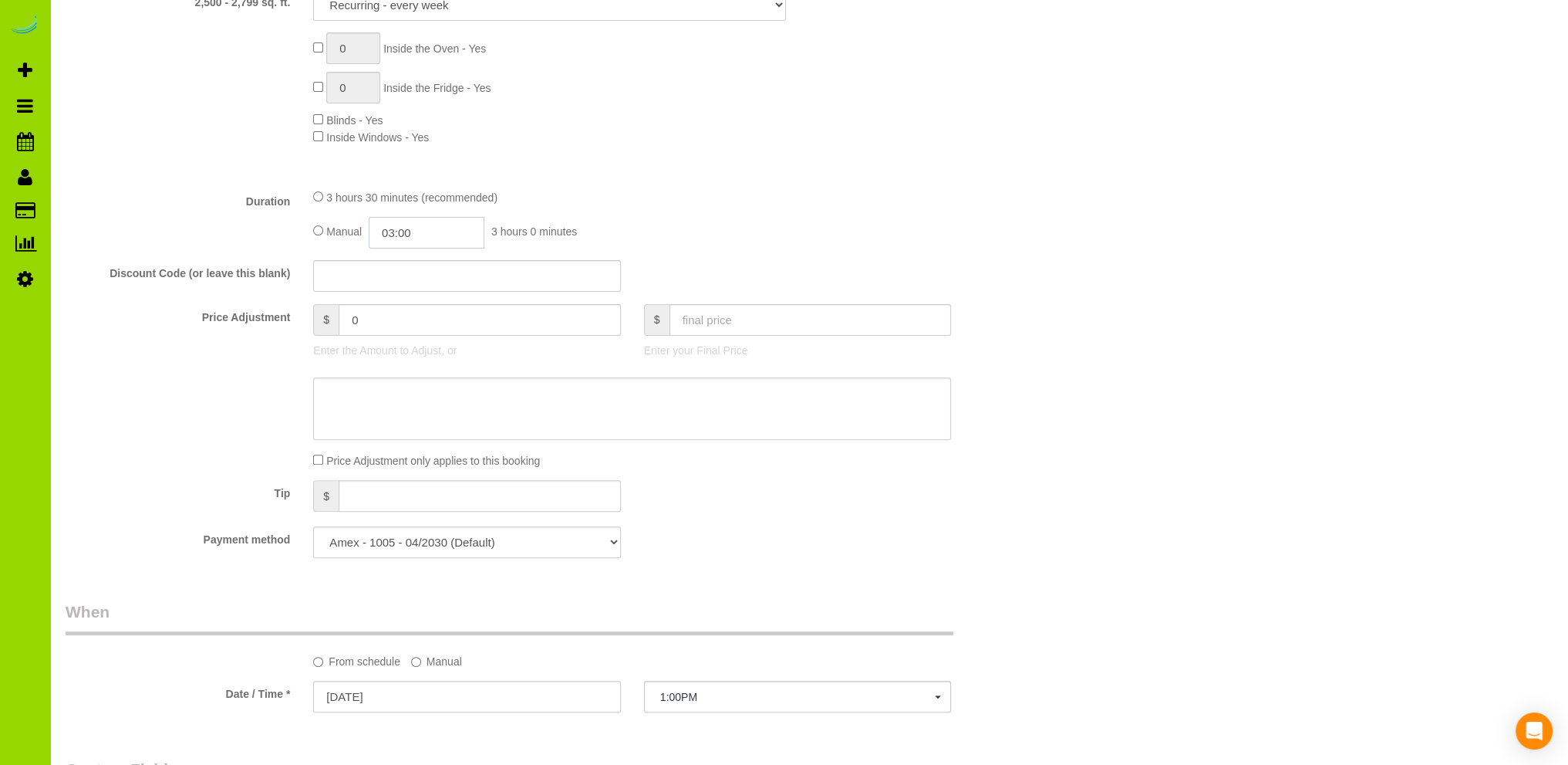
click at [405, 229] on input "03:00" at bounding box center [426, 232] width 116 height 32
type input "01:30"
click at [406, 274] on li "01:30" at bounding box center [409, 283] width 69 height 20
select select "spot11"
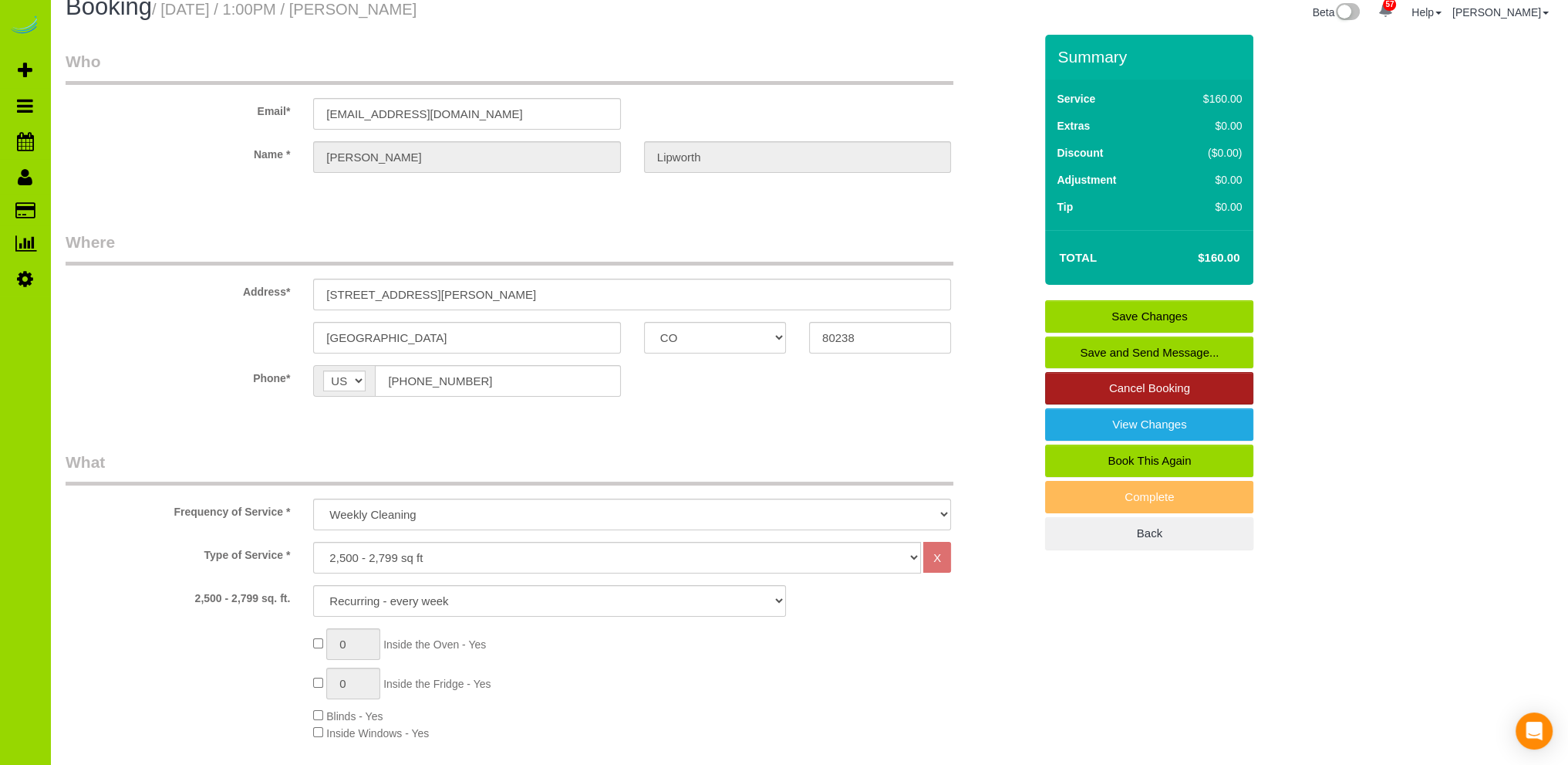
scroll to position [0, 0]
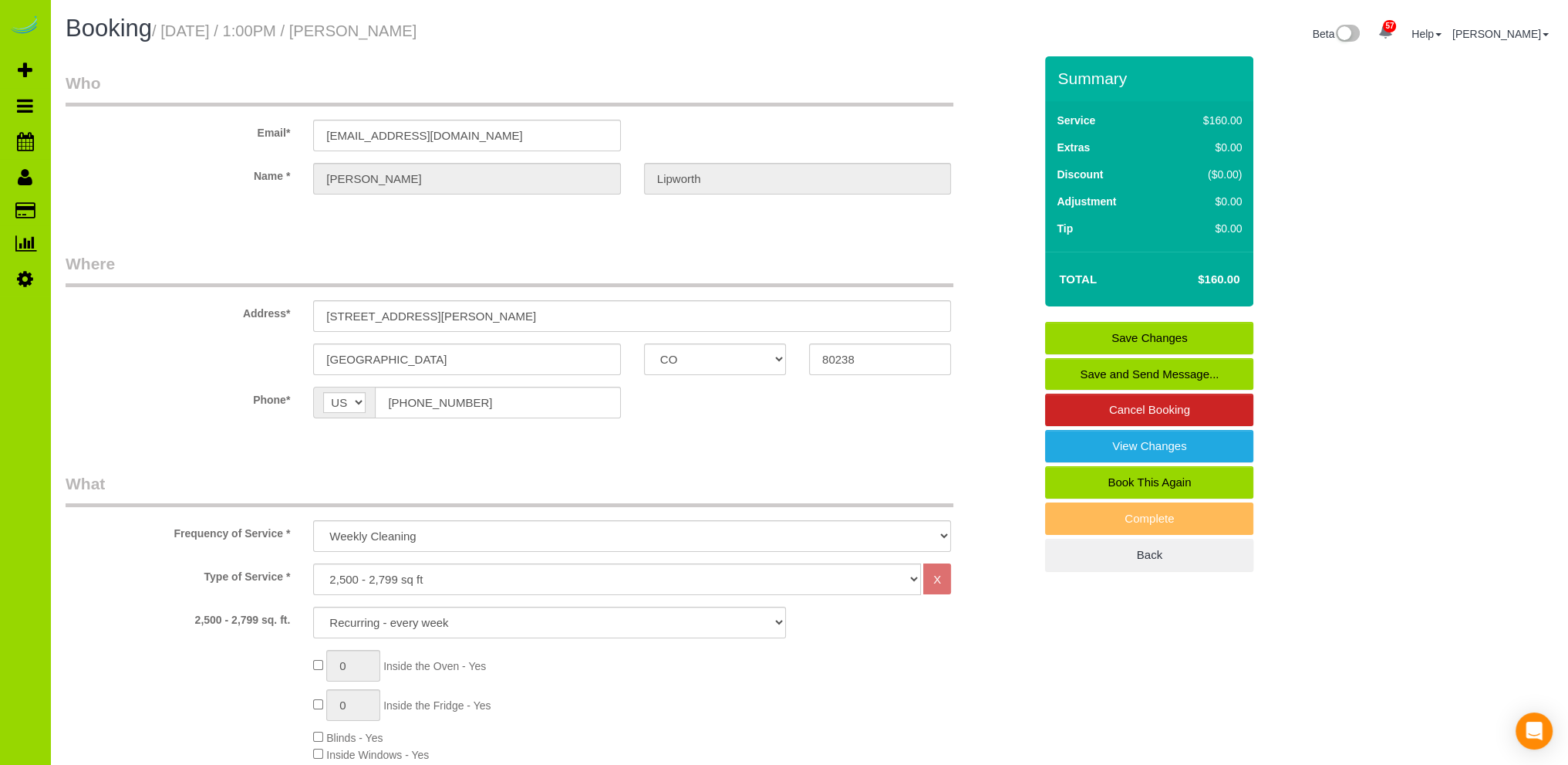
click at [1194, 338] on link "Save Changes" at bounding box center [1149, 338] width 208 height 32
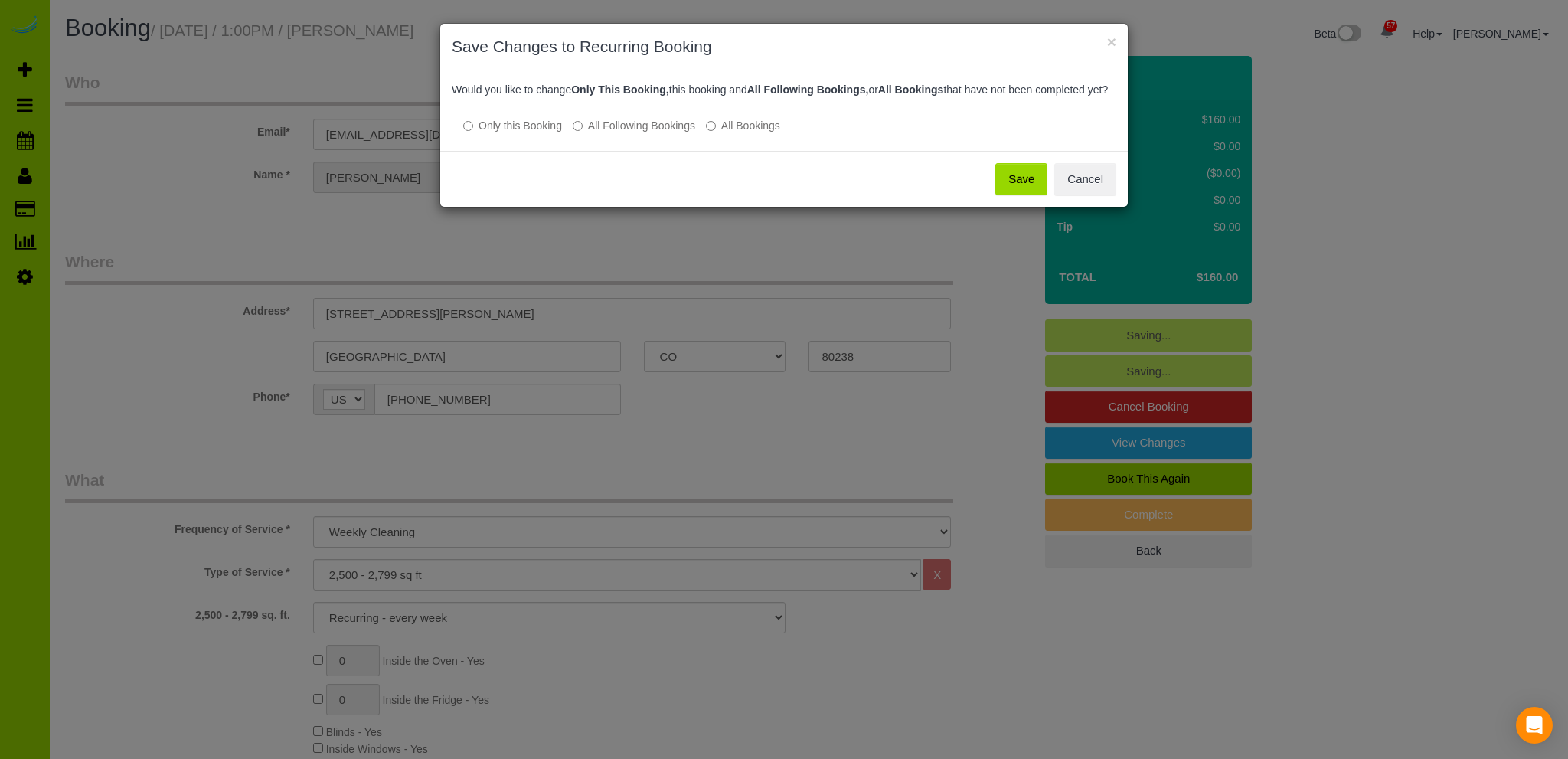
drag, startPoint x: 1026, startPoint y: 194, endPoint x: 1010, endPoint y: 194, distance: 16.0
click at [1023, 191] on button "Save" at bounding box center [1020, 179] width 52 height 32
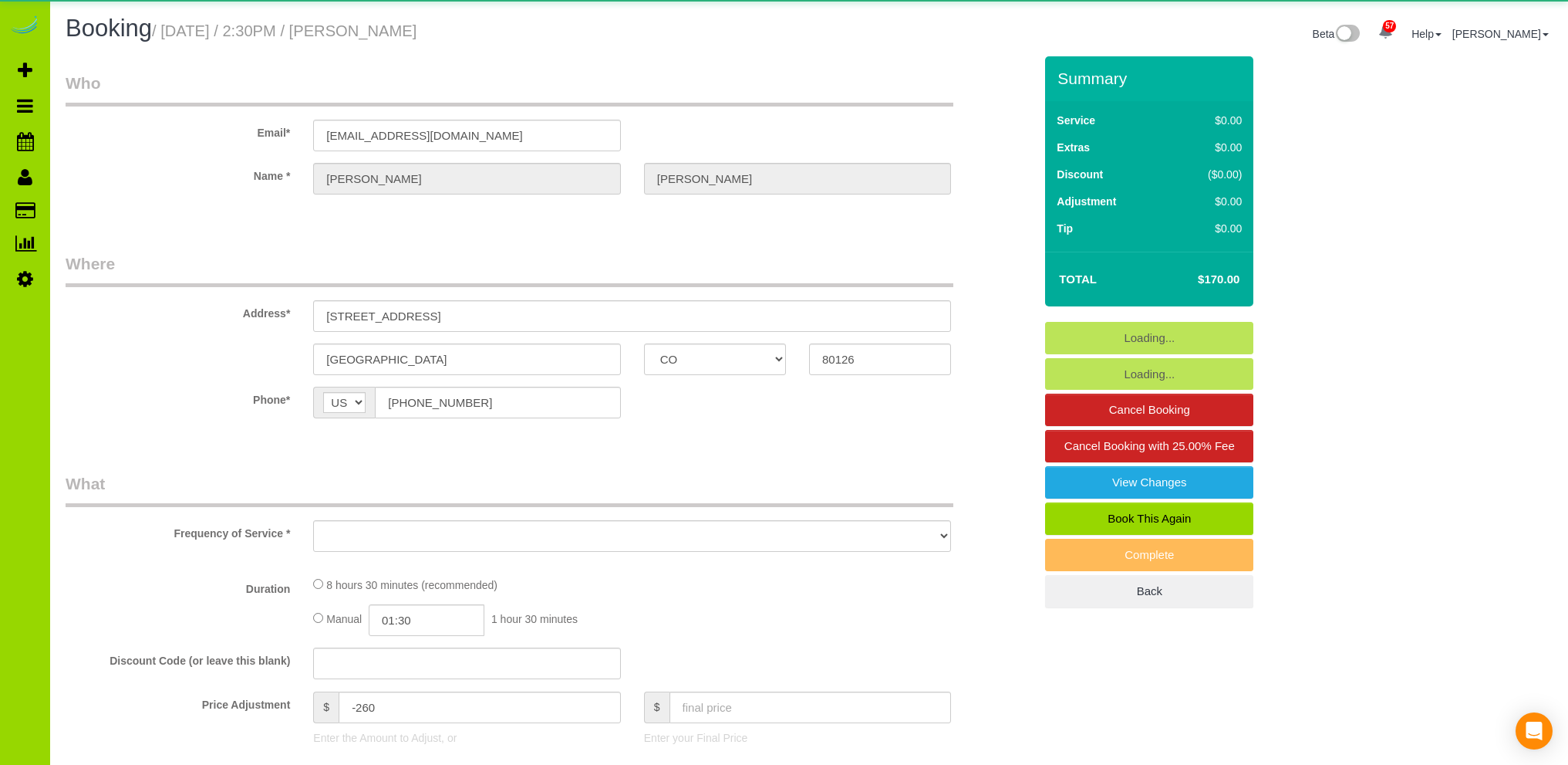
select select "CO"
select select "number:6"
select select "number:17"
select select "object:1165"
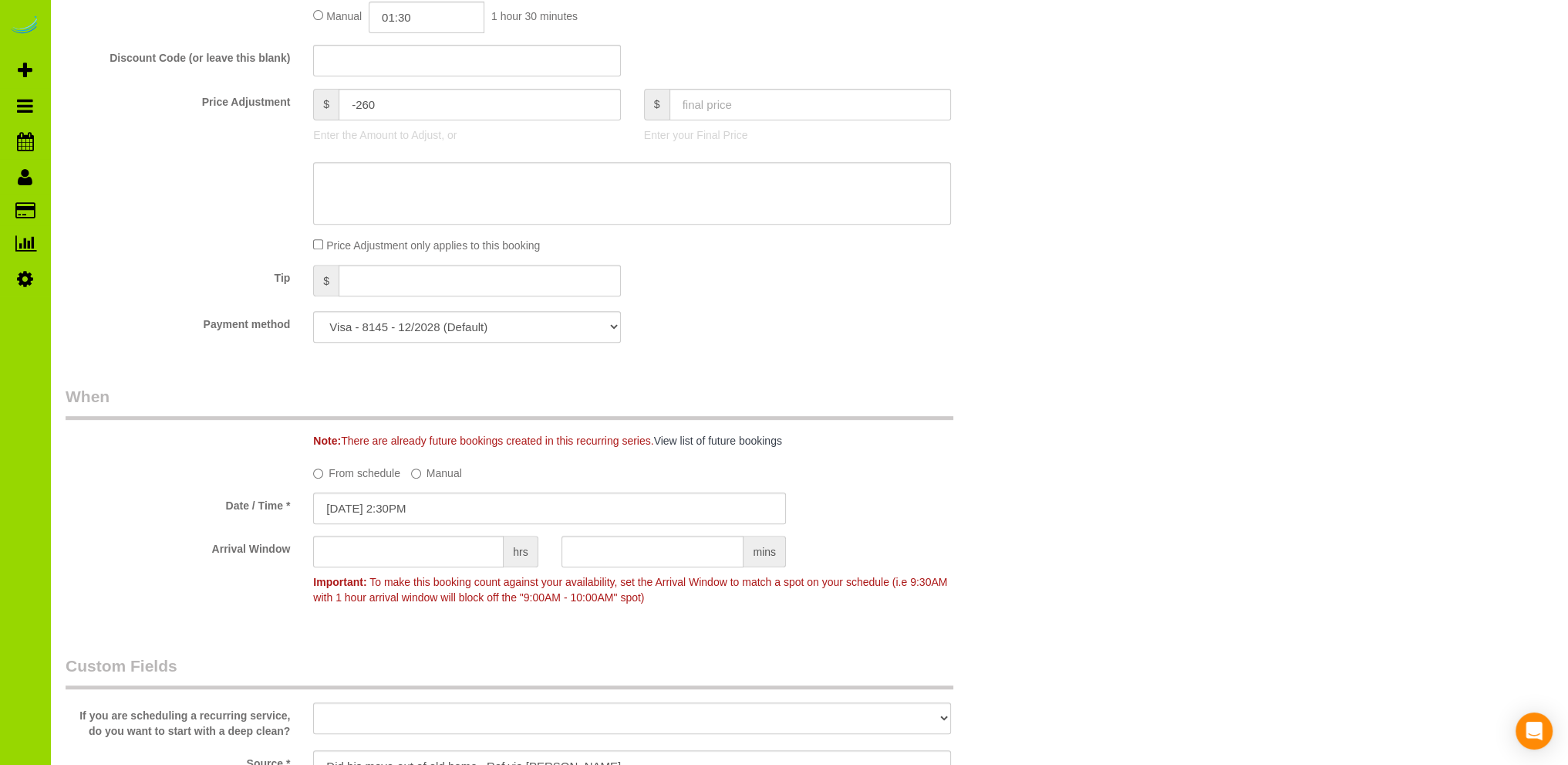
scroll to position [926, 0]
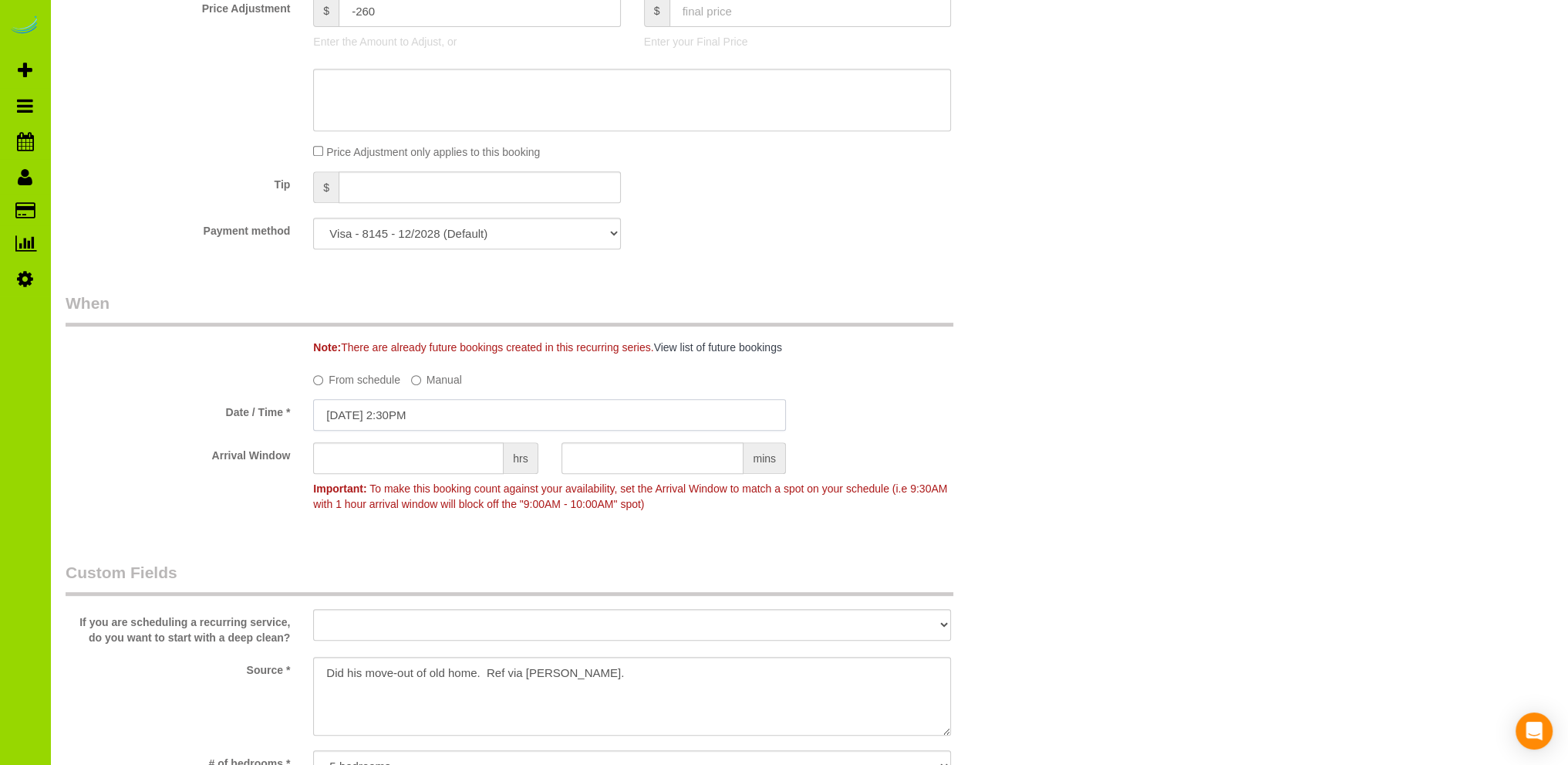
click at [407, 410] on input "[DATE] 2:30PM" at bounding box center [549, 414] width 473 height 32
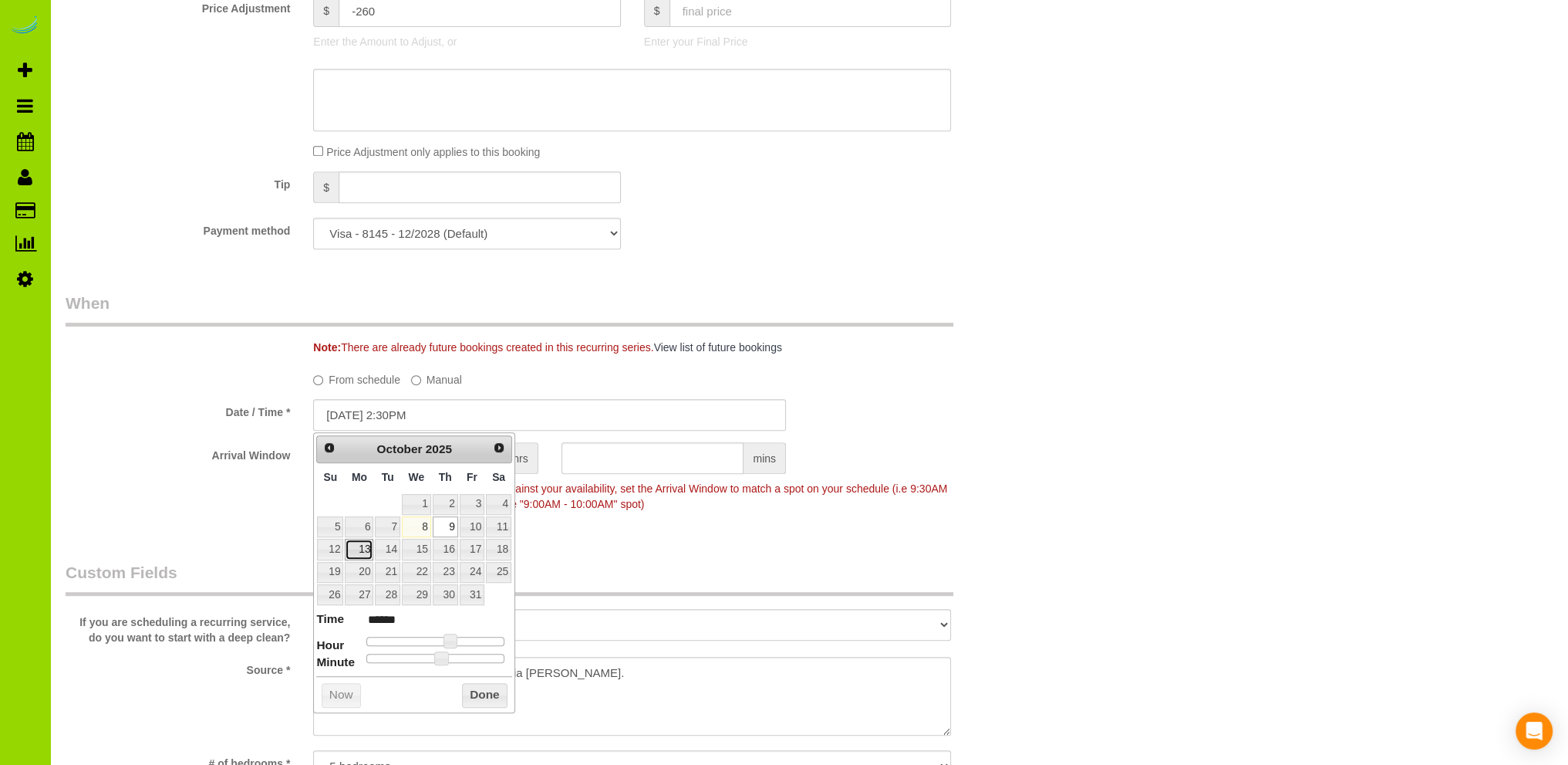
click at [360, 546] on link "13" at bounding box center [358, 549] width 28 height 21
type input "[DATE] 2:30PM"
click at [485, 691] on button "Done" at bounding box center [485, 695] width 45 height 25
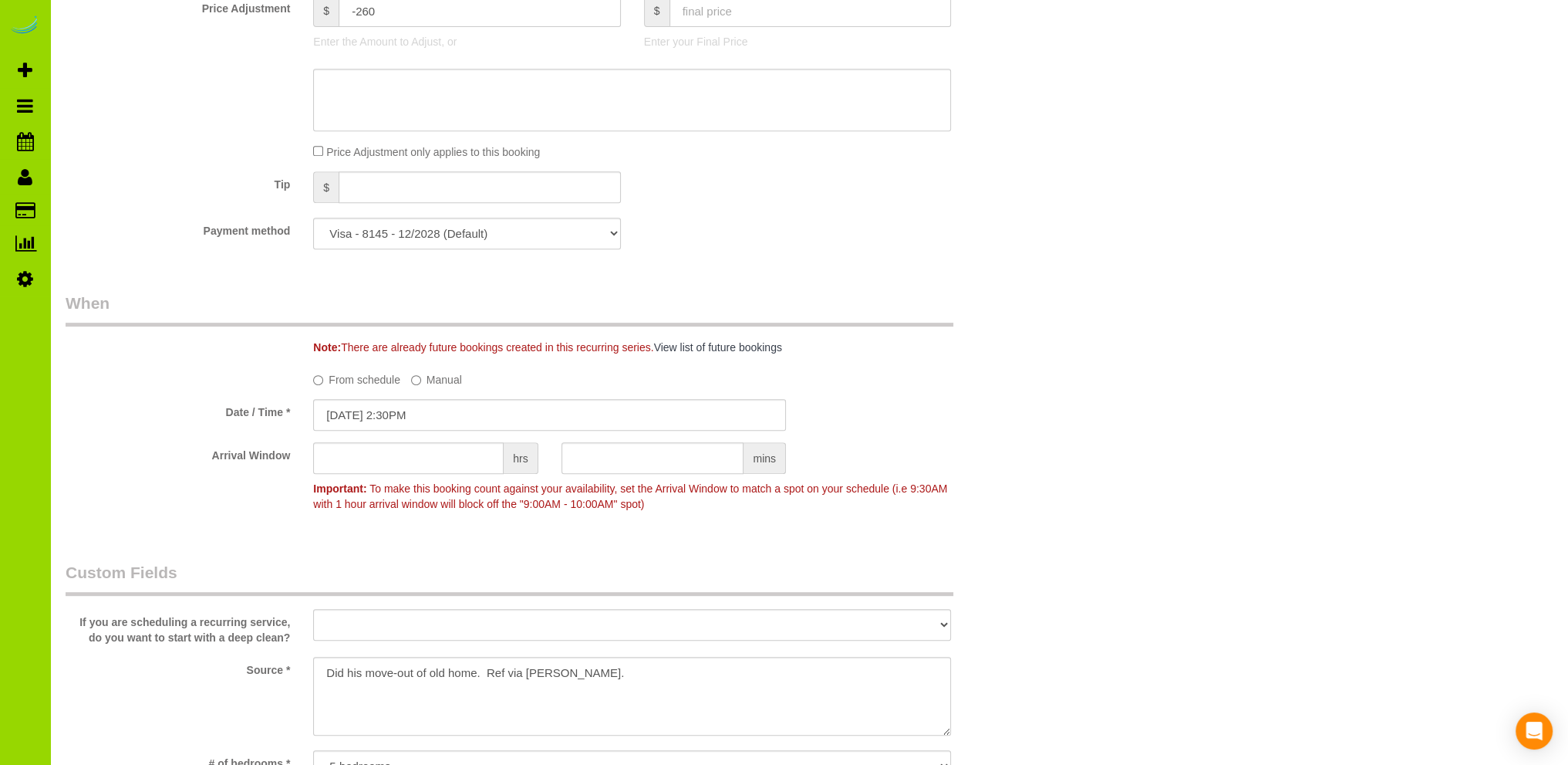
scroll to position [0, 0]
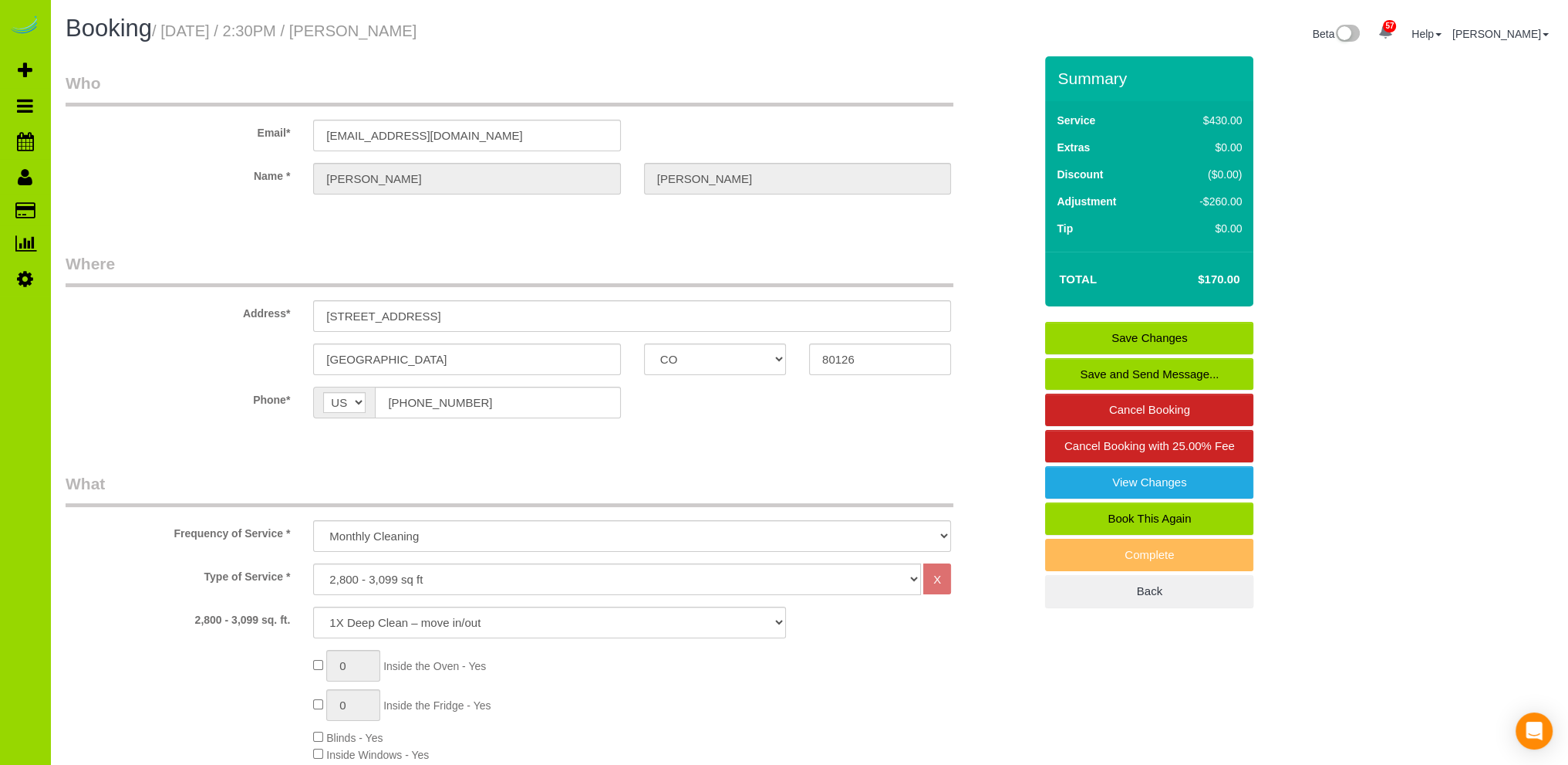
click at [1148, 334] on link "Save Changes" at bounding box center [1149, 338] width 208 height 32
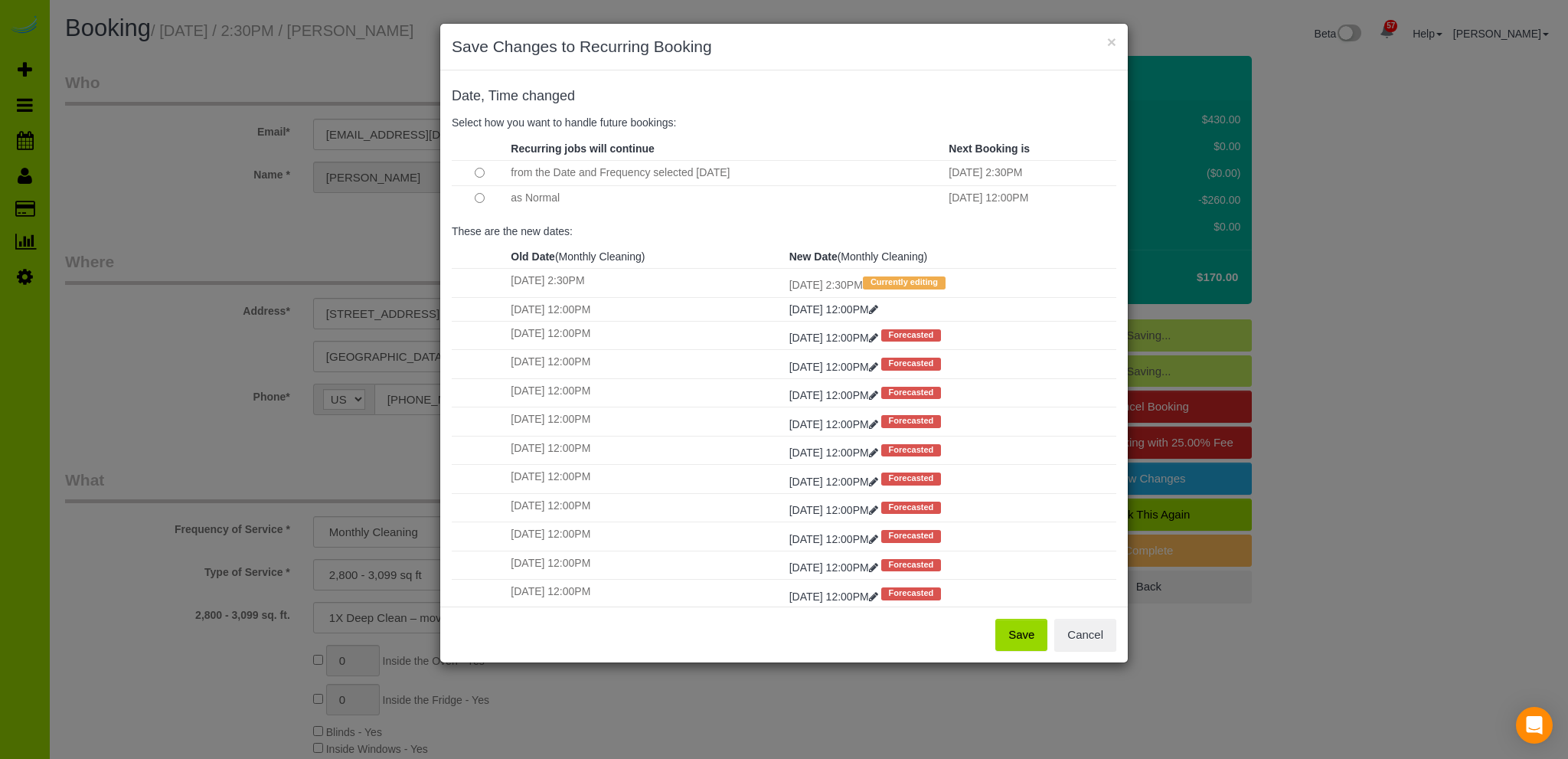
click at [1020, 632] on button "Save" at bounding box center [1020, 635] width 52 height 32
